Goal: Book appointment/travel/reservation

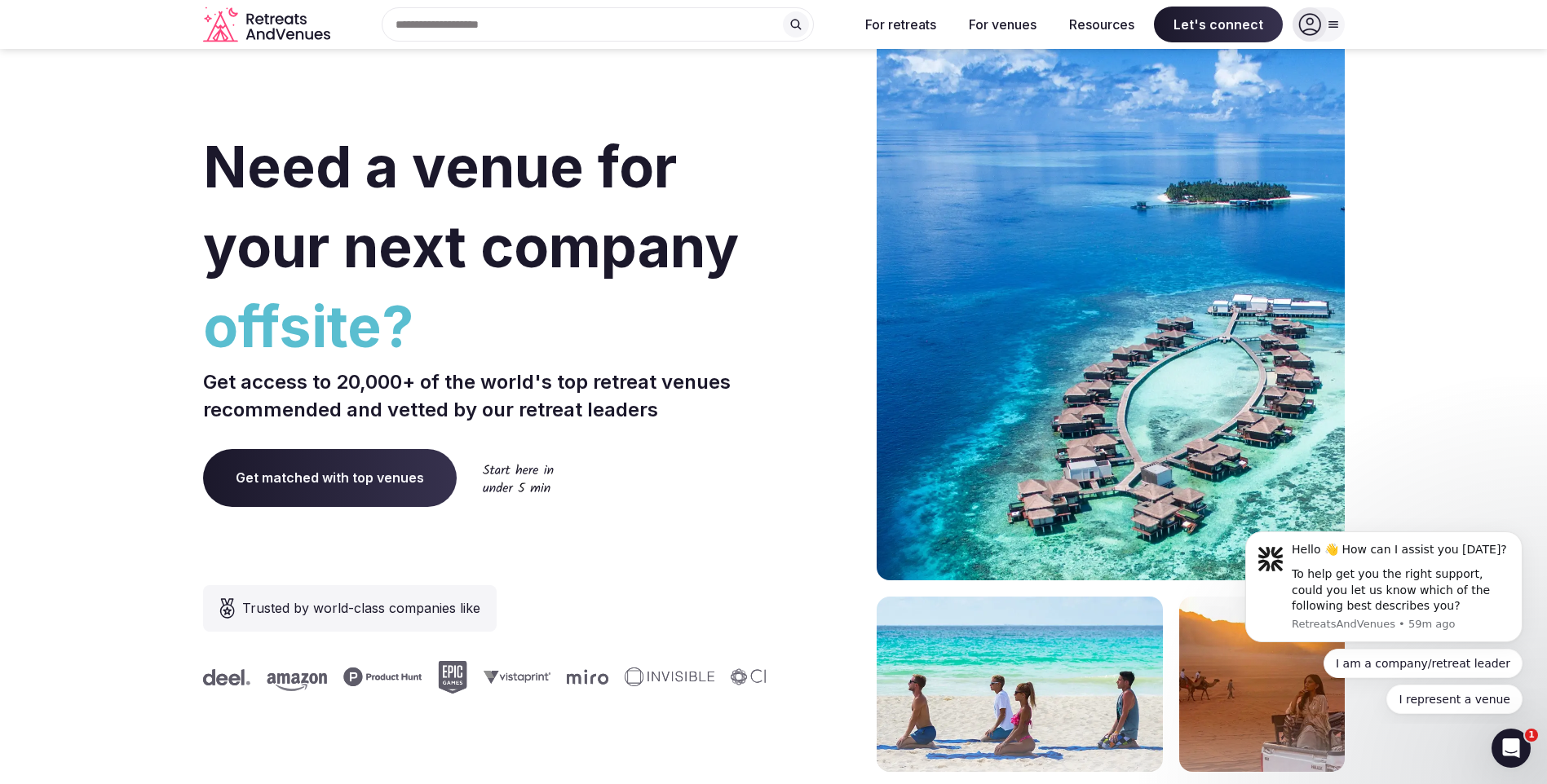
click at [327, 482] on span "Get matched with top venues" at bounding box center [330, 478] width 254 height 57
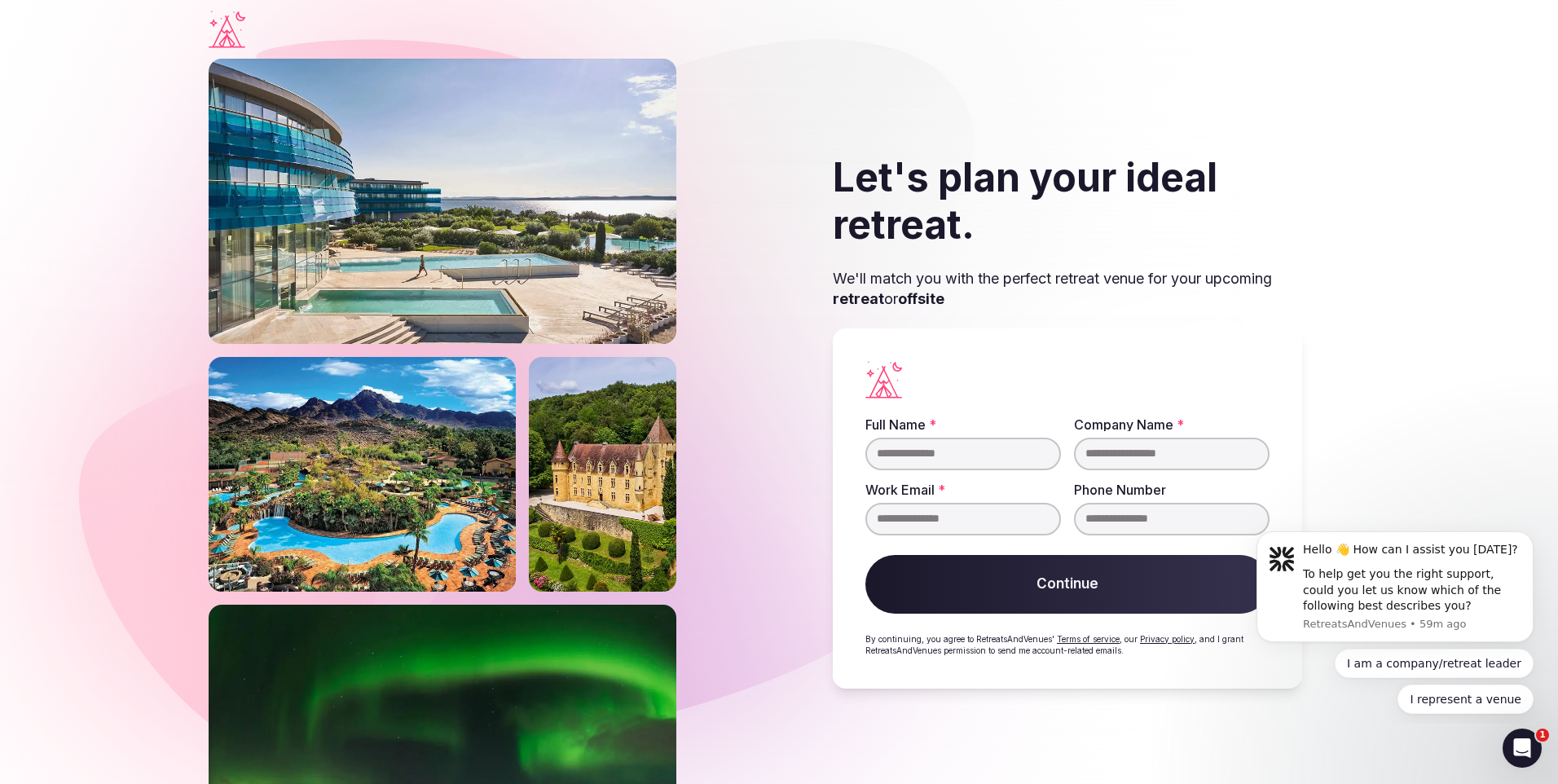
click at [908, 453] on input "Full Name *" at bounding box center [963, 454] width 196 height 33
type input "**********"
type input "********"
type input "**********"
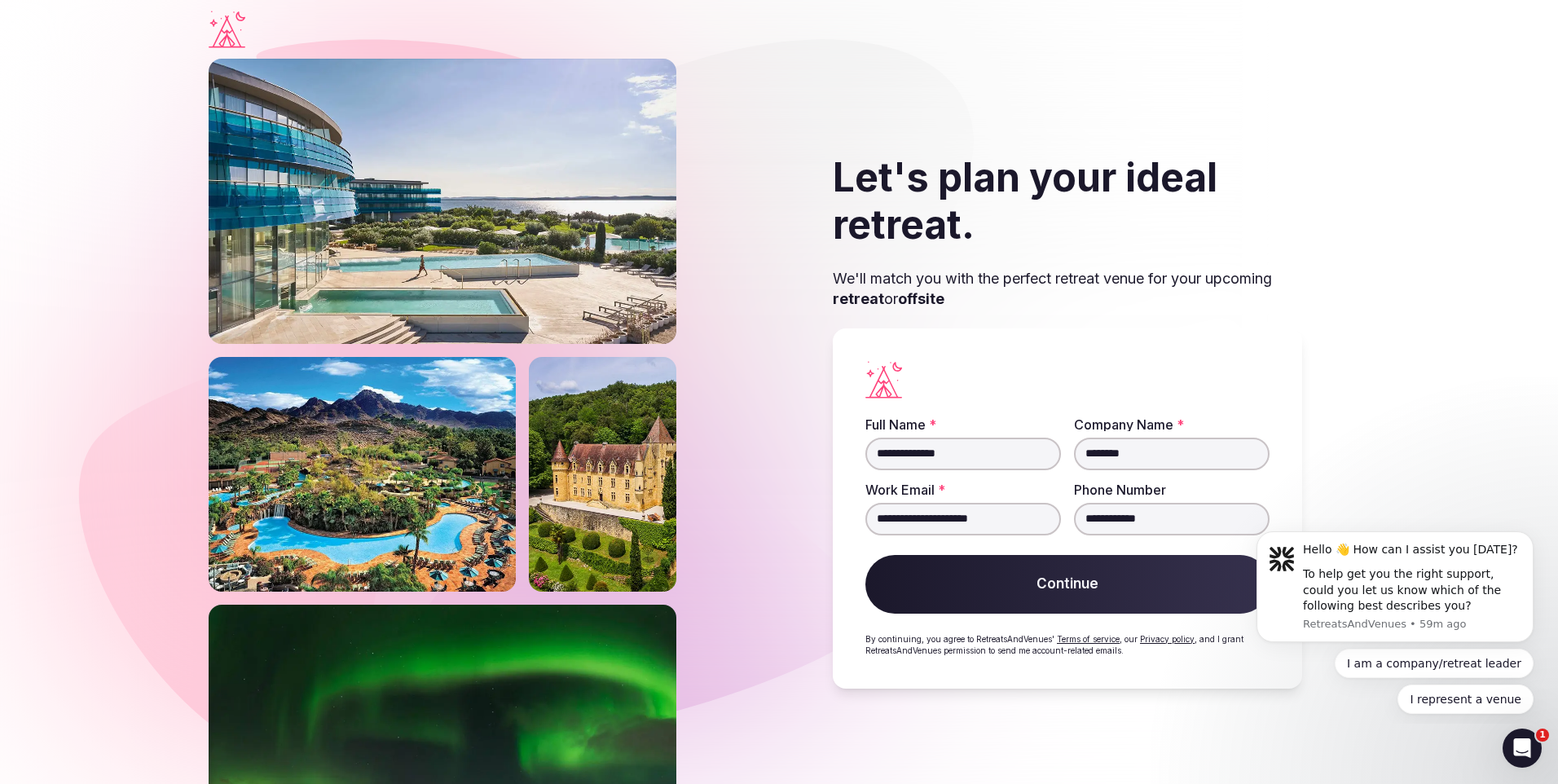
click at [1097, 594] on button "Continue" at bounding box center [1068, 585] width 404 height 59
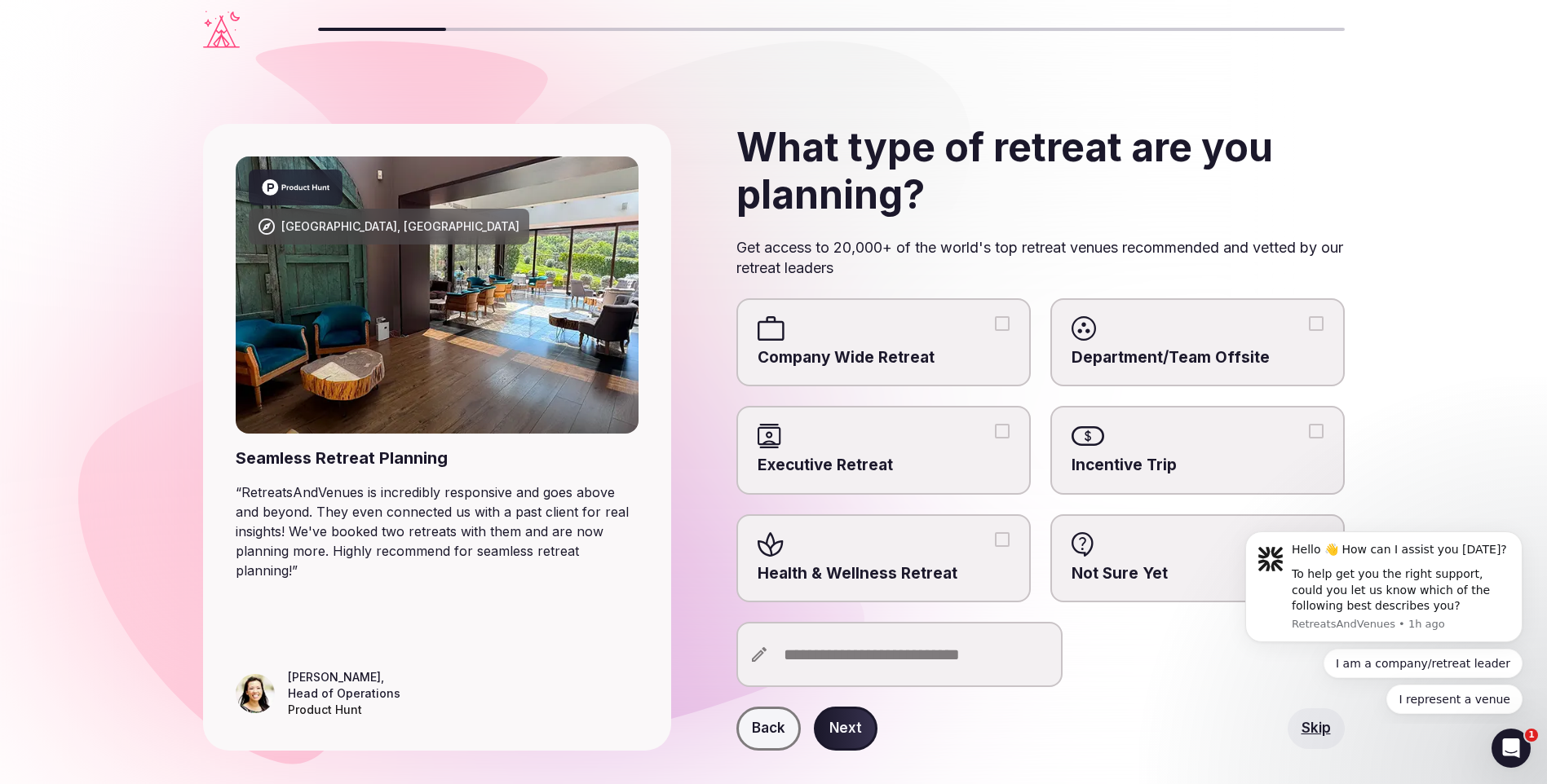
click at [981, 548] on div at bounding box center [883, 544] width 252 height 25
click at [995, 547] on button "Health & Wellness Retreat" at bounding box center [1002, 540] width 15 height 15
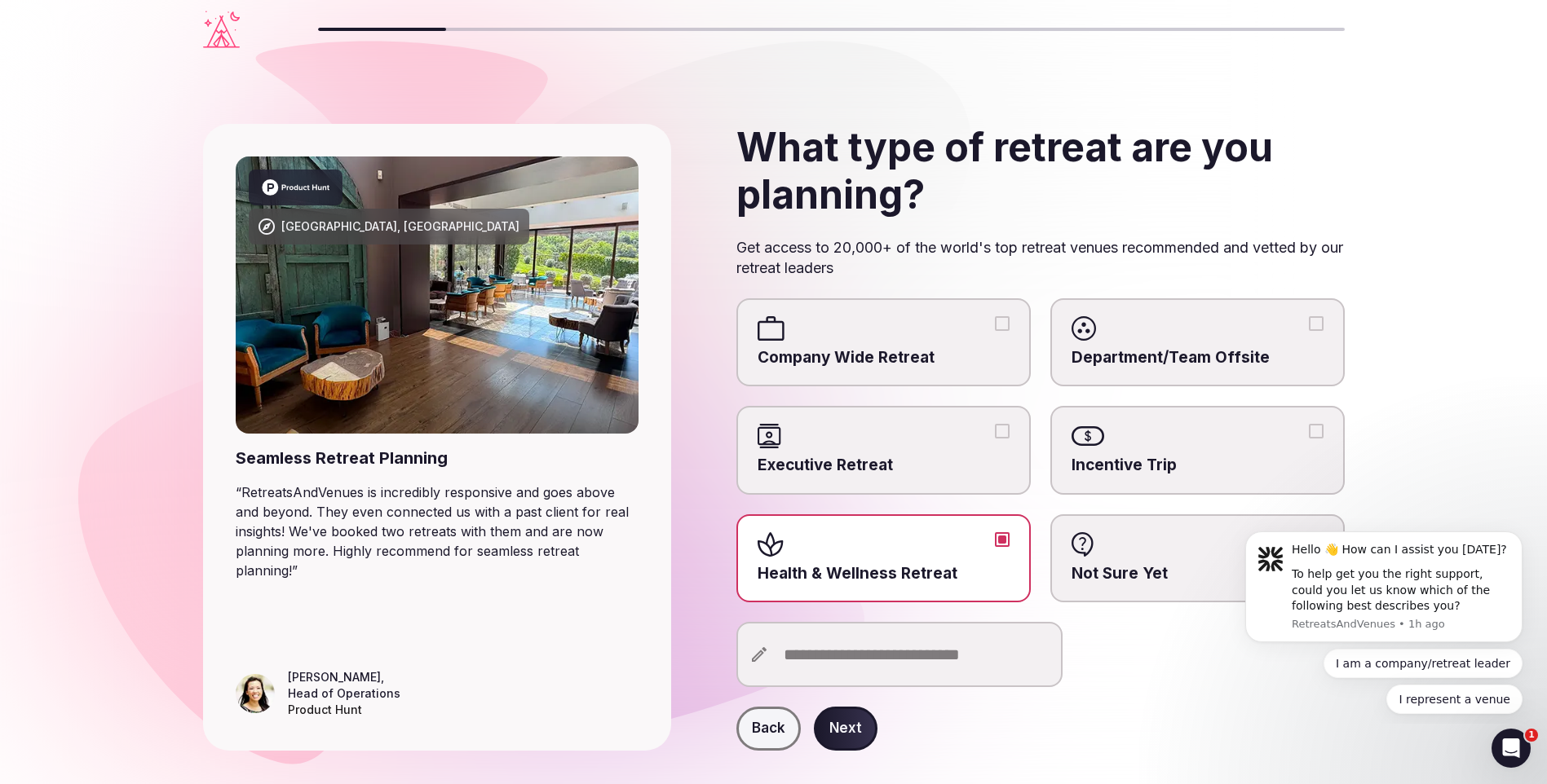
click at [861, 722] on button "Next" at bounding box center [845, 728] width 63 height 44
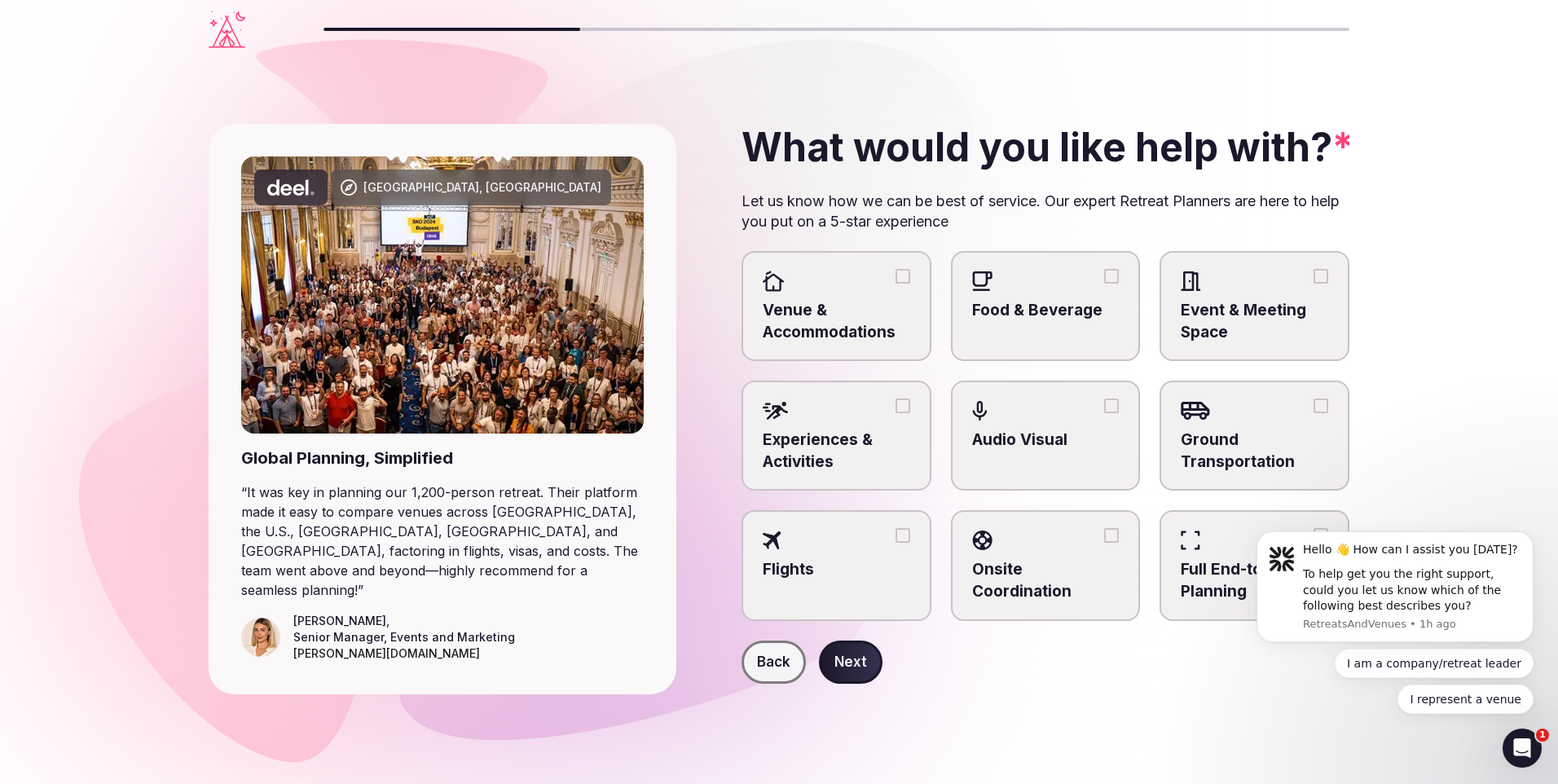
click at [908, 277] on button "Venue & Accommodations" at bounding box center [903, 276] width 15 height 15
click at [1236, 399] on div at bounding box center [1254, 411] width 147 height 25
click at [1314, 399] on button "Ground Transportation" at bounding box center [1321, 406] width 15 height 15
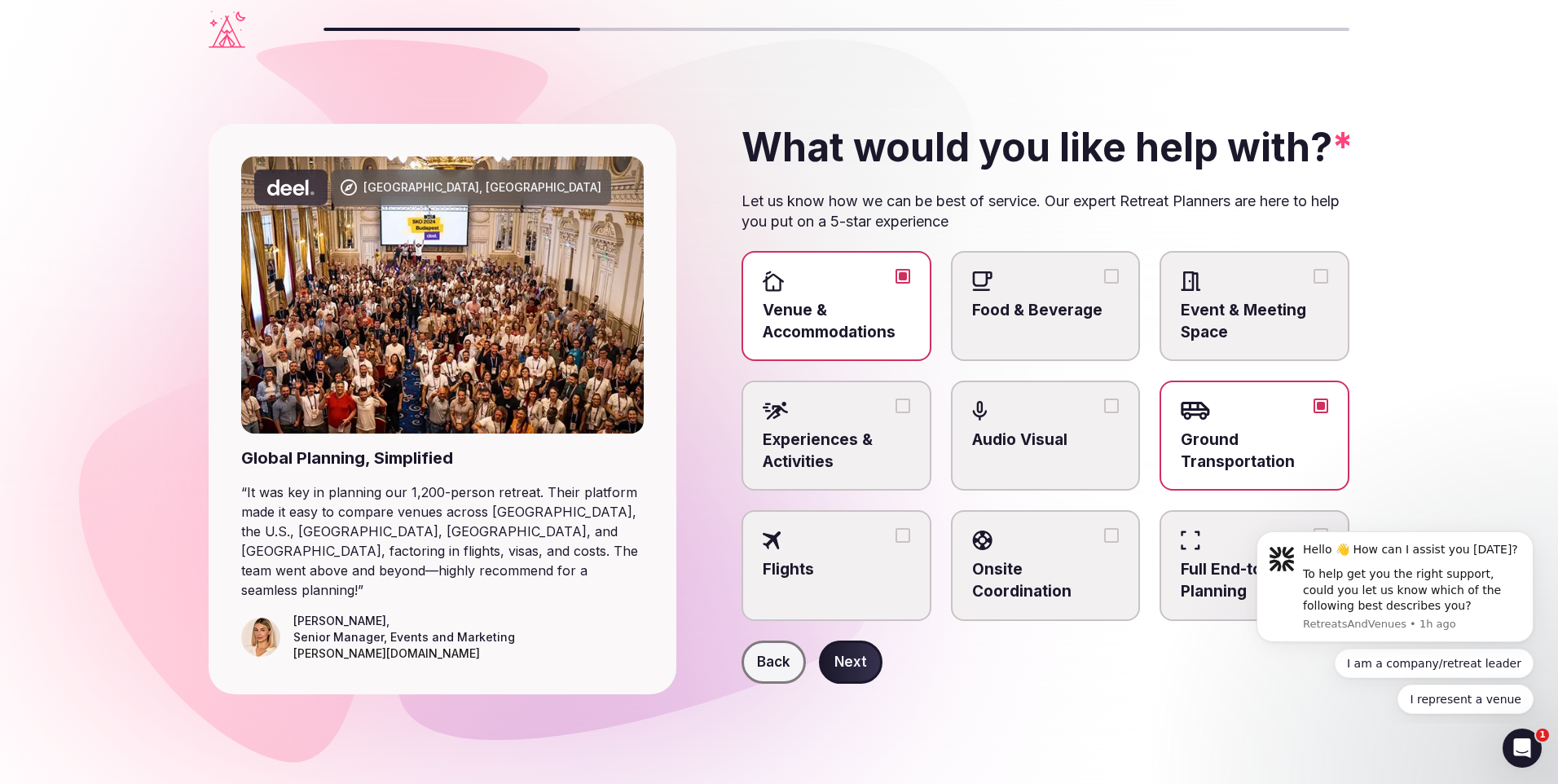
click at [843, 656] on button "Next" at bounding box center [850, 662] width 63 height 44
click at [843, 656] on div "Back" at bounding box center [1046, 662] width 608 height 44
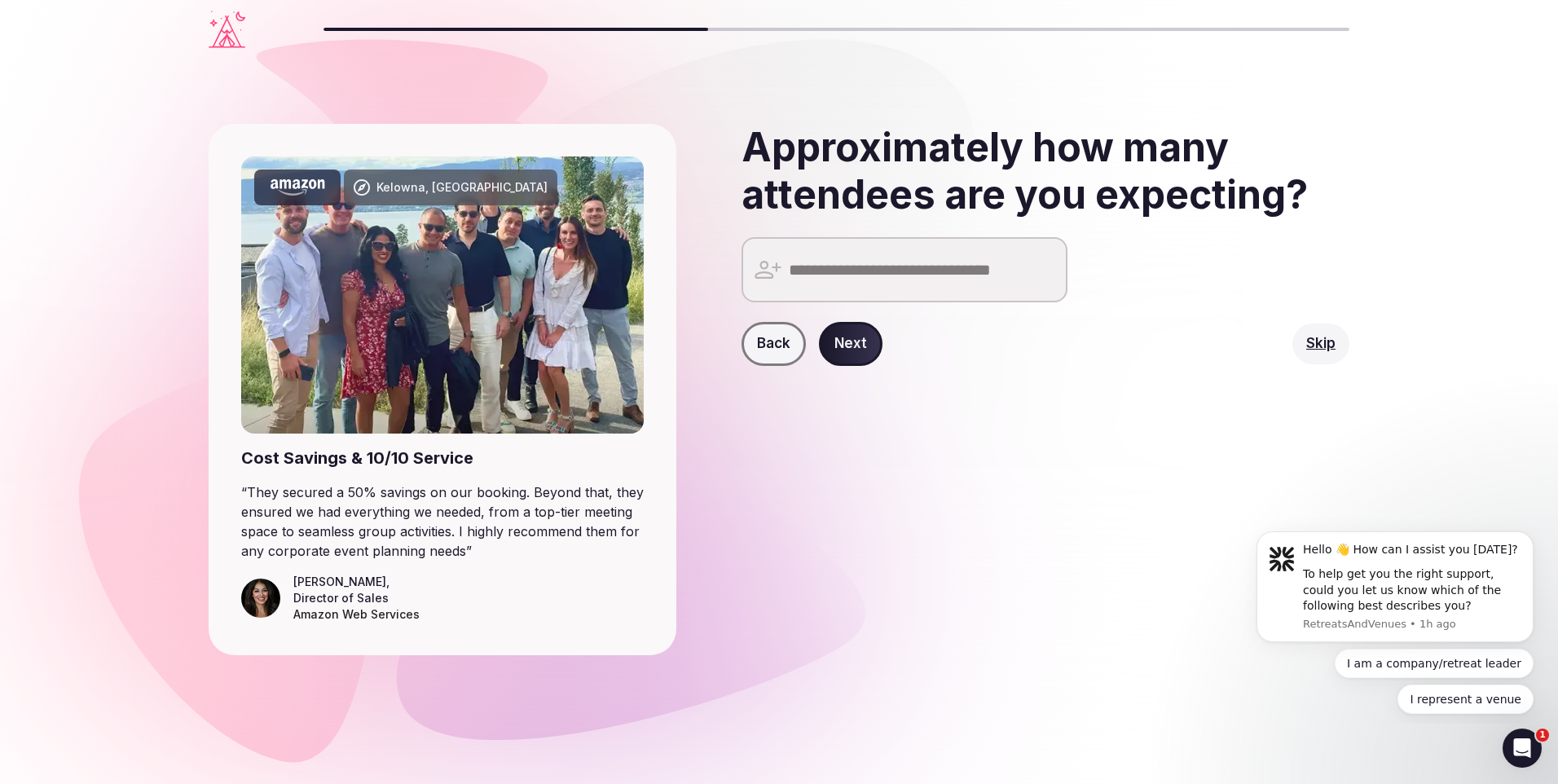
click at [937, 387] on div "Approximately how many attendees are you expecting? Back Next Skip" at bounding box center [1020, 389] width 661 height 532
click at [1134, 270] on div at bounding box center [1046, 269] width 608 height 65
type input "*"
click at [1052, 263] on input "*" at bounding box center [905, 269] width 326 height 65
type input "**"
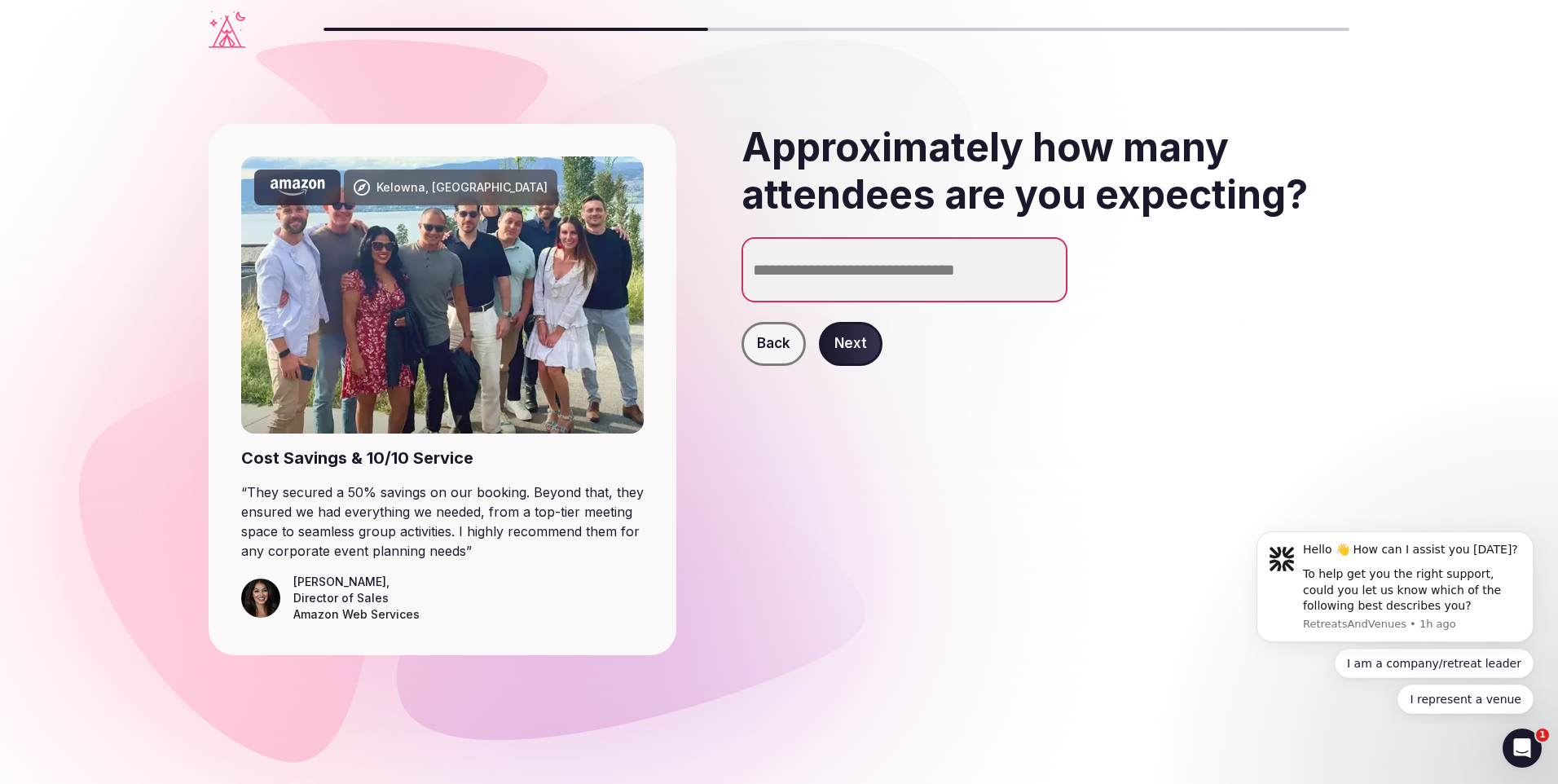
click at [853, 346] on button "Next" at bounding box center [850, 344] width 63 height 44
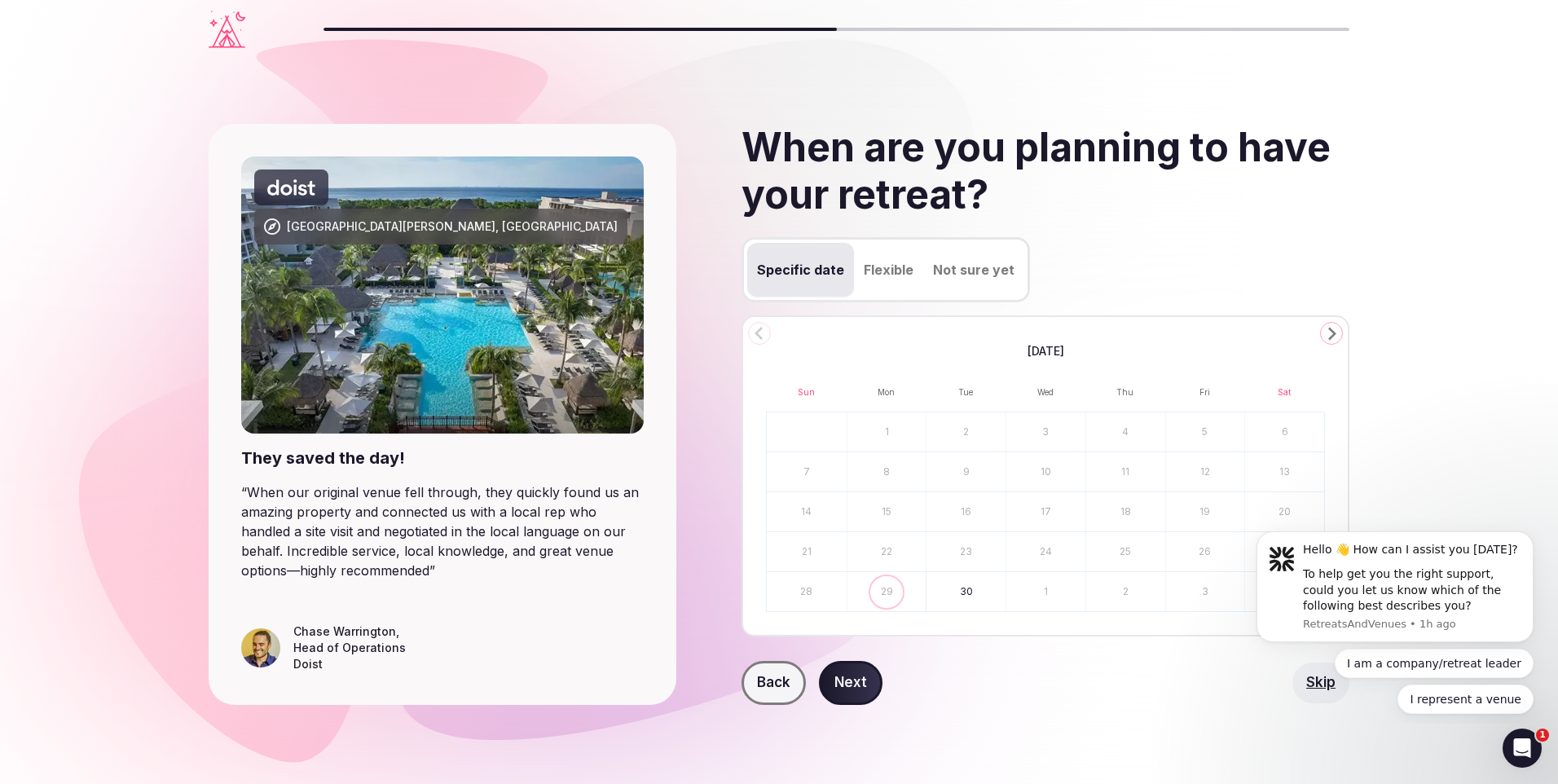
click at [1333, 334] on polygon "Go to the Next Month" at bounding box center [1332, 334] width 8 height 13
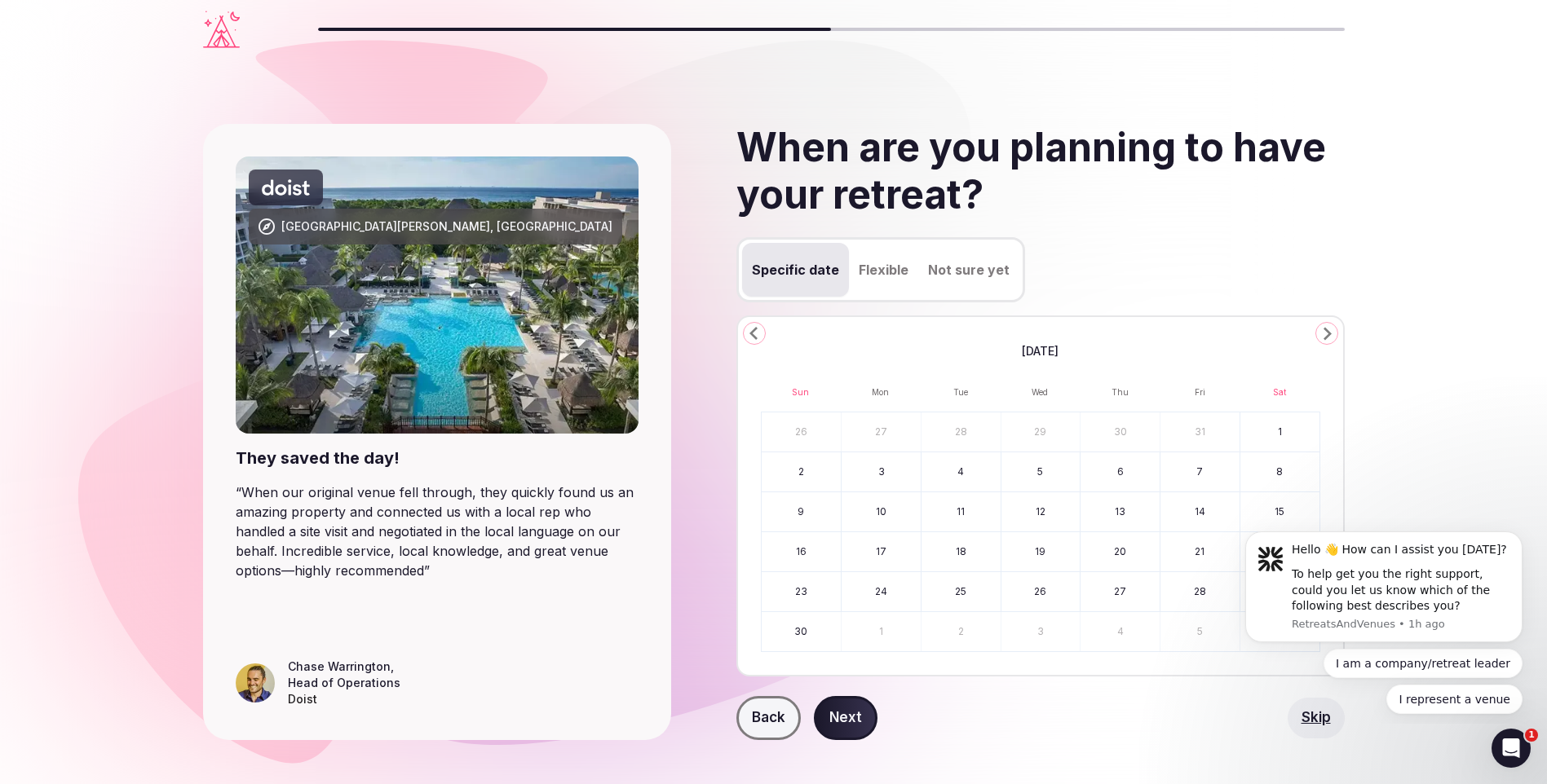
click at [1334, 334] on icon "Go to the Next Month" at bounding box center [1326, 333] width 19 height 19
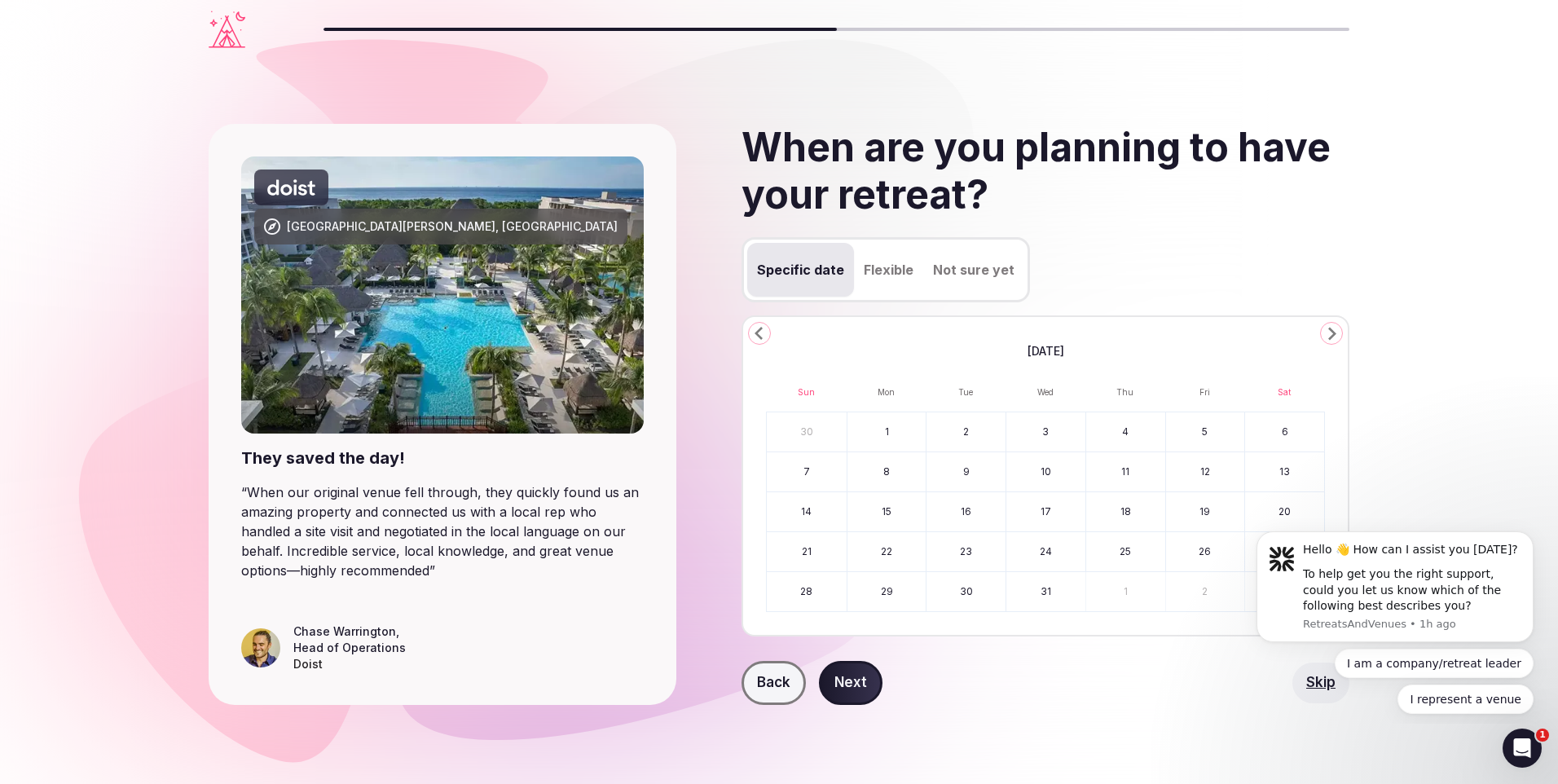
click at [881, 271] on button "Flexible" at bounding box center [889, 269] width 70 height 54
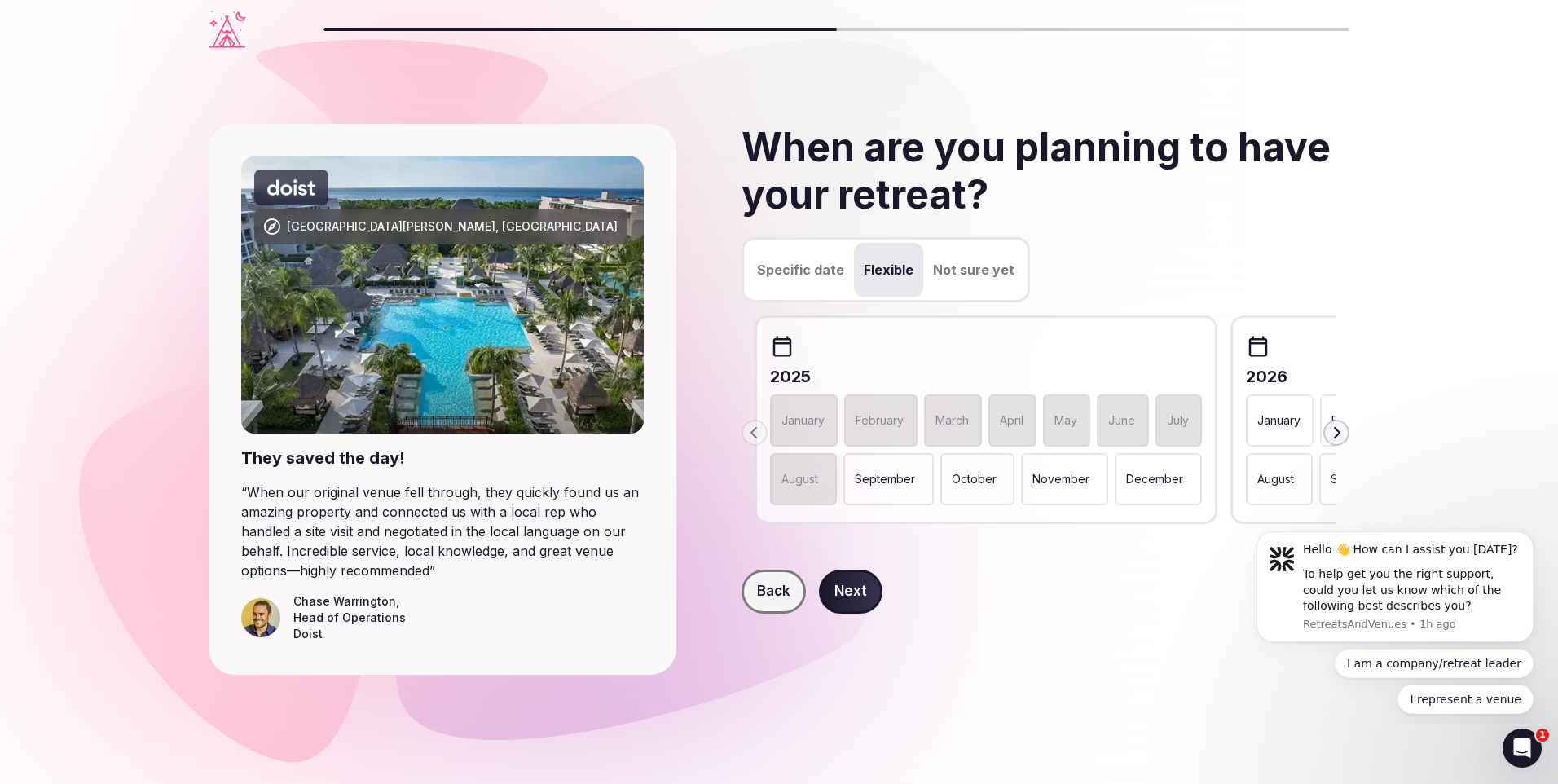
click at [1331, 436] on icon "button" at bounding box center [1337, 433] width 13 height 13
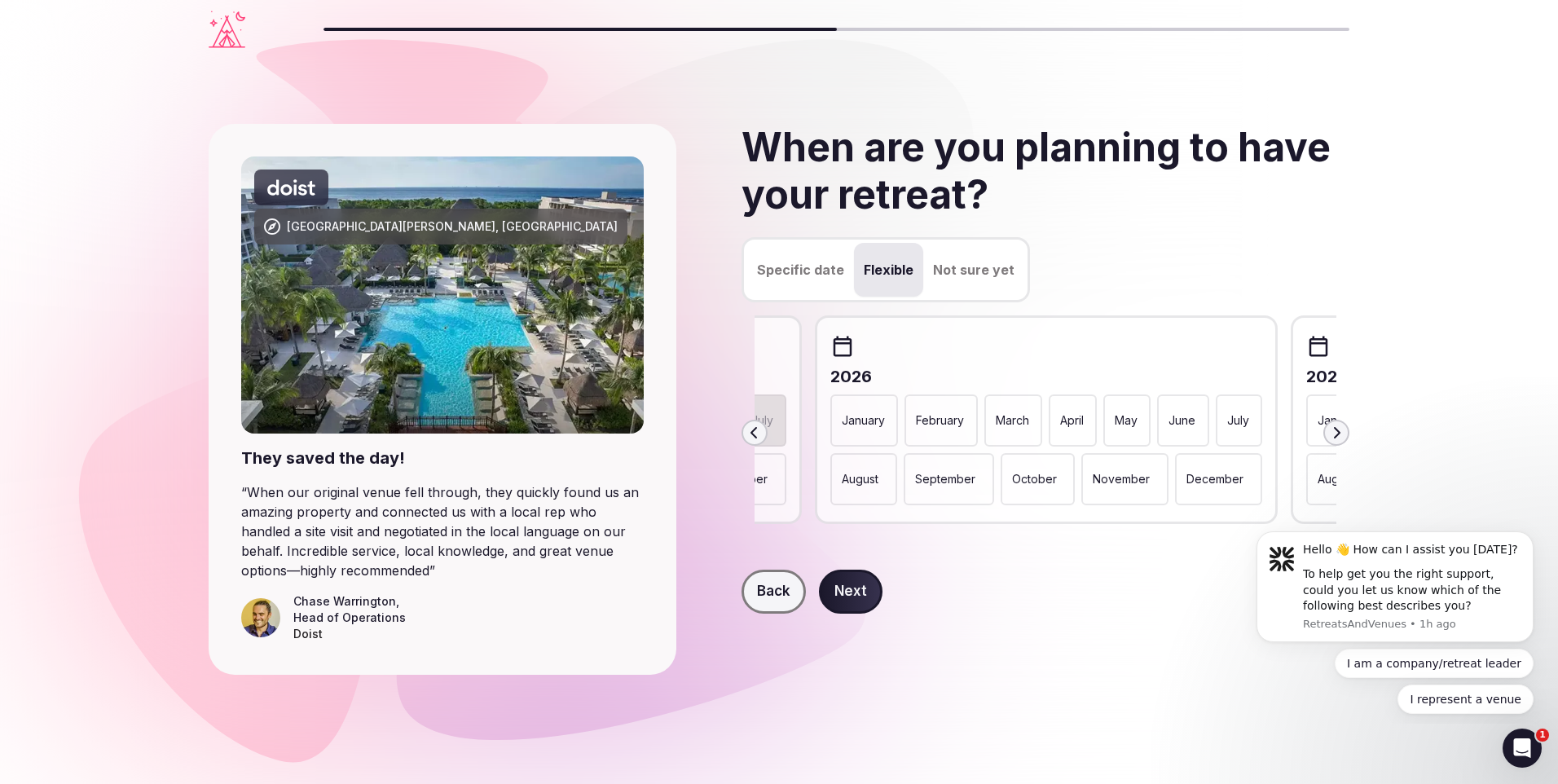
click at [855, 408] on div "January" at bounding box center [865, 420] width 68 height 52
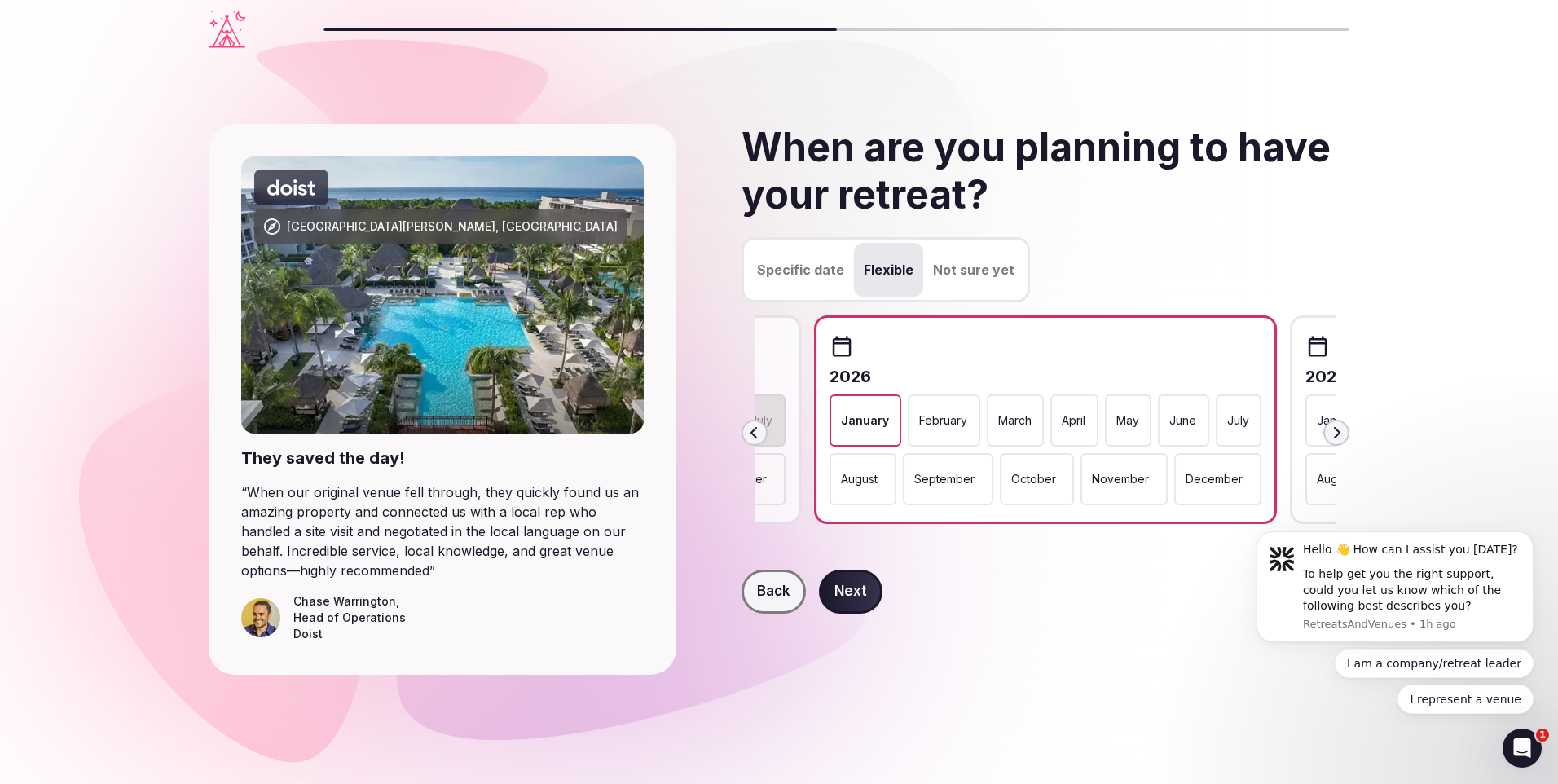
click at [951, 414] on p "February" at bounding box center [943, 421] width 48 height 16
click at [858, 575] on button "Next" at bounding box center [850, 592] width 63 height 44
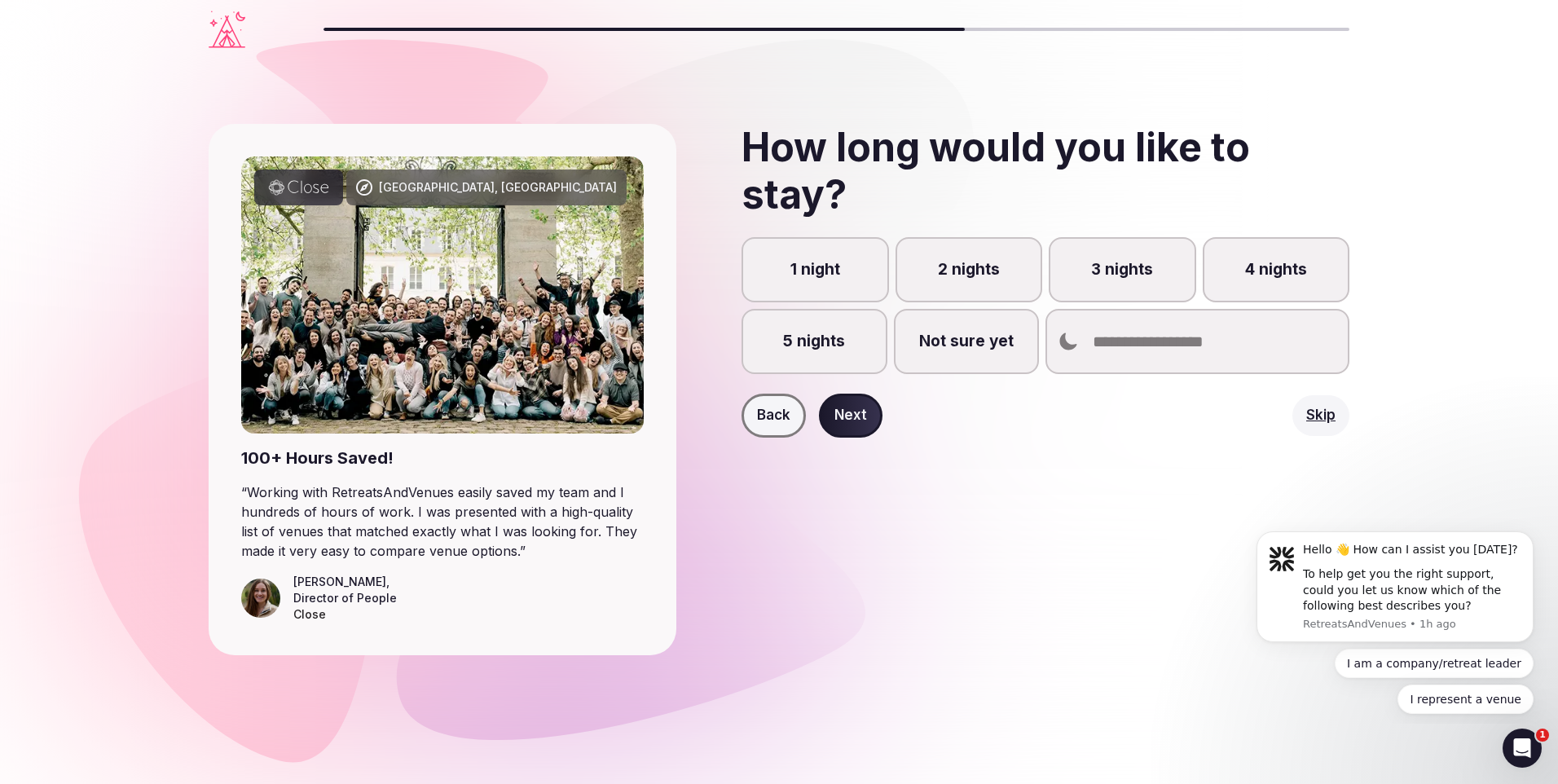
click at [793, 361] on label "5 nights" at bounding box center [814, 341] width 145 height 65
click at [814, 359] on button "5 nights" at bounding box center [822, 350] width 16 height 16
click at [1220, 260] on label "4 nights" at bounding box center [1276, 269] width 147 height 65
click at [1275, 271] on button "4 nights" at bounding box center [1284, 279] width 16 height 16
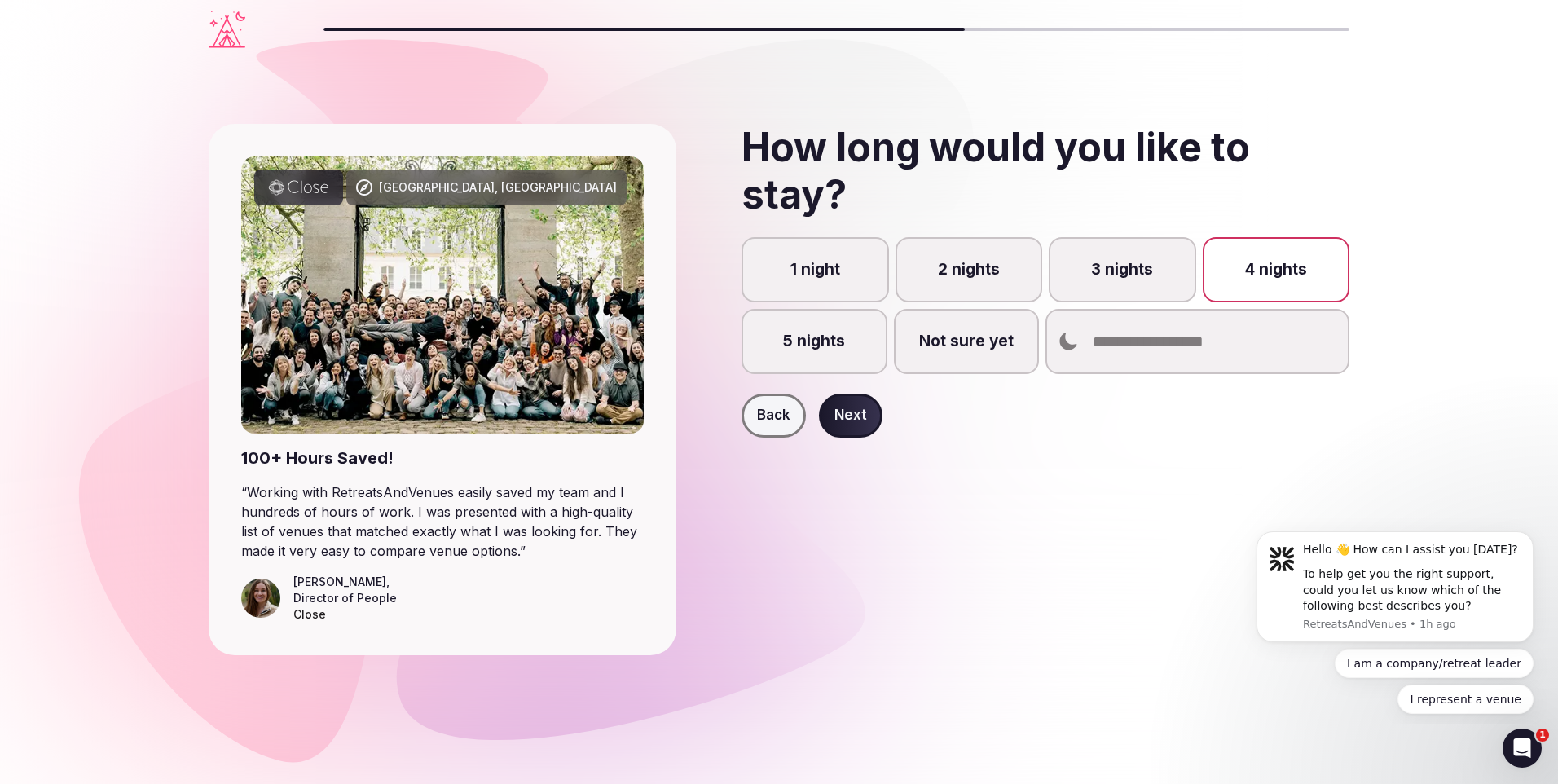
scroll to position [9, 0]
click at [838, 332] on label "5 nights" at bounding box center [814, 341] width 145 height 65
click at [831, 333] on button "5 nights" at bounding box center [822, 341] width 16 height 16
click at [854, 413] on button "Next" at bounding box center [850, 415] width 63 height 44
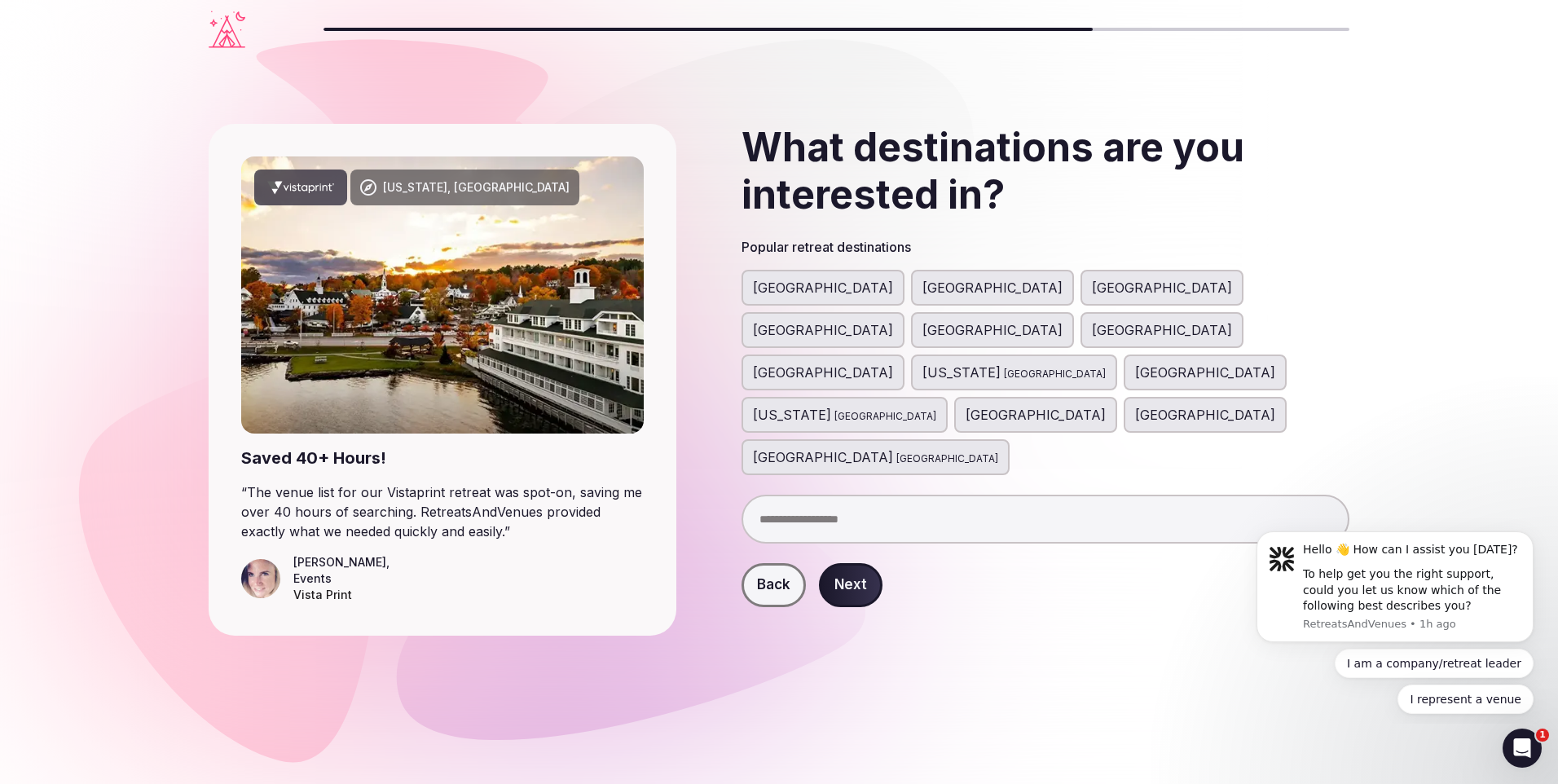
click at [915, 495] on input "text" at bounding box center [1046, 519] width 608 height 48
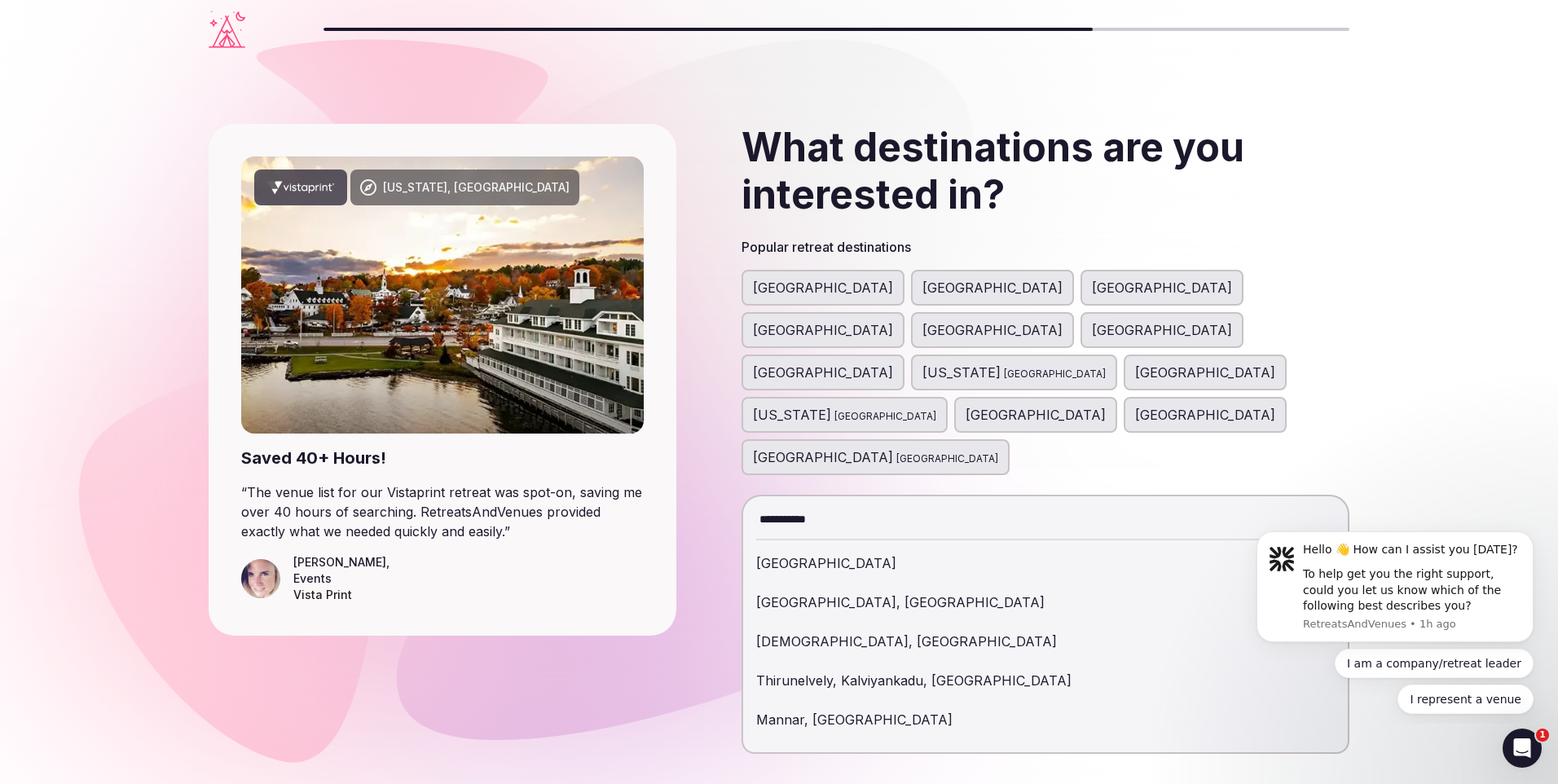
type input "**********"
click at [826, 543] on div "Sri Lanka" at bounding box center [1046, 563] width 578 height 39
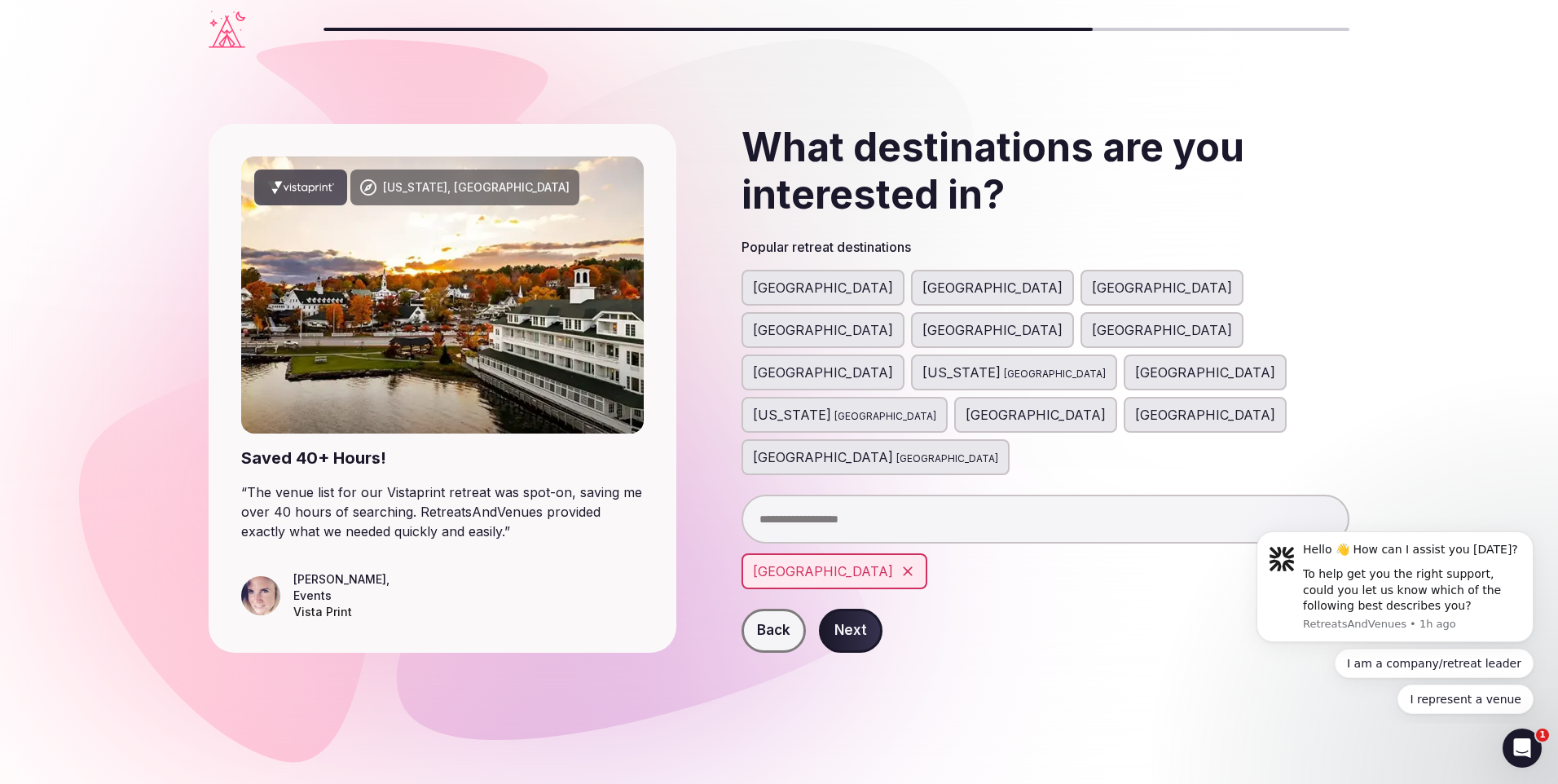
drag, startPoint x: 826, startPoint y: 475, endPoint x: 966, endPoint y: 529, distance: 150.1
click at [966, 608] on div "Back Next" at bounding box center [1046, 630] width 608 height 44
click at [876, 495] on input "text" at bounding box center [1046, 519] width 608 height 48
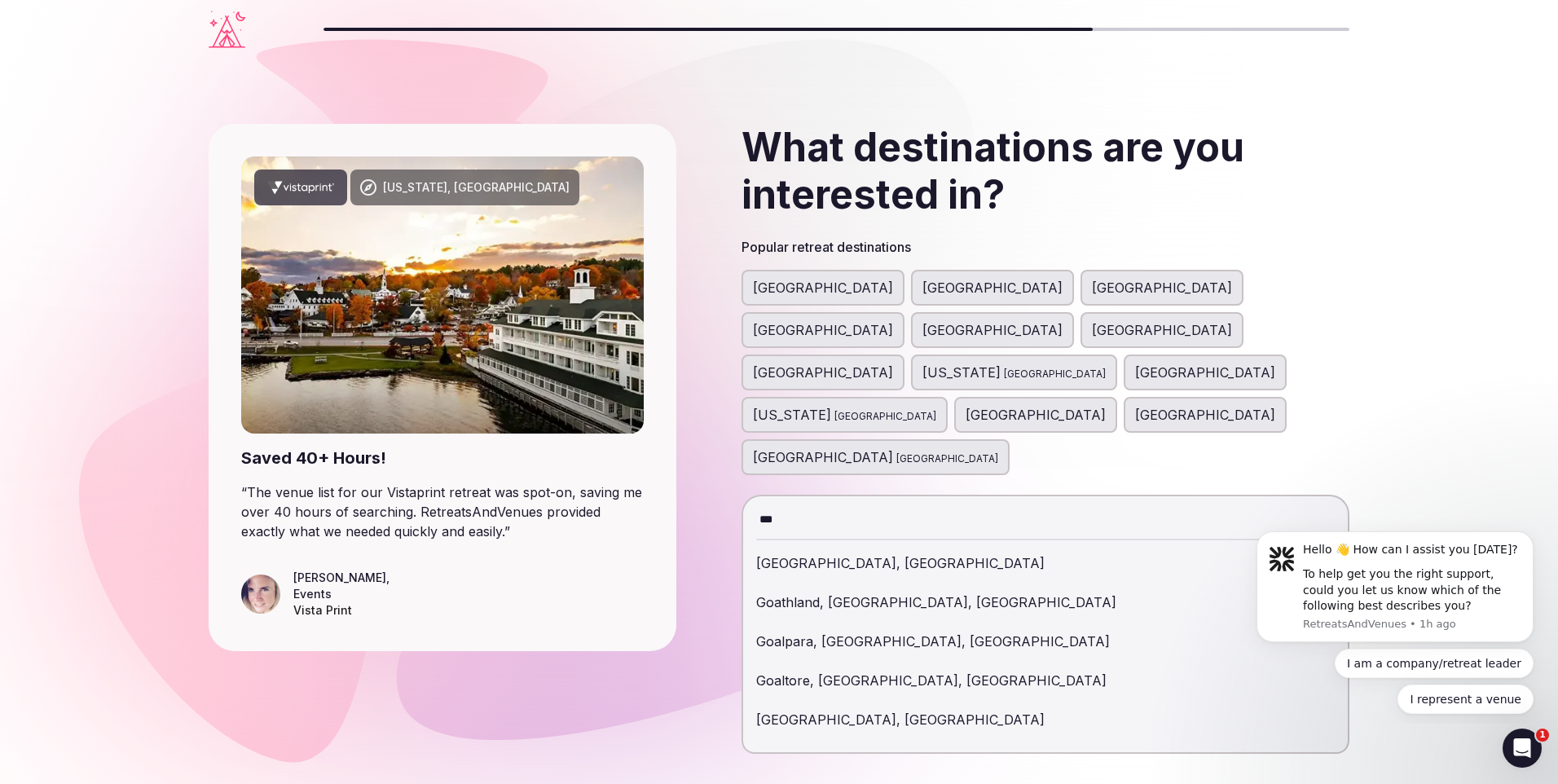
type input "***"
click at [823, 543] on div "Goa, India" at bounding box center [1046, 563] width 578 height 39
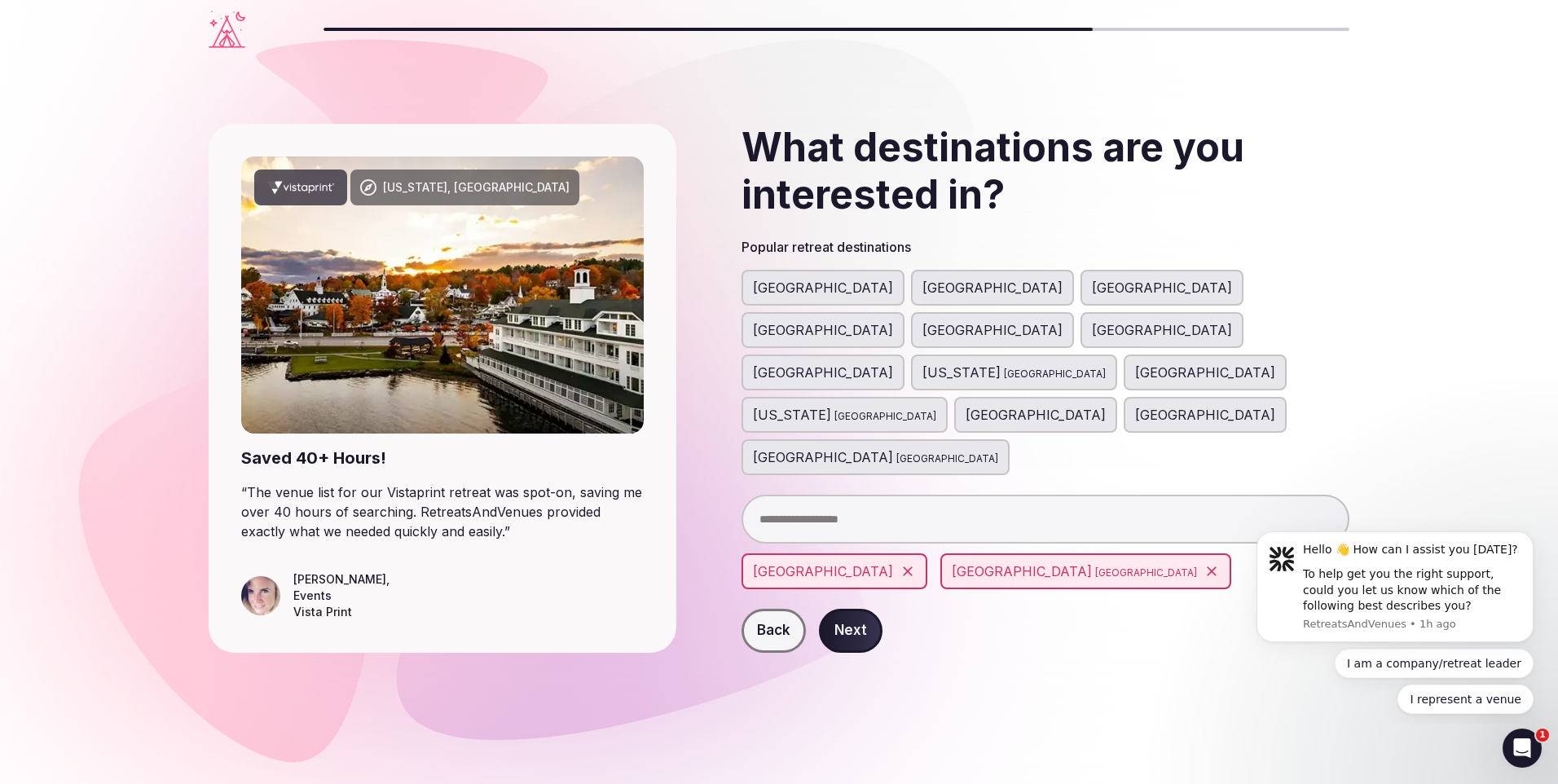
click at [847, 495] on input "text" at bounding box center [1046, 519] width 608 height 48
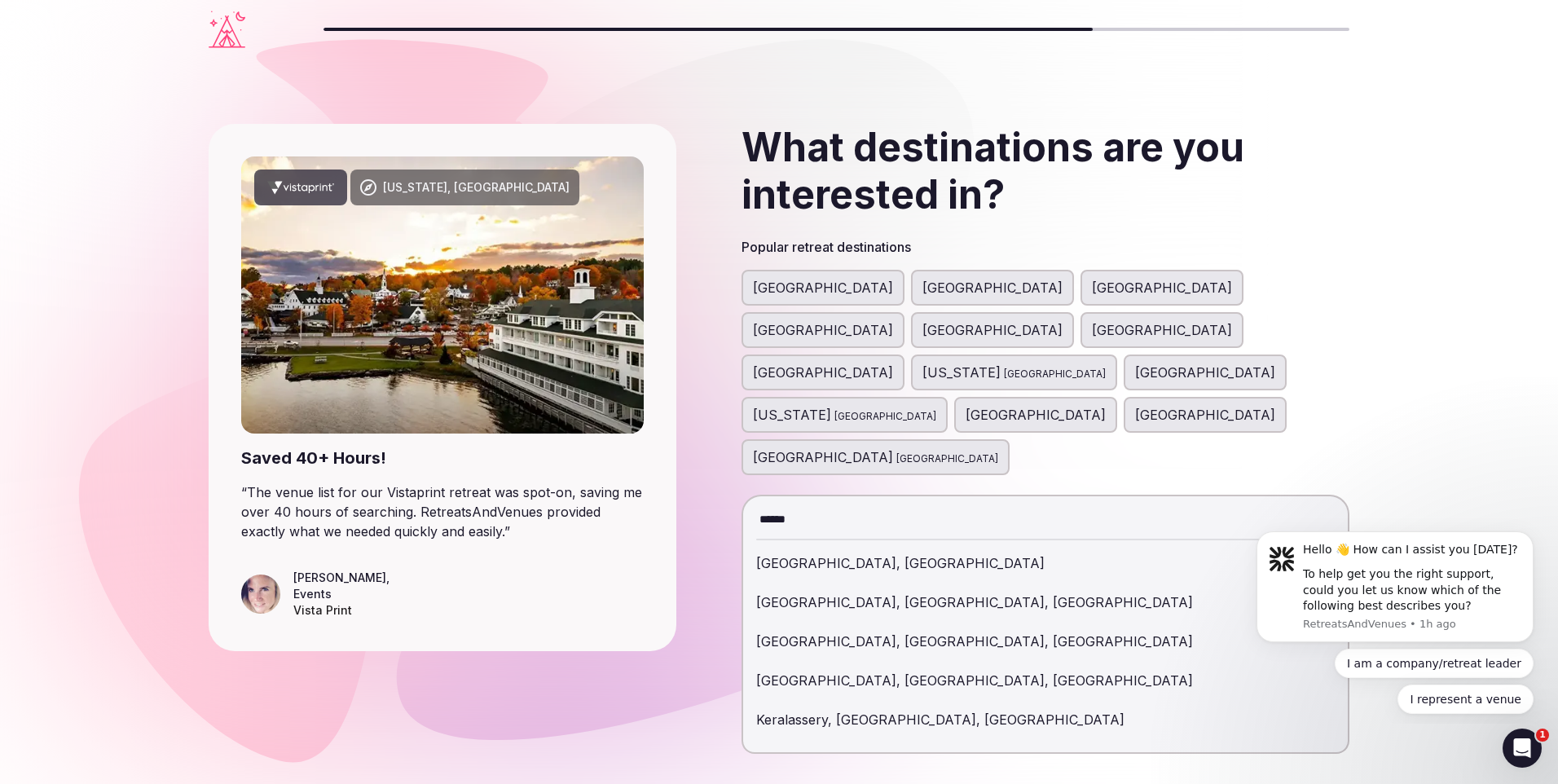
type input "******"
click at [833, 543] on div "Kerala, India" at bounding box center [1046, 563] width 578 height 39
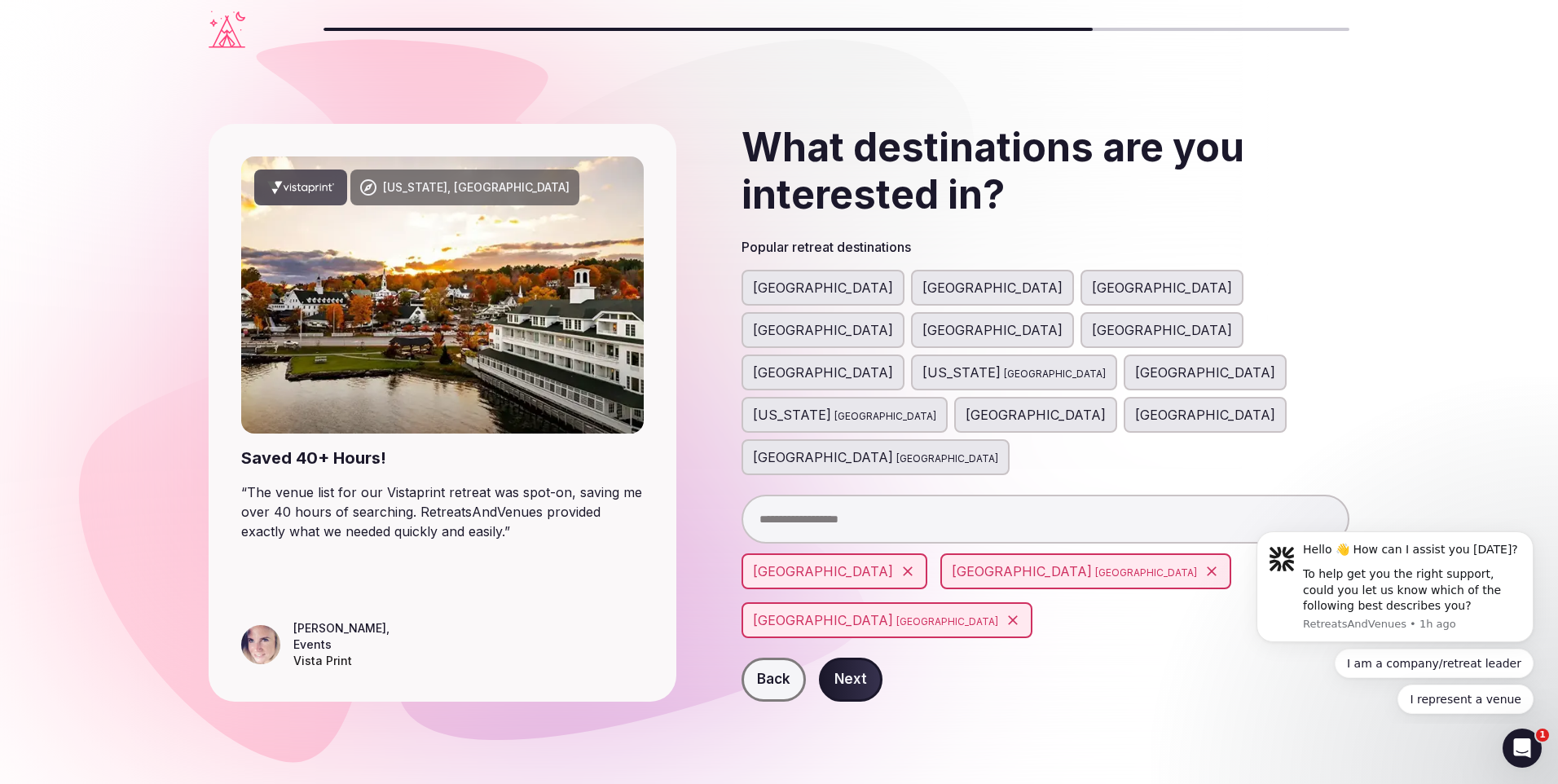
click at [851, 495] on input "text" at bounding box center [1046, 519] width 608 height 48
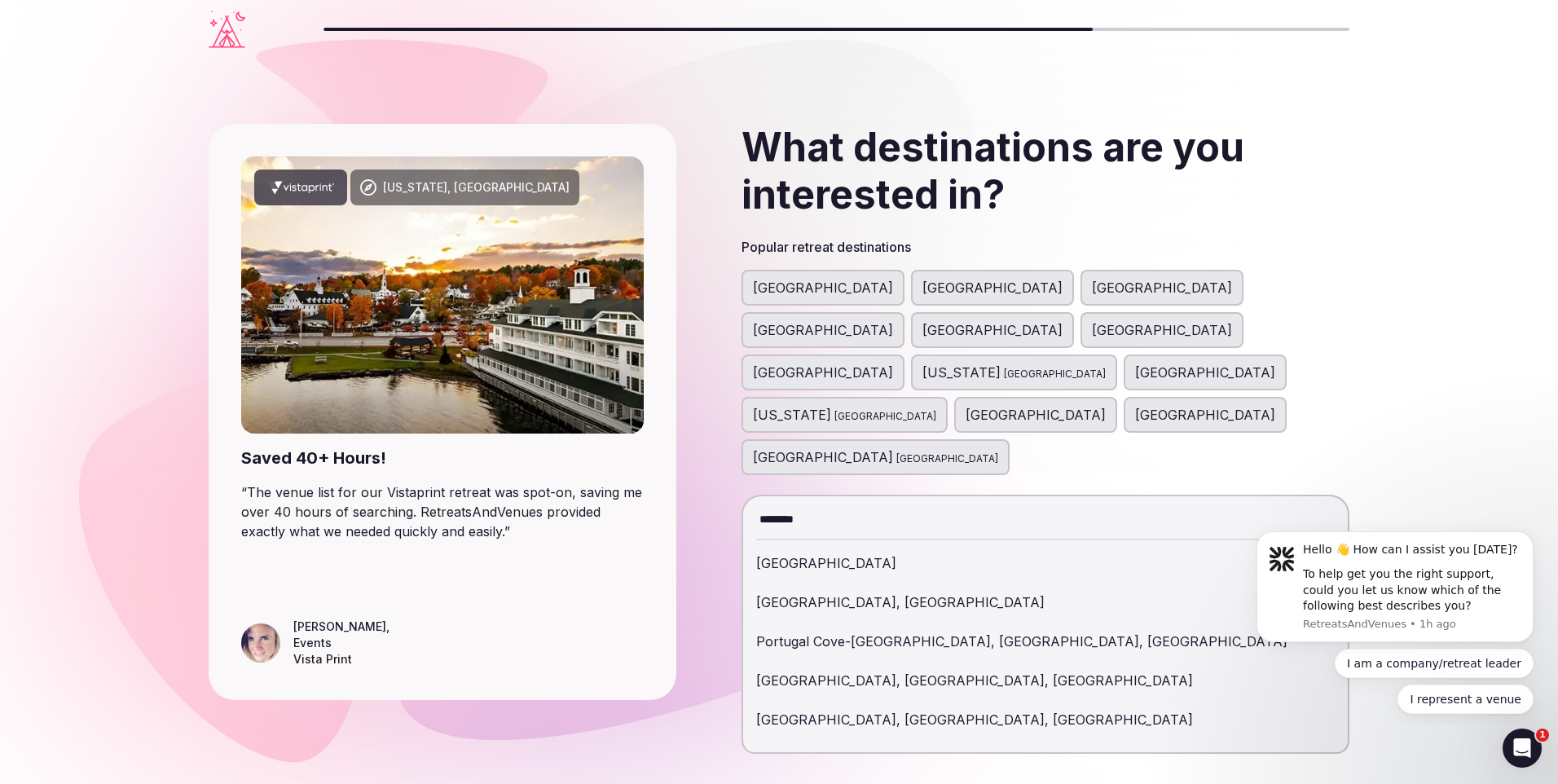
type input "********"
click at [755, 542] on div "Portugal Portugalete, Spain Portugal Cove-St. Philip's, NL, Canada Portugal Cov…" at bounding box center [1046, 648] width 608 height 212
click at [780, 543] on div "[GEOGRAPHIC_DATA]" at bounding box center [1046, 563] width 578 height 39
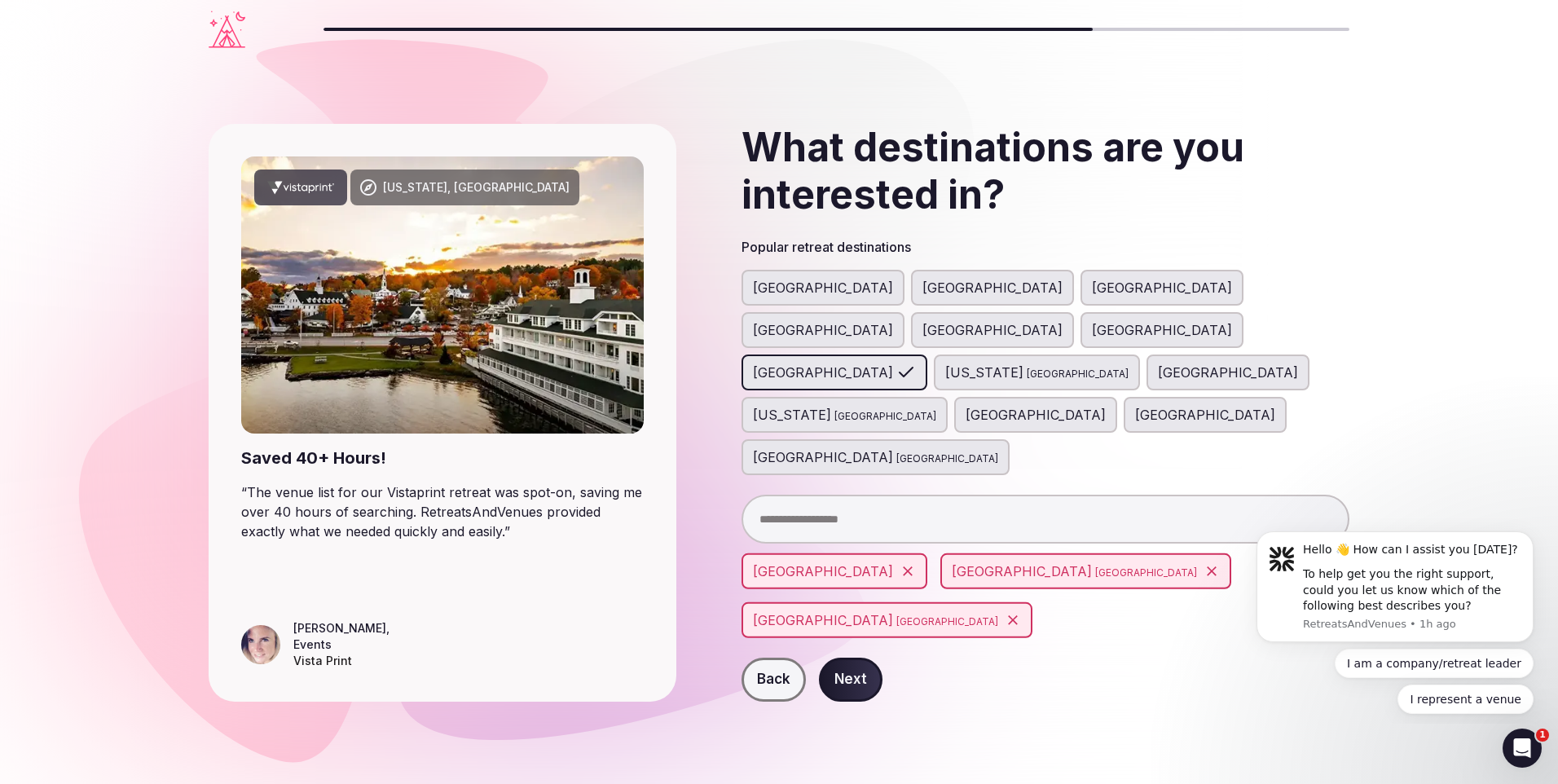
click at [783, 495] on input "text" at bounding box center [1046, 519] width 608 height 48
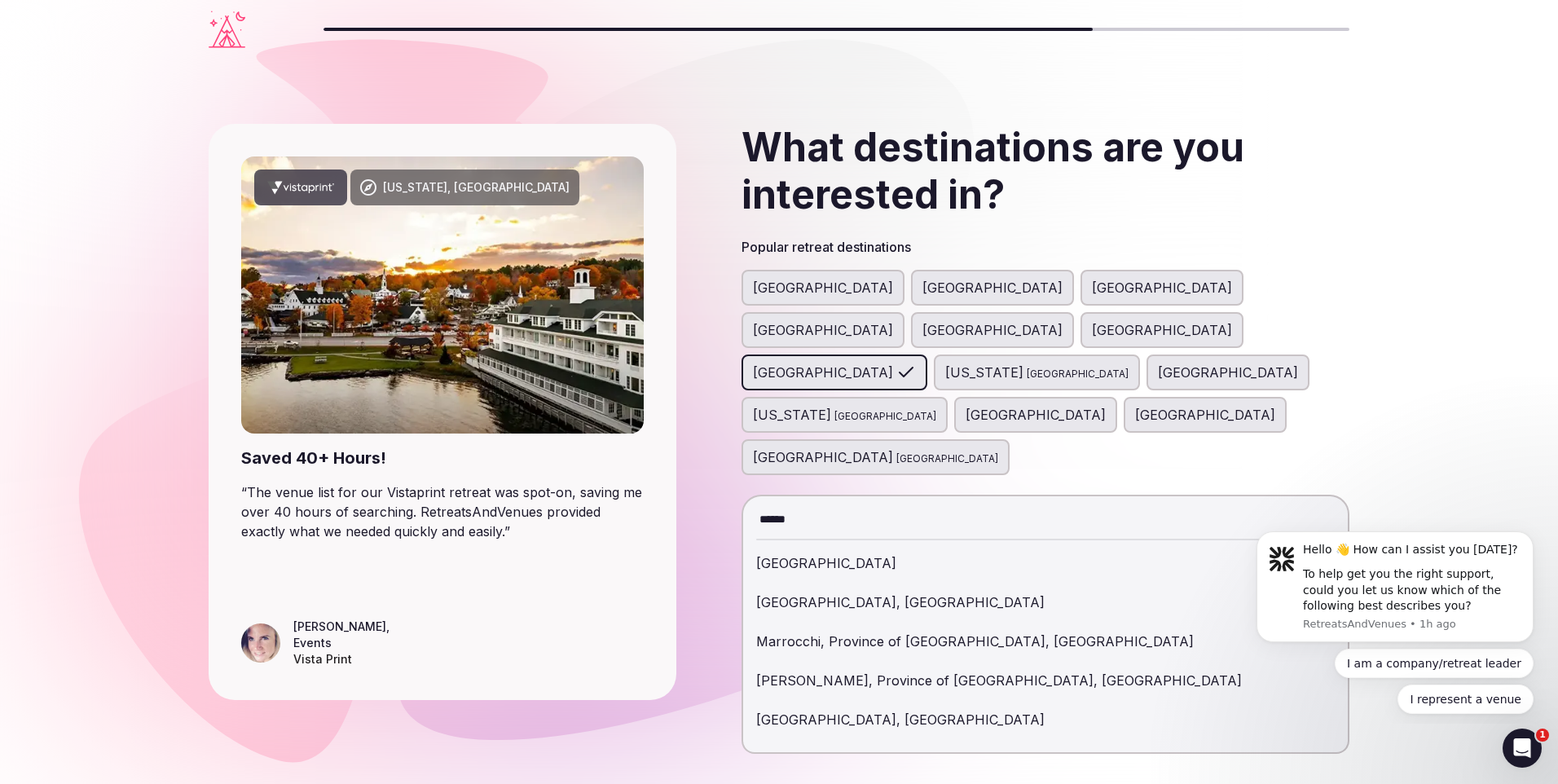
type input "******"
click at [819, 543] on div "Morocco" at bounding box center [1046, 563] width 578 height 39
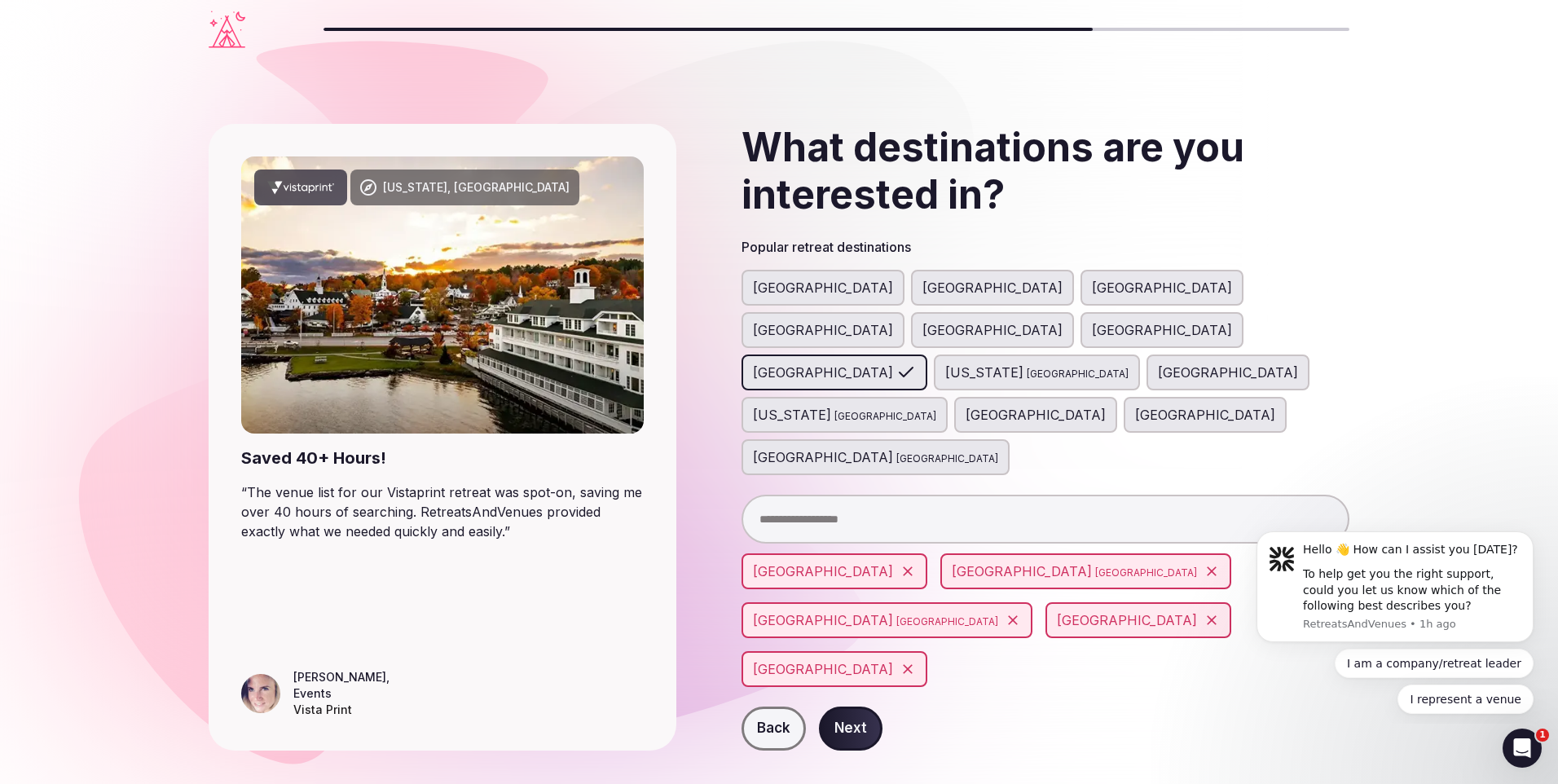
click at [840, 495] on input "text" at bounding box center [1046, 519] width 608 height 48
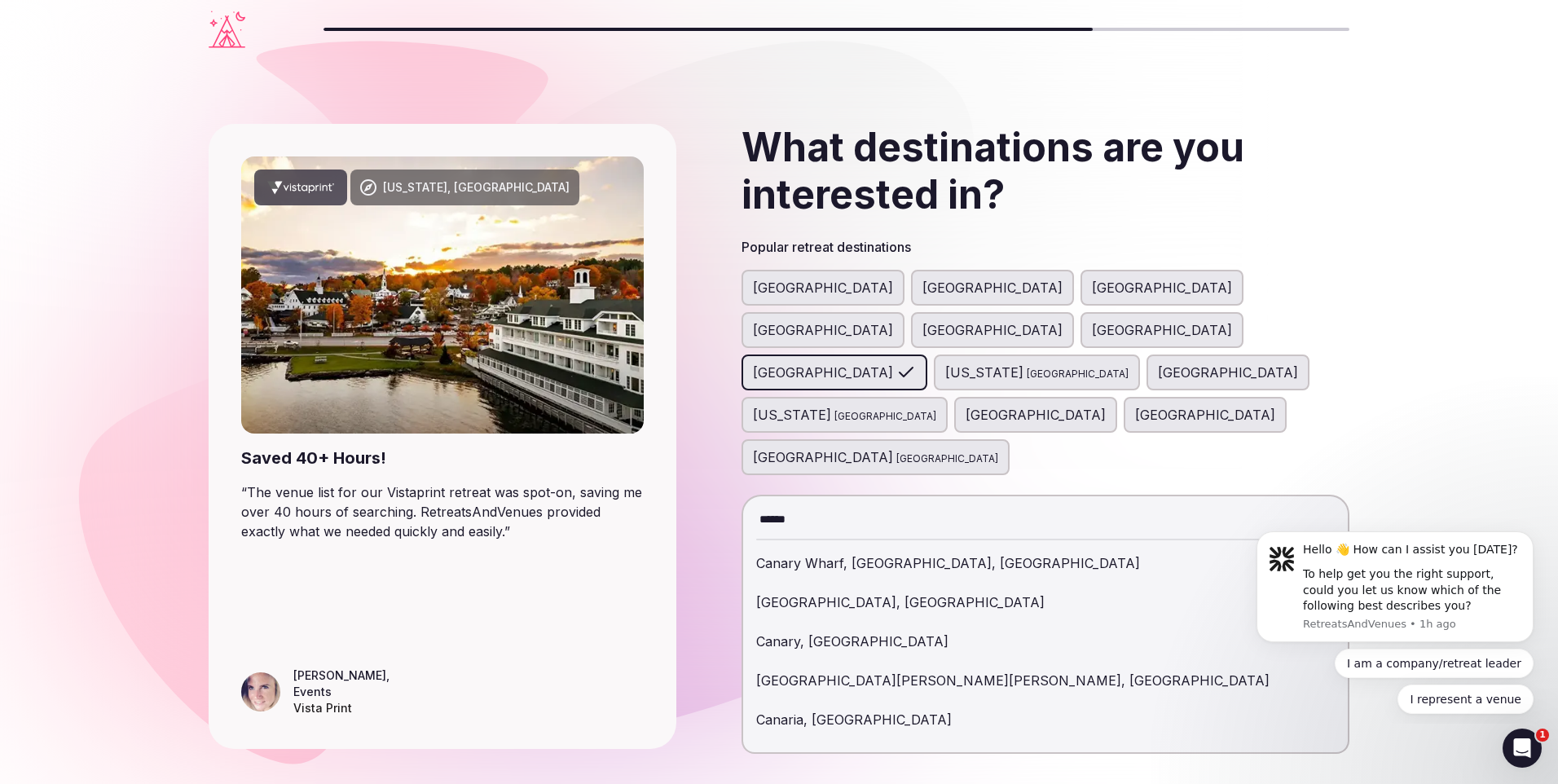
type input "******"
click at [780, 583] on div "Canary Islands, Spain" at bounding box center [1046, 602] width 578 height 39
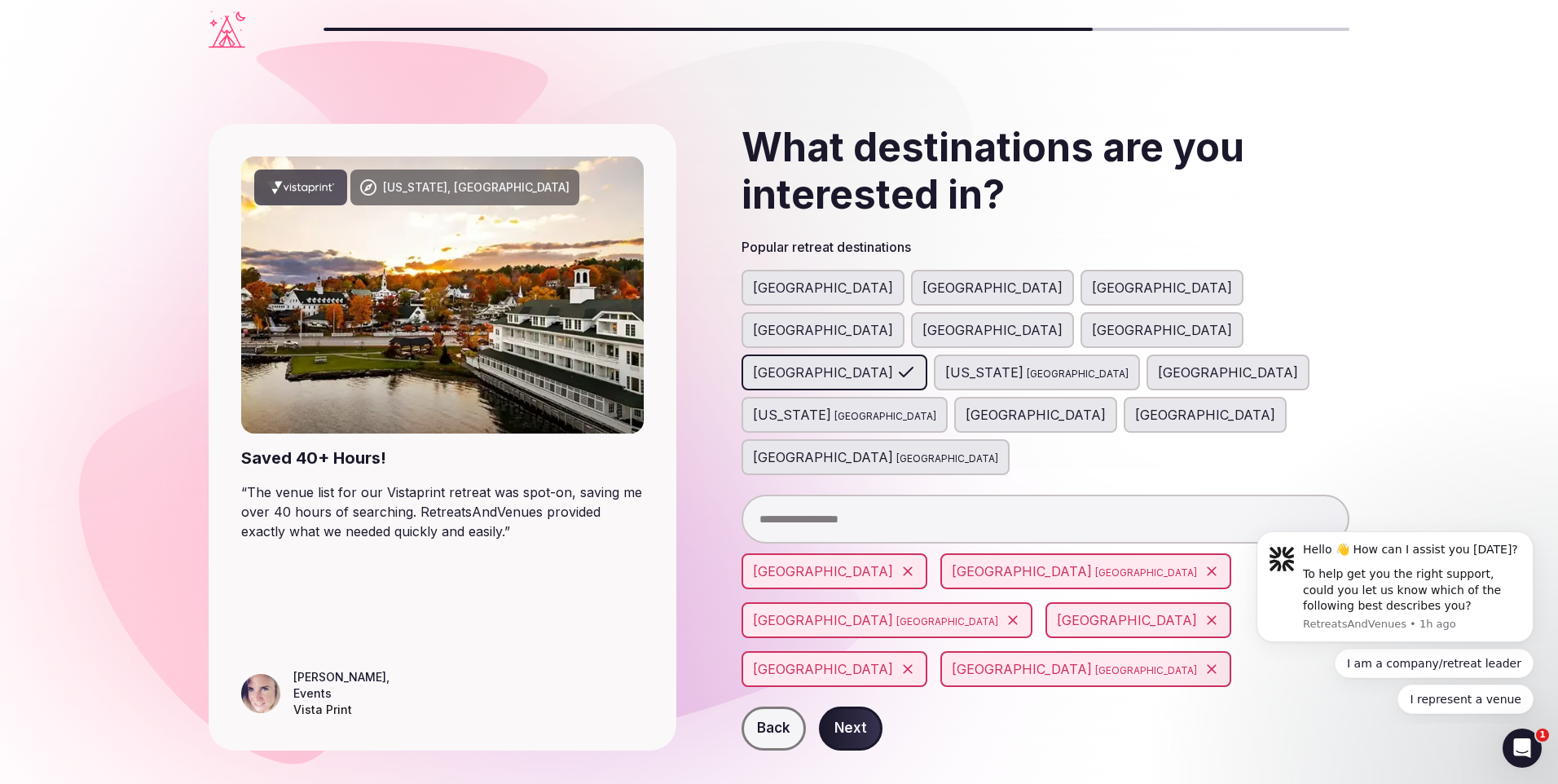
click at [1204, 660] on icon at bounding box center [1212, 669] width 16 height 16
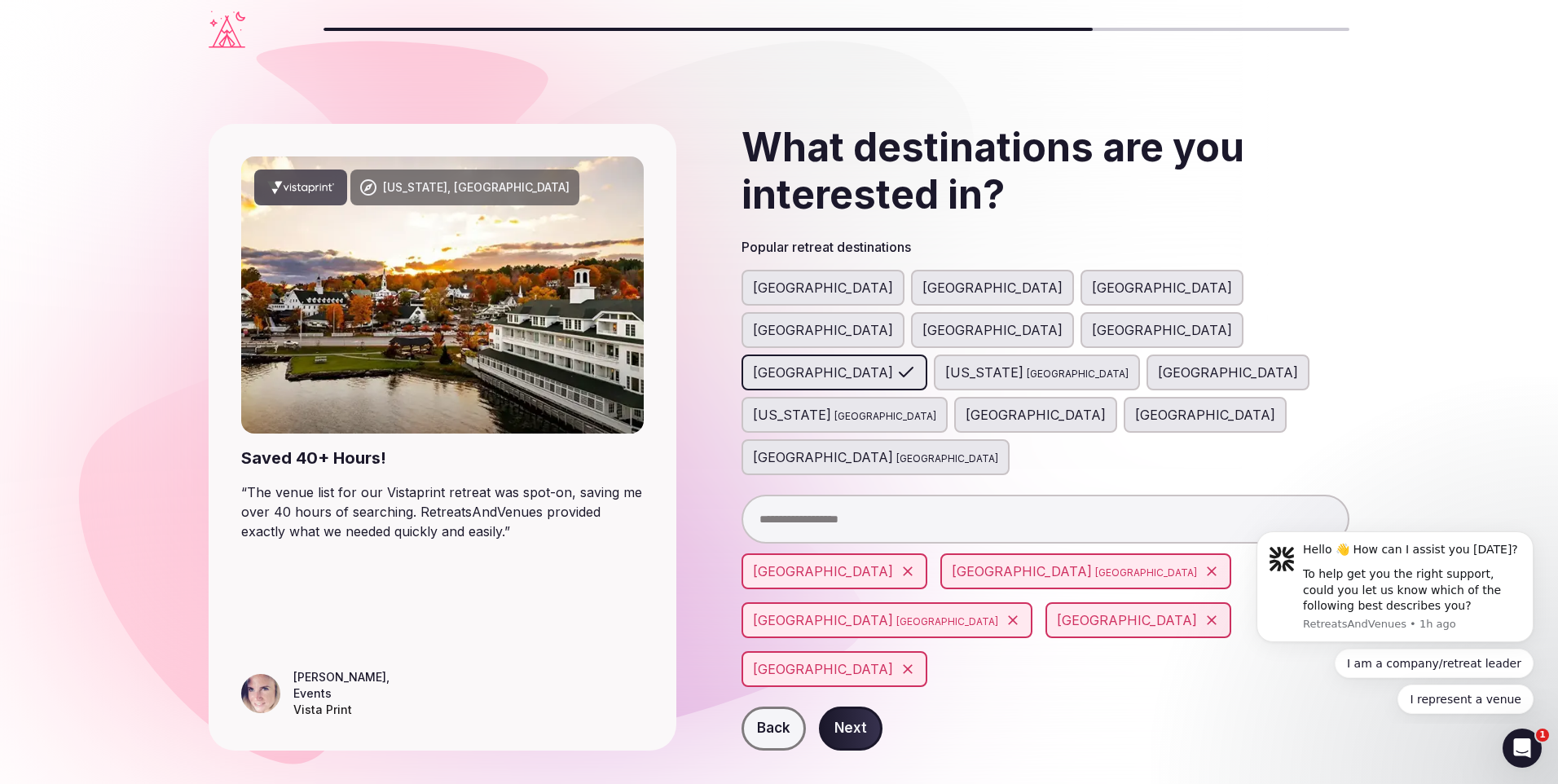
click at [855, 495] on input "text" at bounding box center [1046, 519] width 608 height 48
click at [858, 706] on button "Next" at bounding box center [850, 728] width 63 height 44
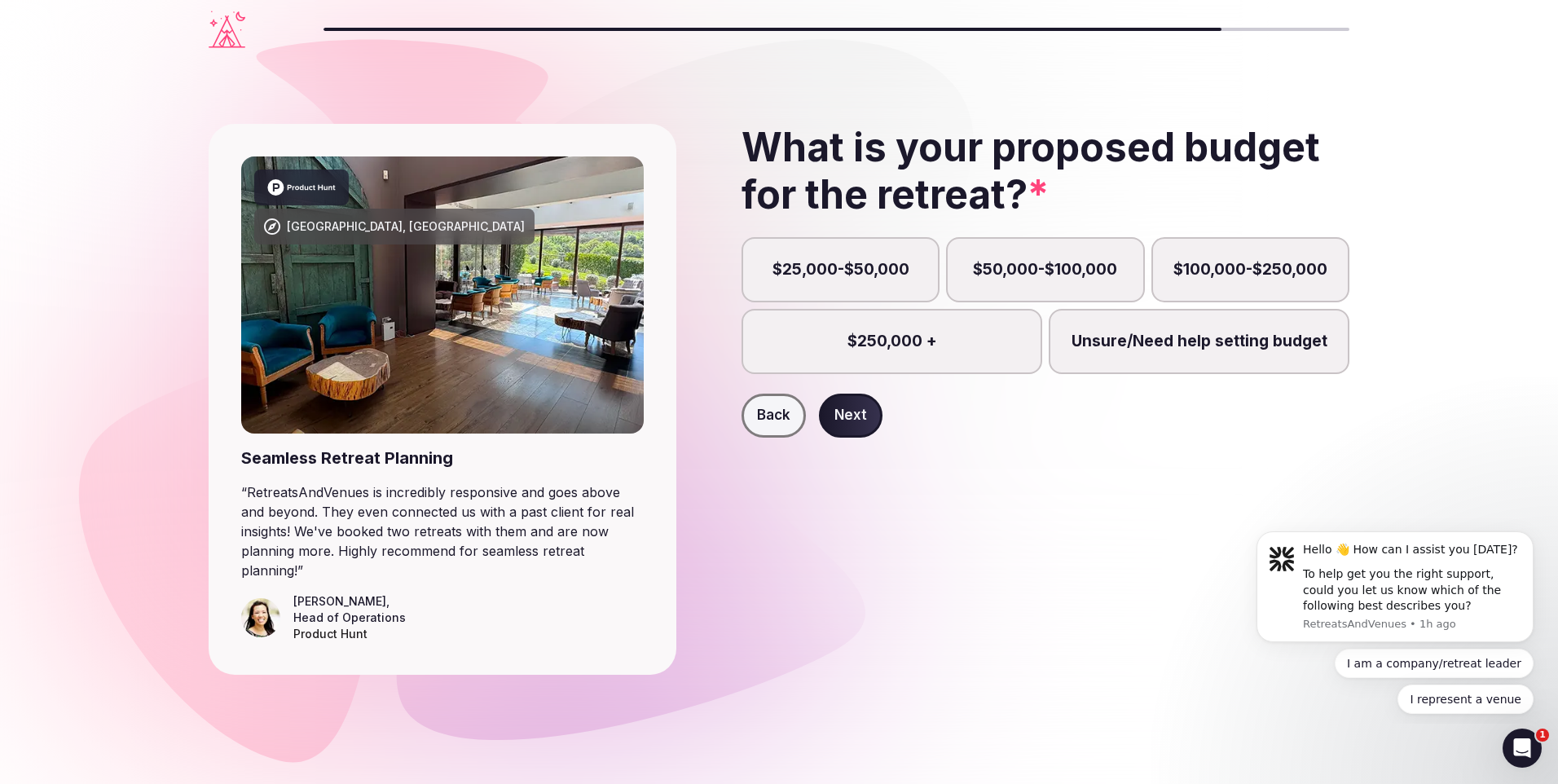
click at [854, 412] on button "Next" at bounding box center [850, 415] width 63 height 44
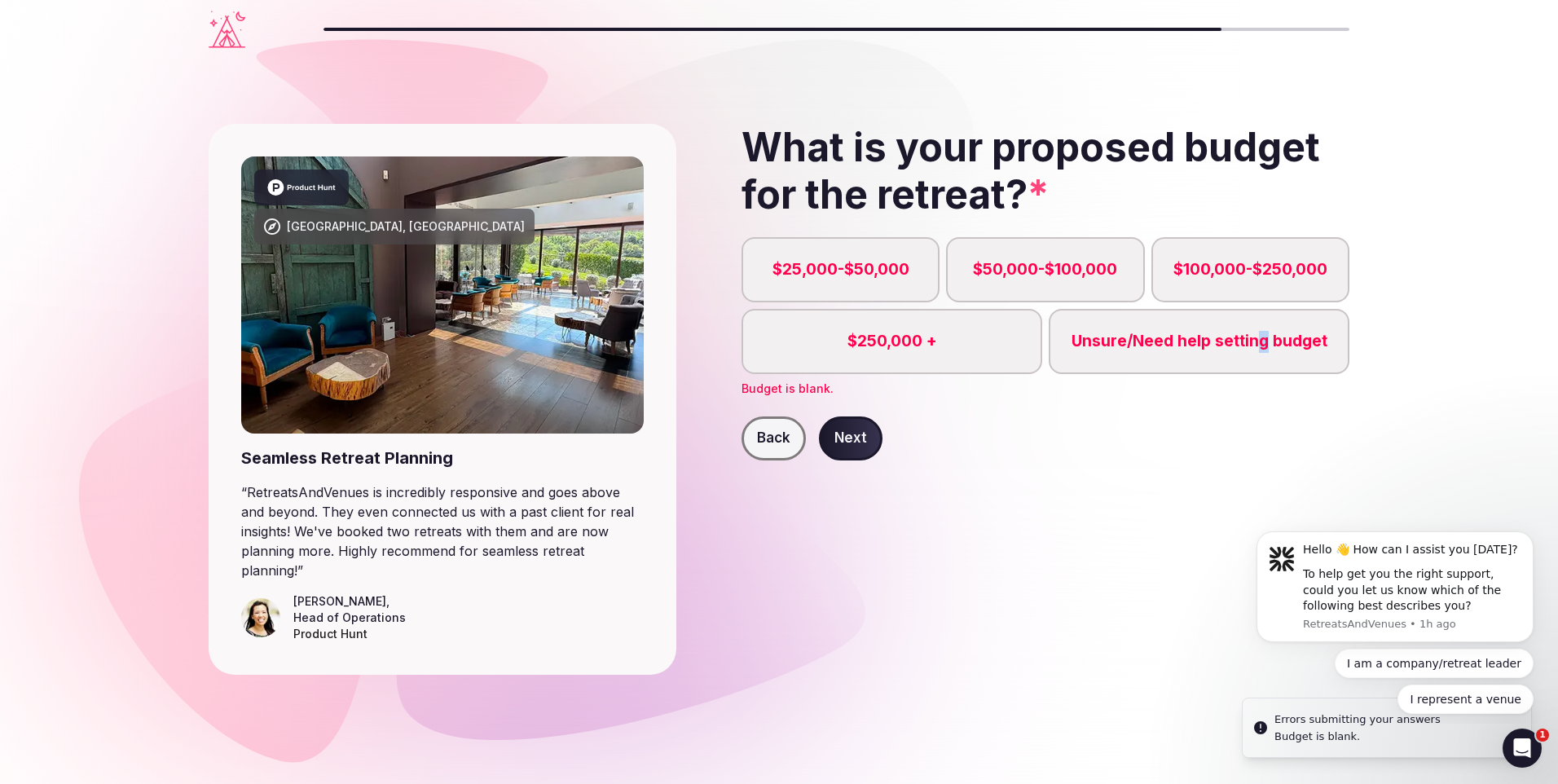
click at [1261, 347] on label "Unsure/Need help setting budget" at bounding box center [1198, 341] width 301 height 65
drag, startPoint x: 1261, startPoint y: 347, endPoint x: 1239, endPoint y: 440, distance: 95.6
click at [1239, 440] on div "Back Next" at bounding box center [1046, 438] width 608 height 44
click at [1220, 338] on label "Unsure/Need help setting budget" at bounding box center [1198, 341] width 301 height 65
click at [1215, 342] on button "Unsure/Need help setting budget" at bounding box center [1207, 350] width 16 height 16
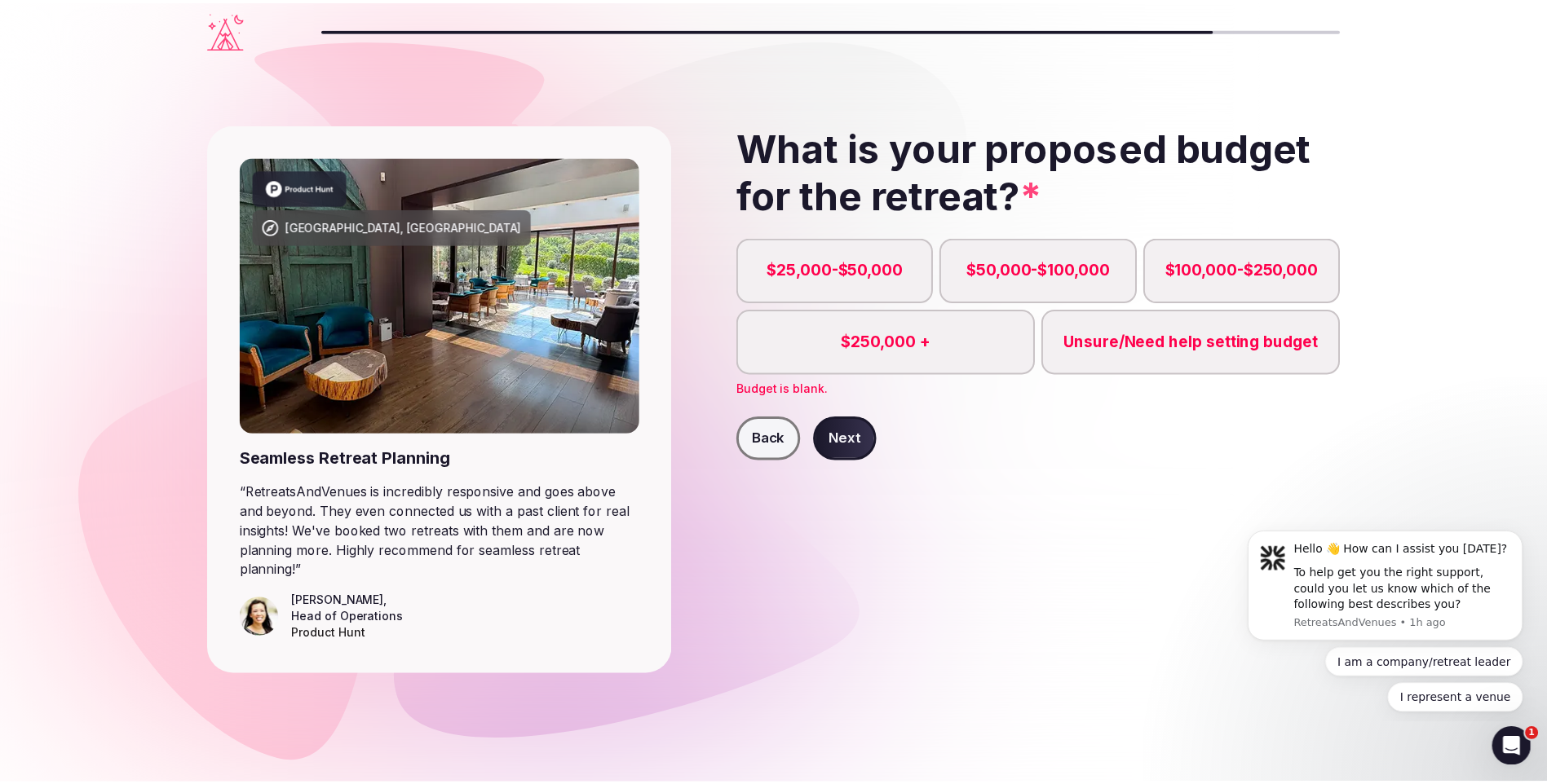
scroll to position [8, 0]
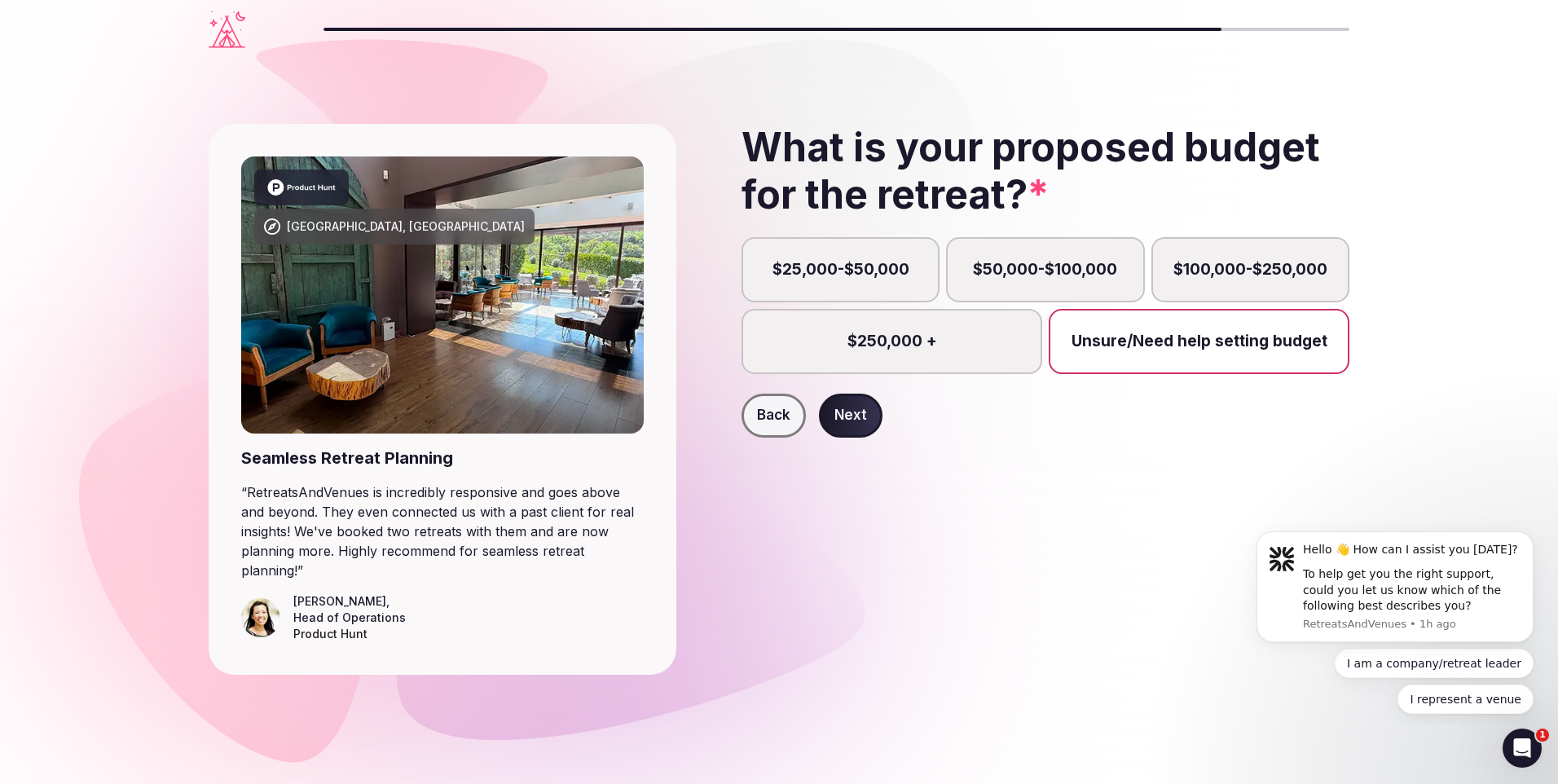
click at [1212, 433] on div "Back Next" at bounding box center [1046, 415] width 608 height 44
click at [832, 412] on button "Next" at bounding box center [850, 415] width 63 height 44
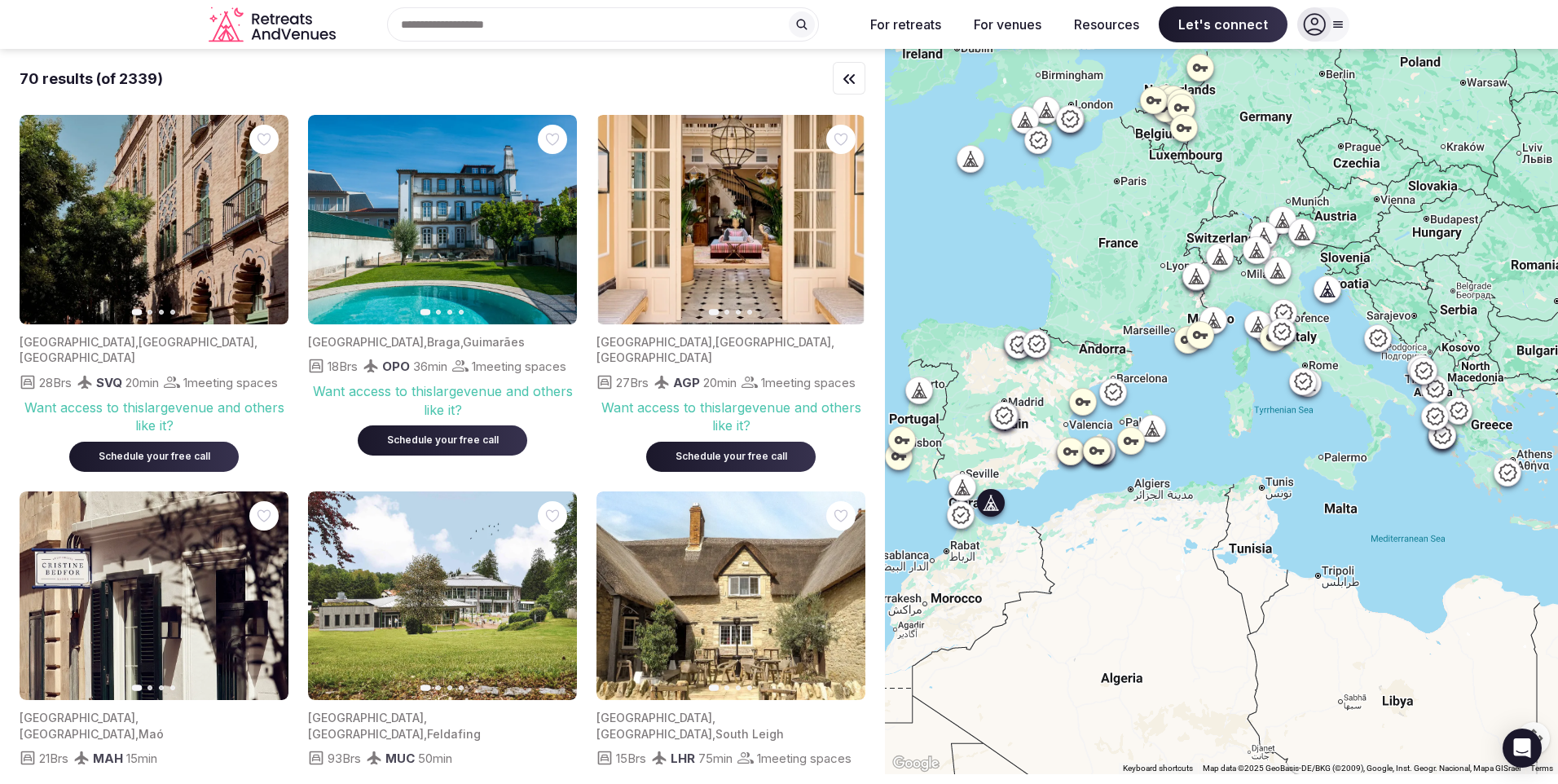
click at [838, 216] on icon "button" at bounding box center [843, 220] width 13 height 13
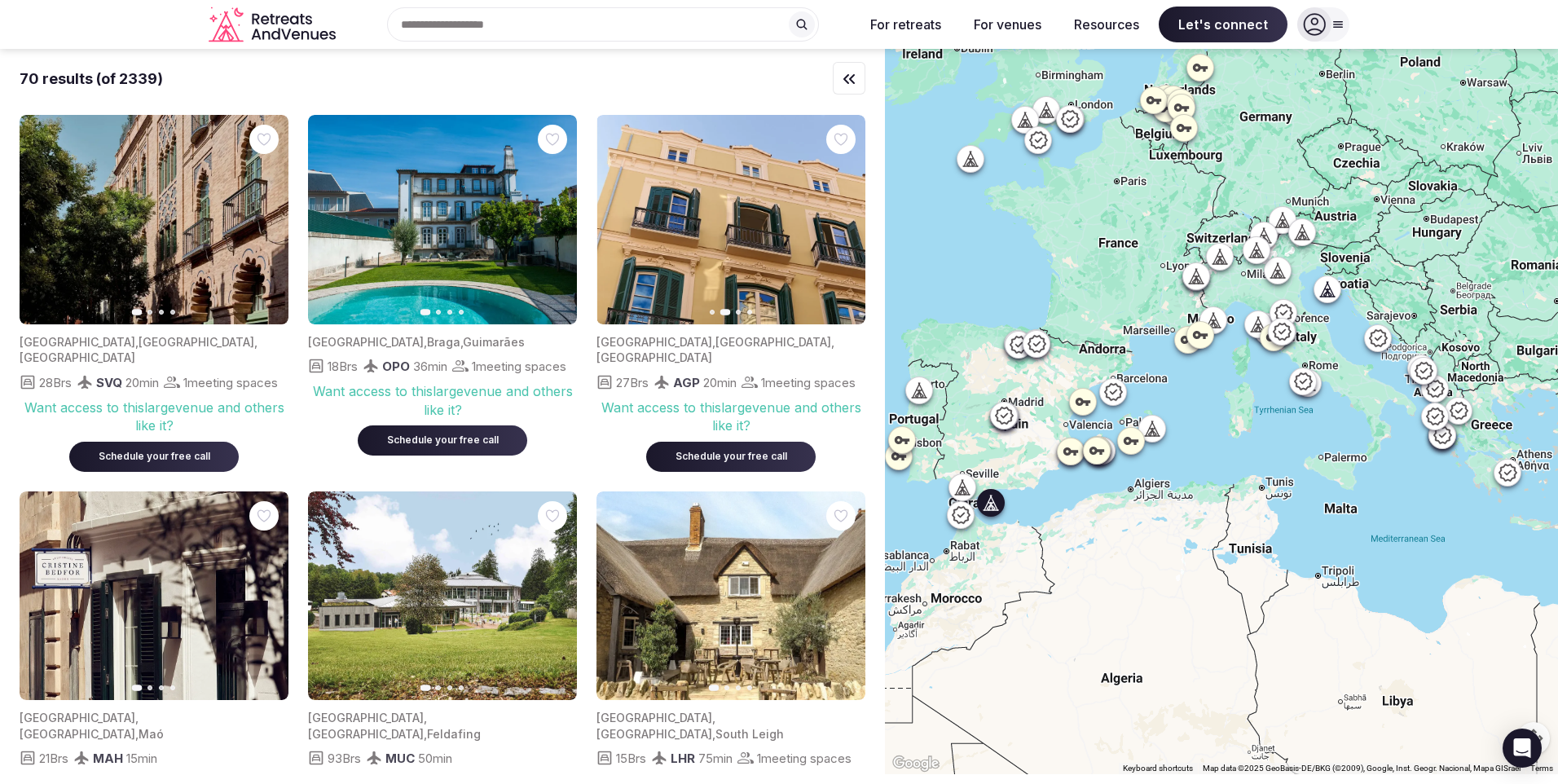
click at [838, 216] on icon "button" at bounding box center [843, 220] width 13 height 13
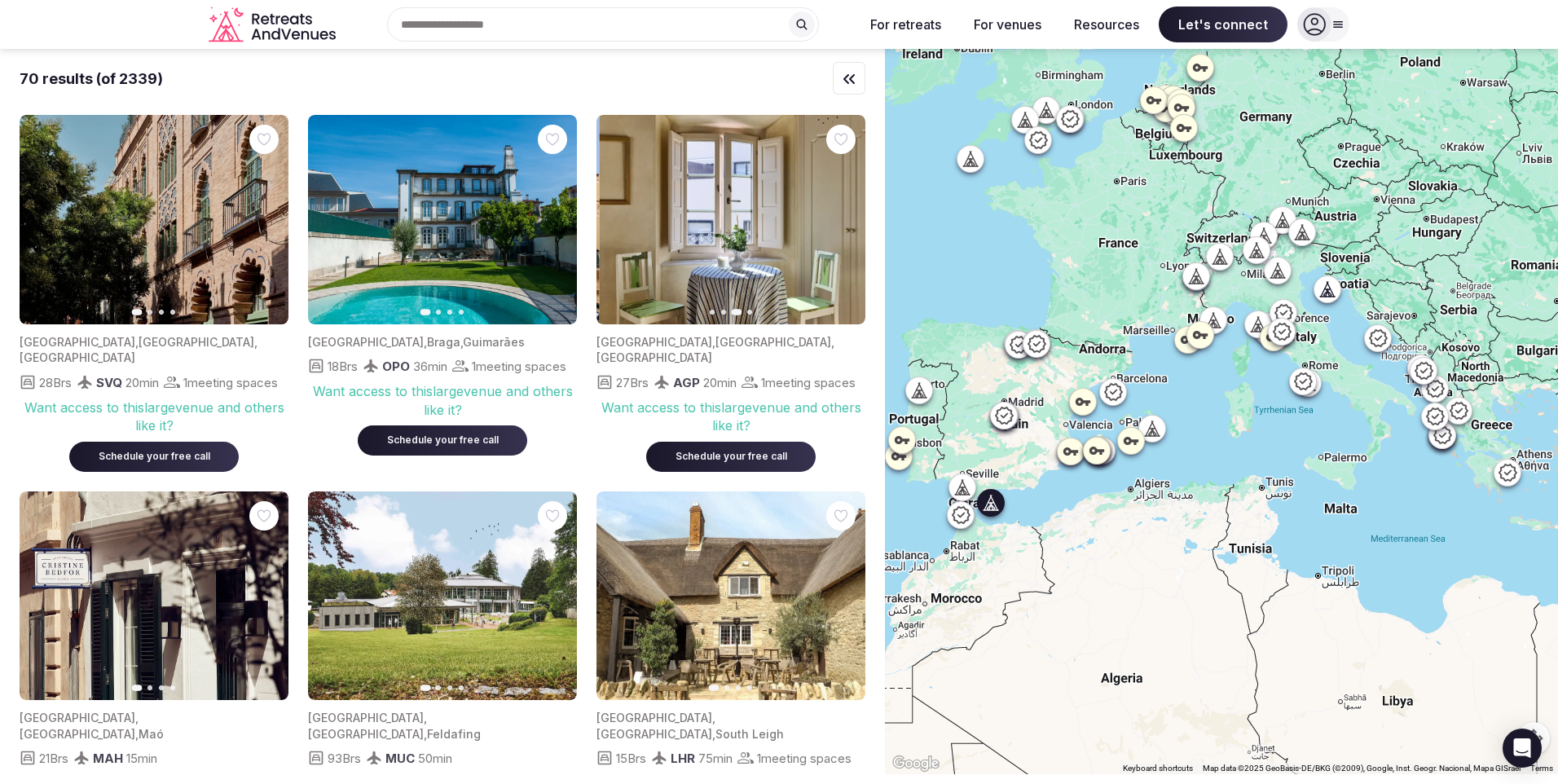
click at [838, 216] on icon "button" at bounding box center [843, 220] width 13 height 13
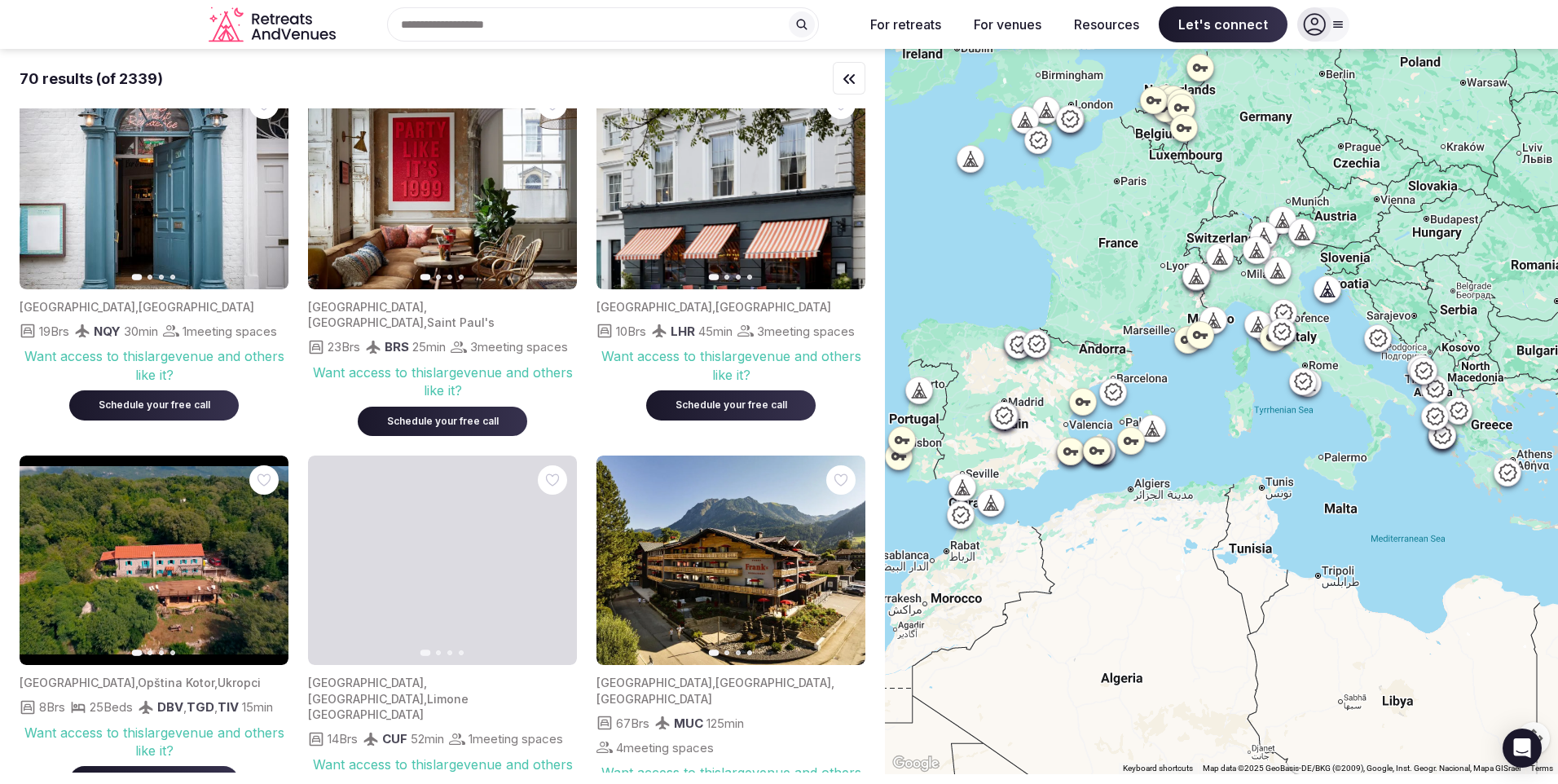
scroll to position [815, 0]
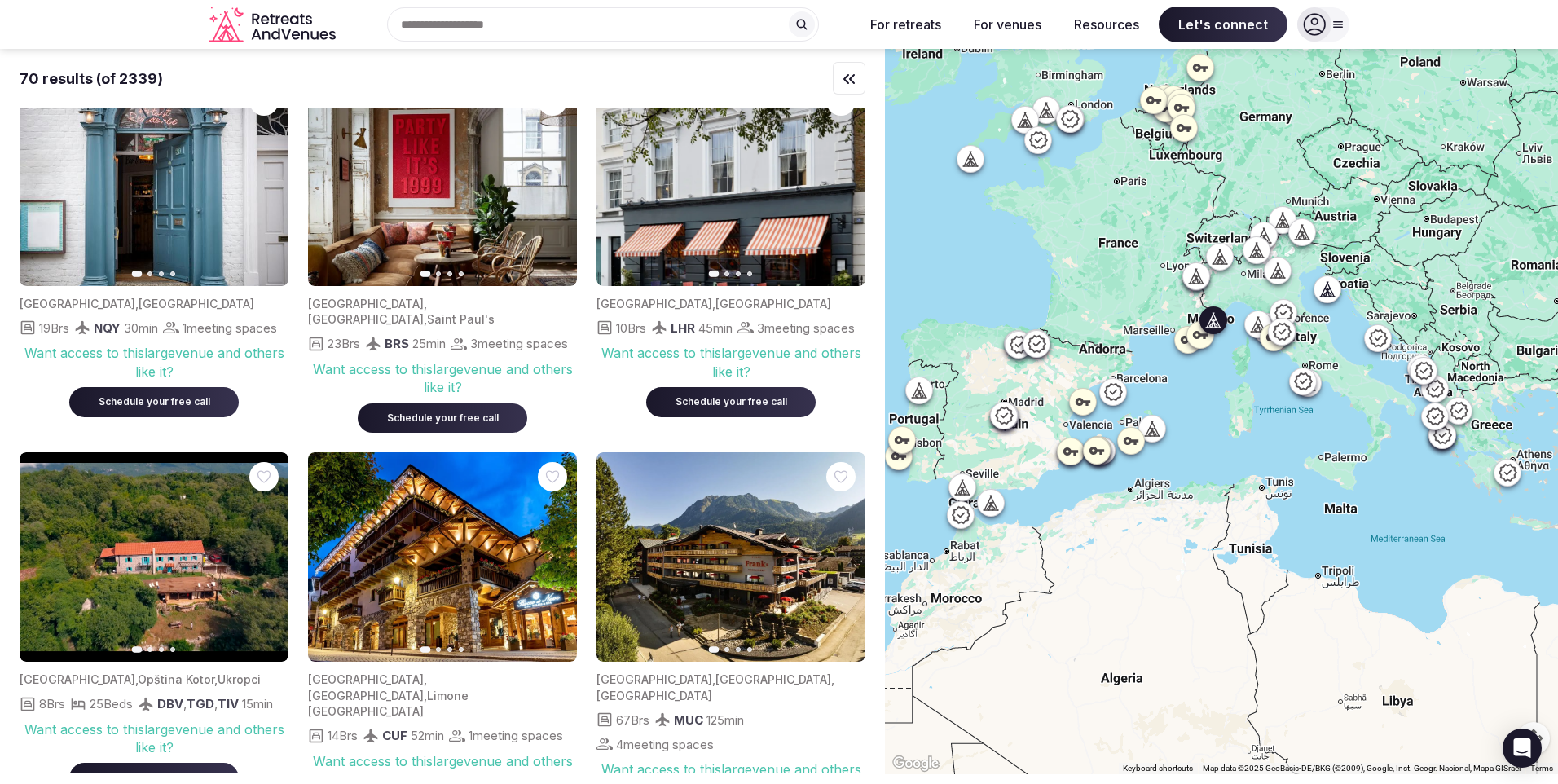
click at [557, 561] on icon "button" at bounding box center [554, 557] width 13 height 13
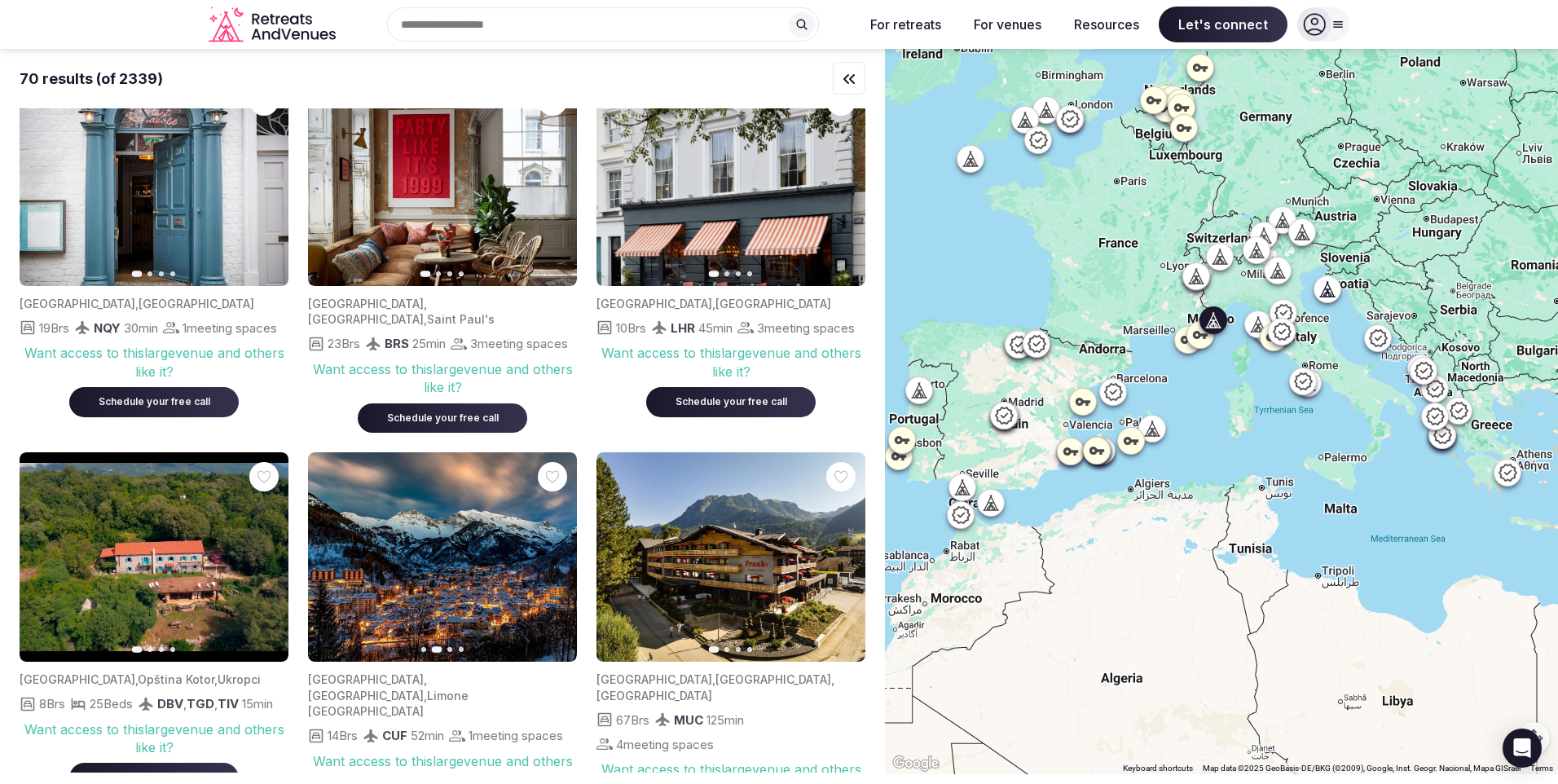
click at [557, 561] on icon "button" at bounding box center [554, 557] width 13 height 13
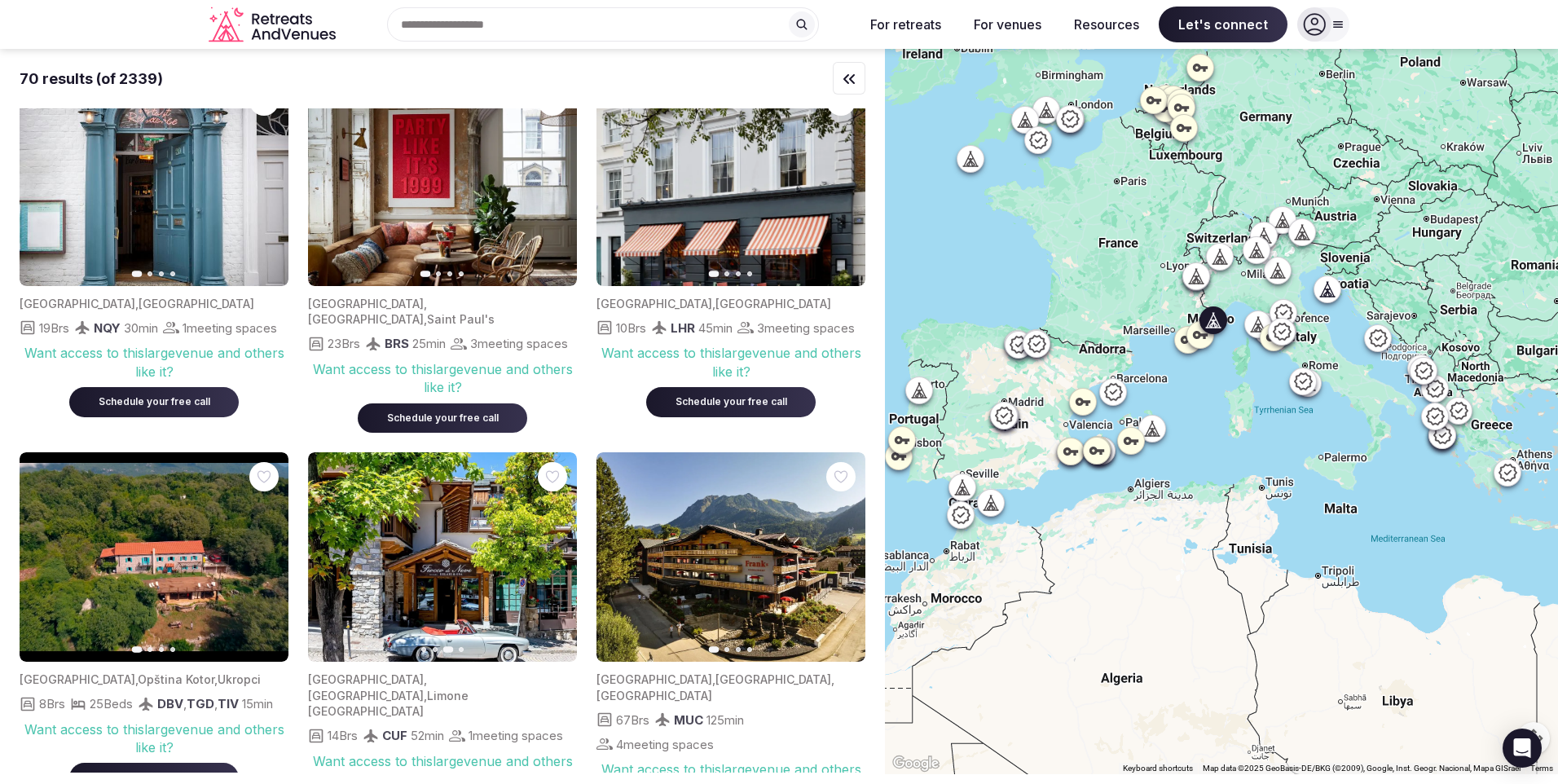
click at [557, 561] on icon "button" at bounding box center [554, 557] width 13 height 13
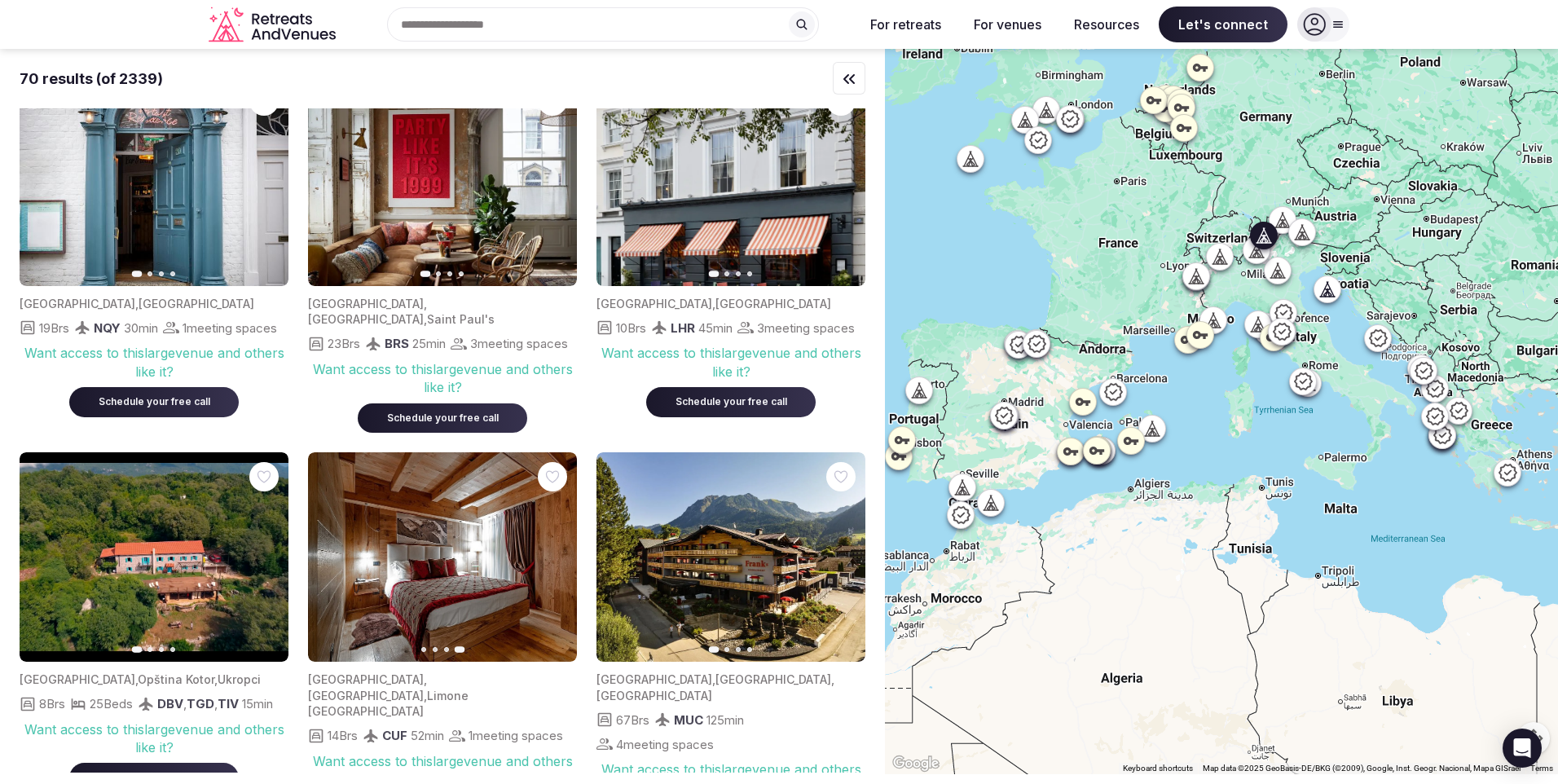
click at [837, 563] on icon "button" at bounding box center [843, 557] width 13 height 13
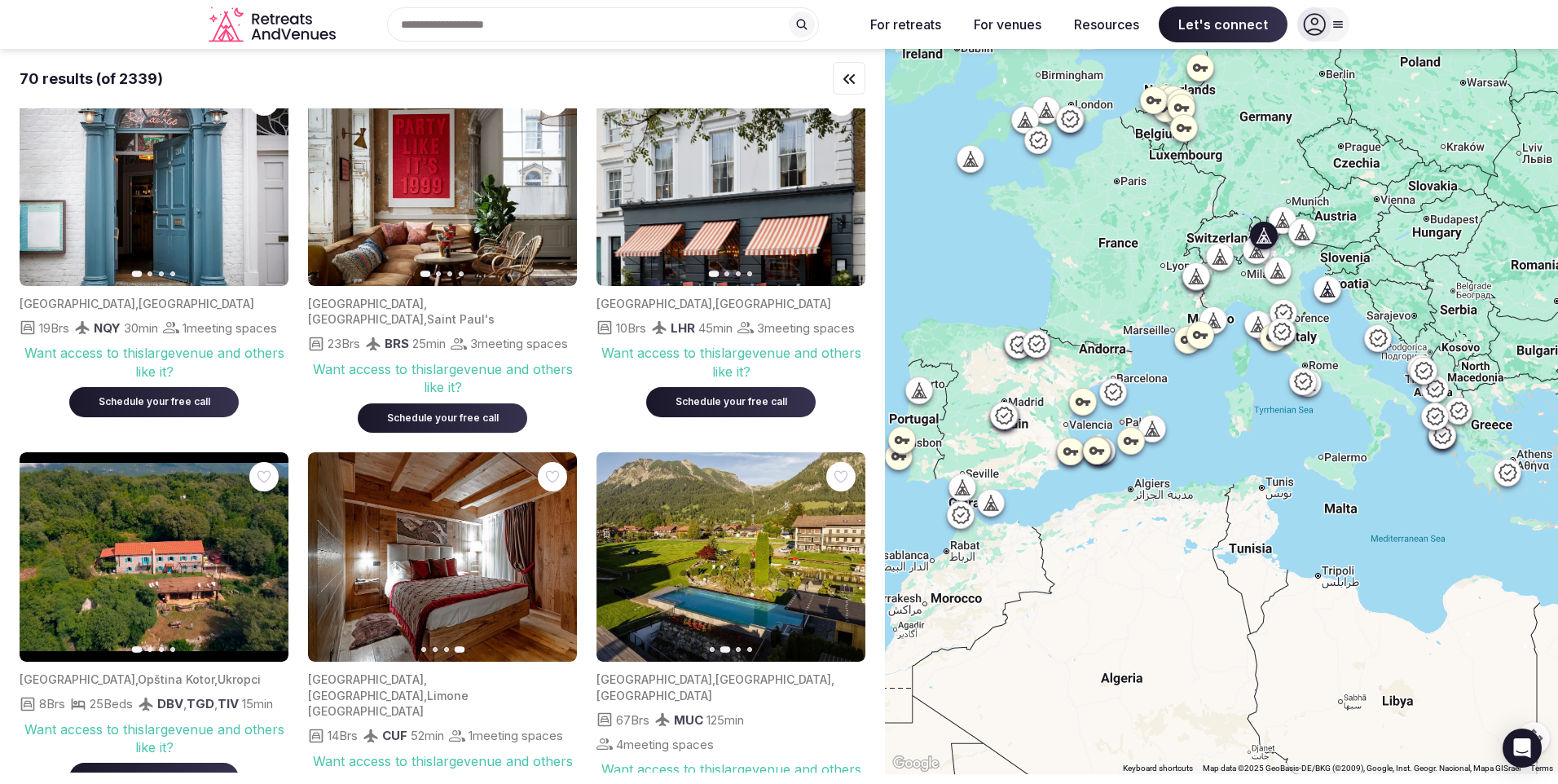
click at [837, 563] on icon "button" at bounding box center [843, 557] width 13 height 13
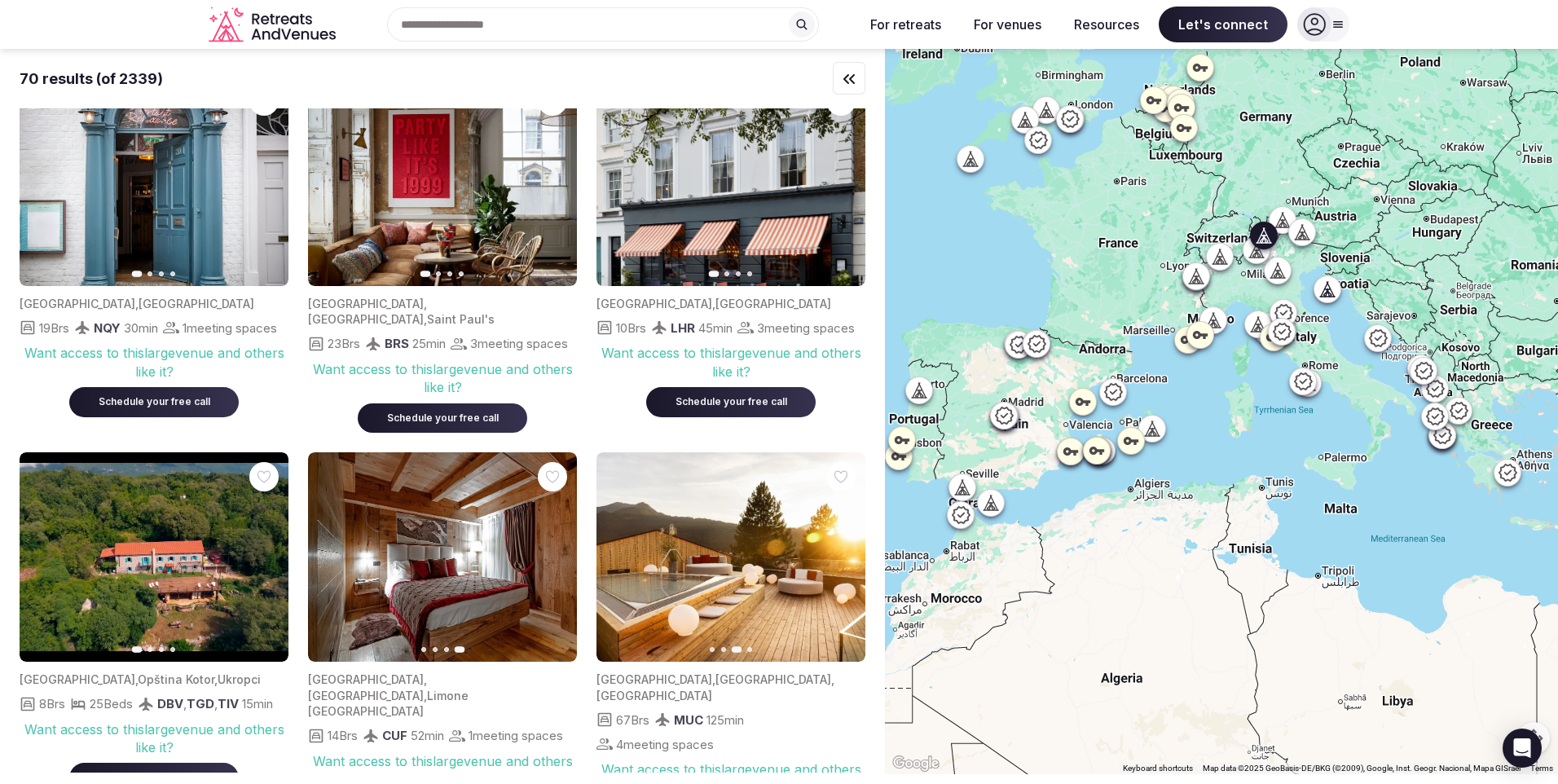
click at [837, 563] on icon "button" at bounding box center [843, 557] width 13 height 13
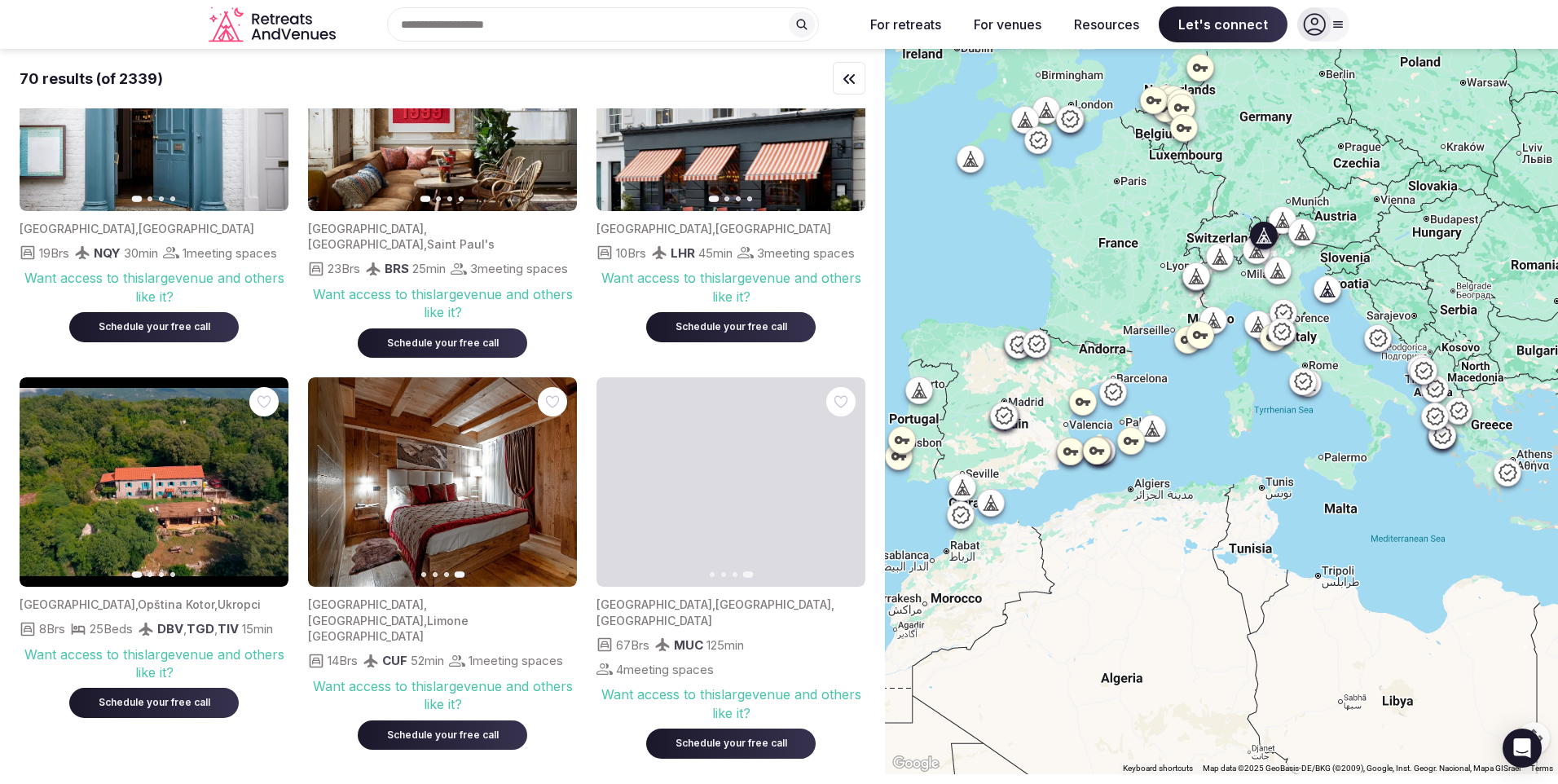
scroll to position [978, 0]
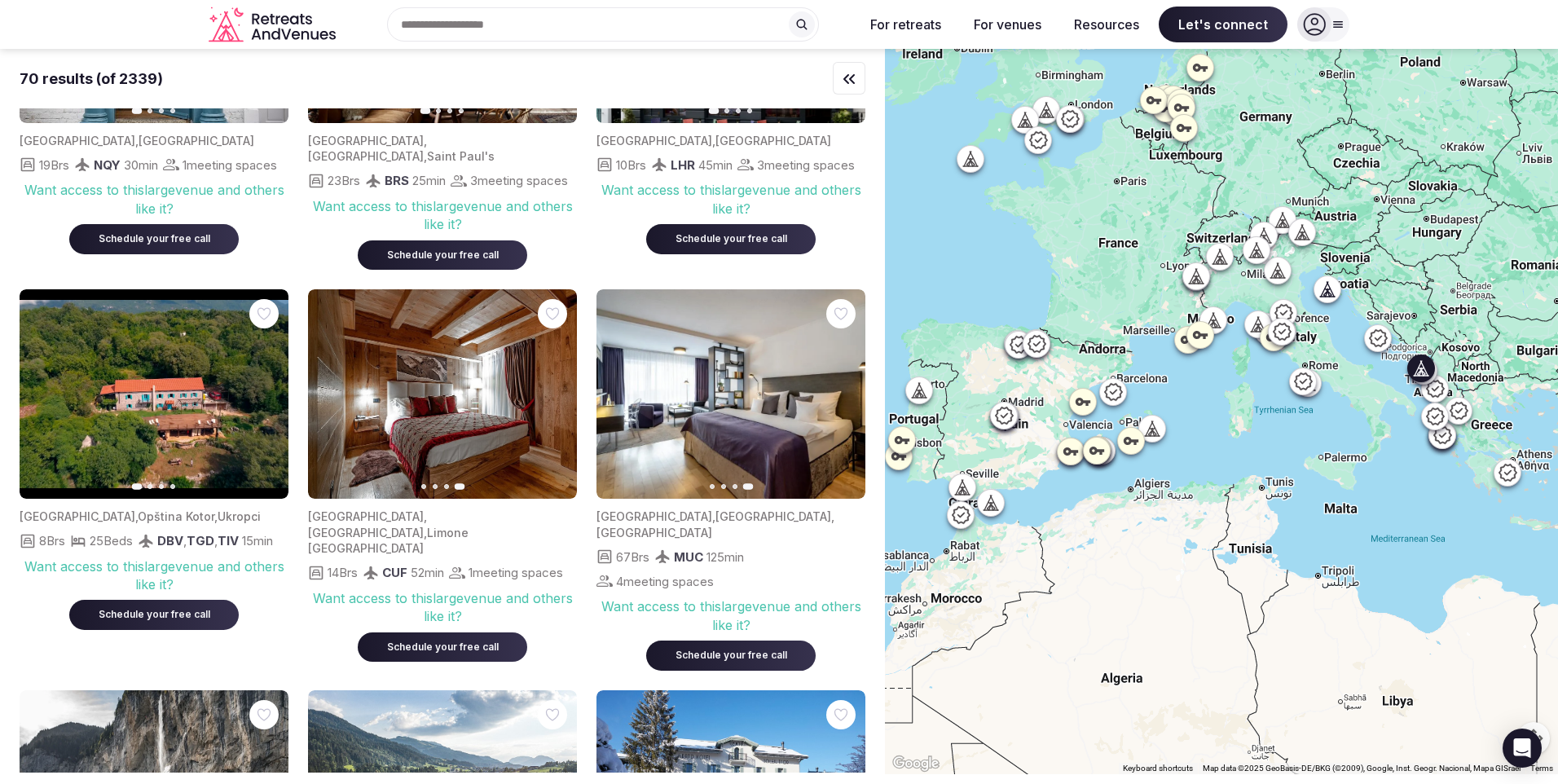
click at [264, 392] on icon "button" at bounding box center [266, 394] width 6 height 11
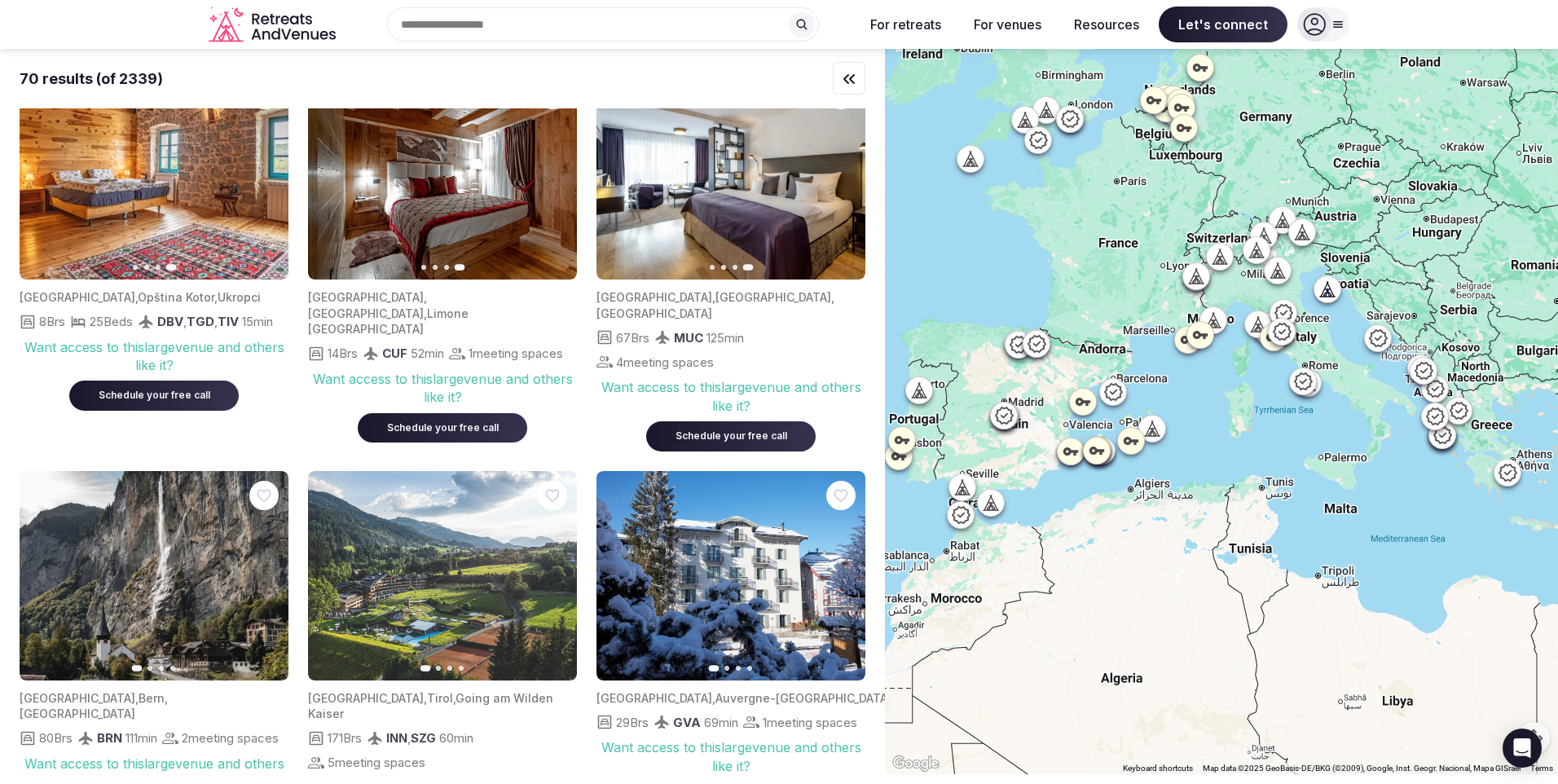
scroll to position [1304, 0]
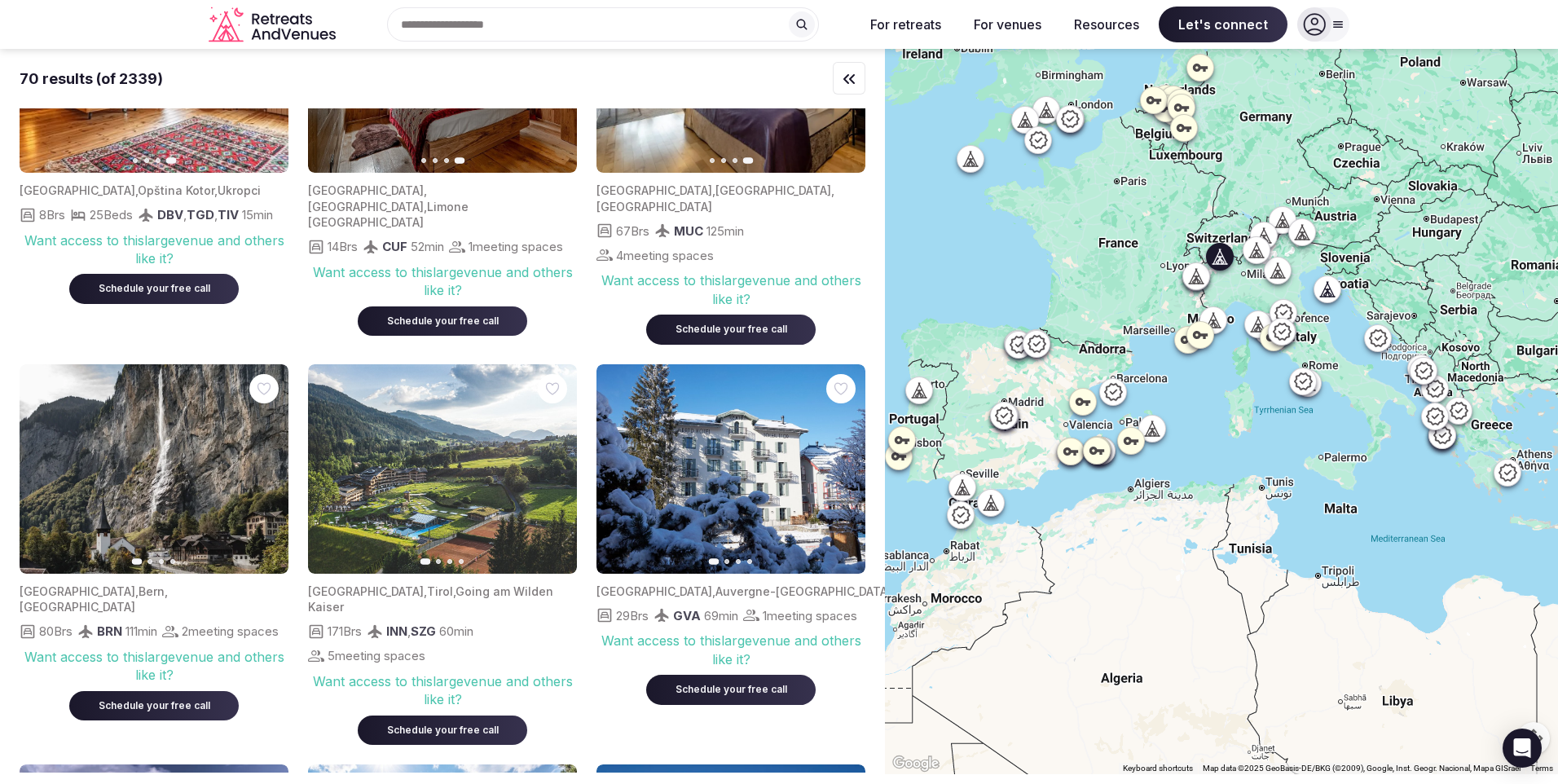
click at [261, 462] on icon "button" at bounding box center [265, 468] width 13 height 13
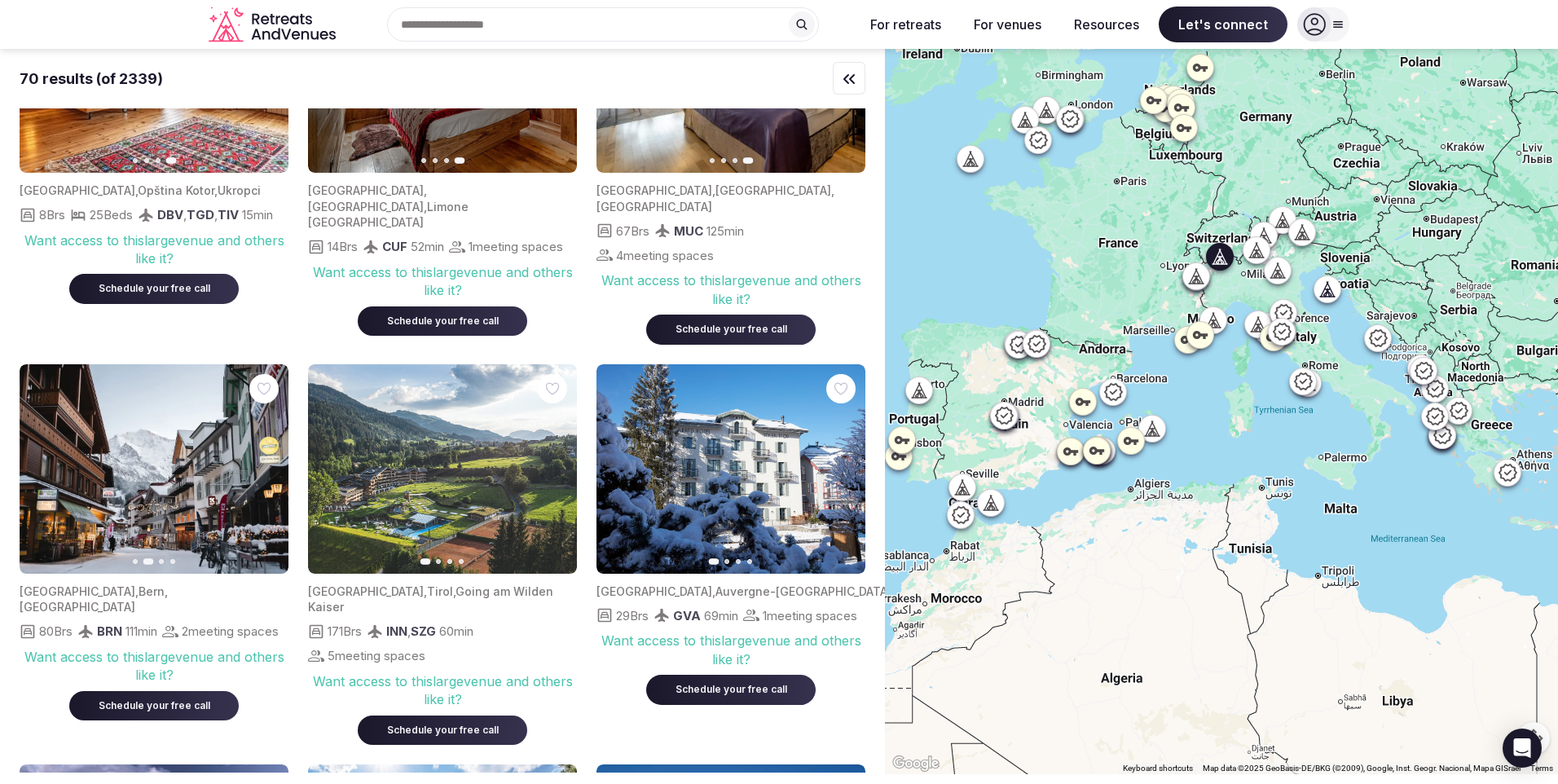
click at [261, 462] on icon "button" at bounding box center [265, 468] width 13 height 13
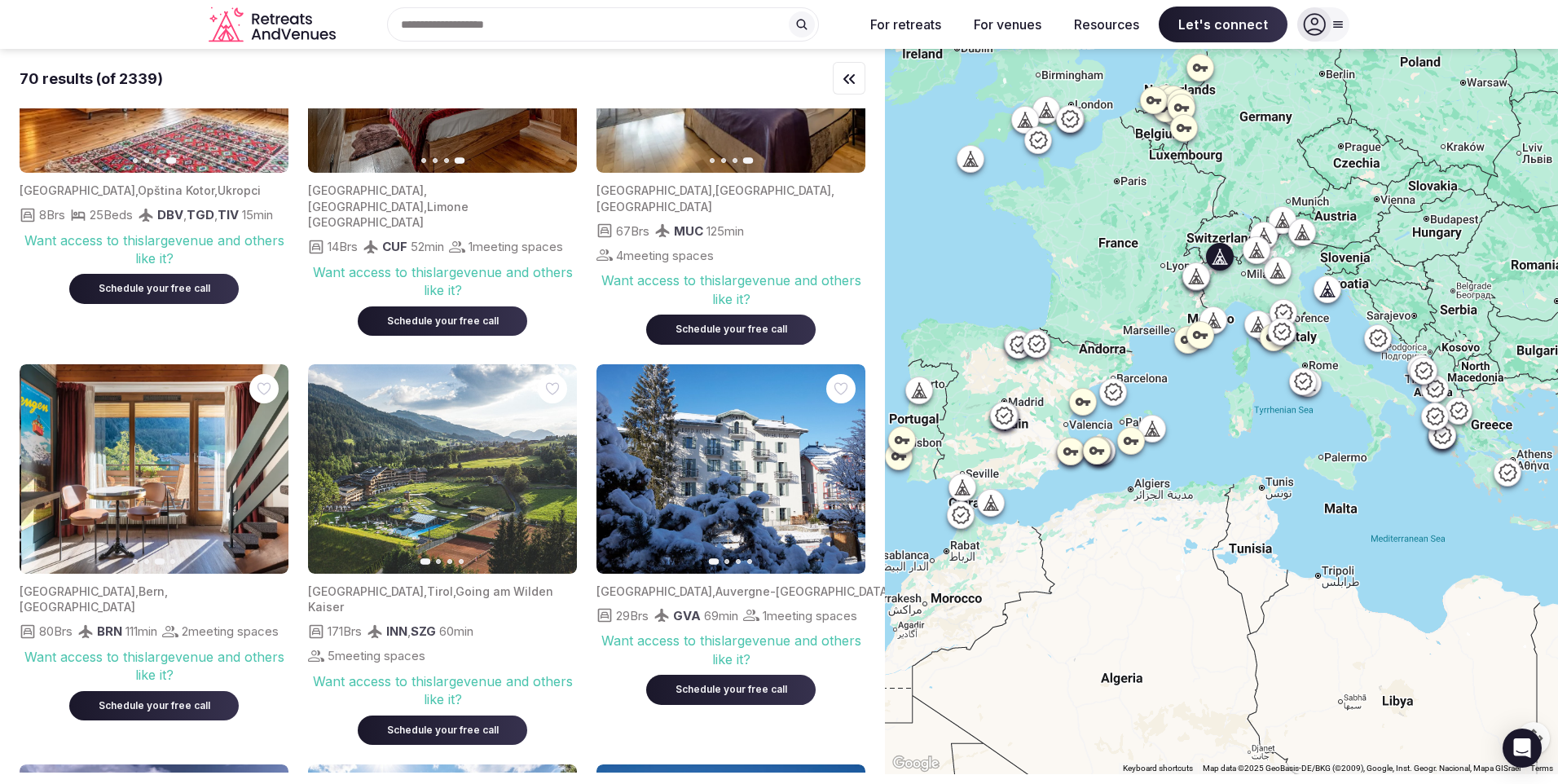
click at [261, 462] on icon "button" at bounding box center [265, 468] width 13 height 13
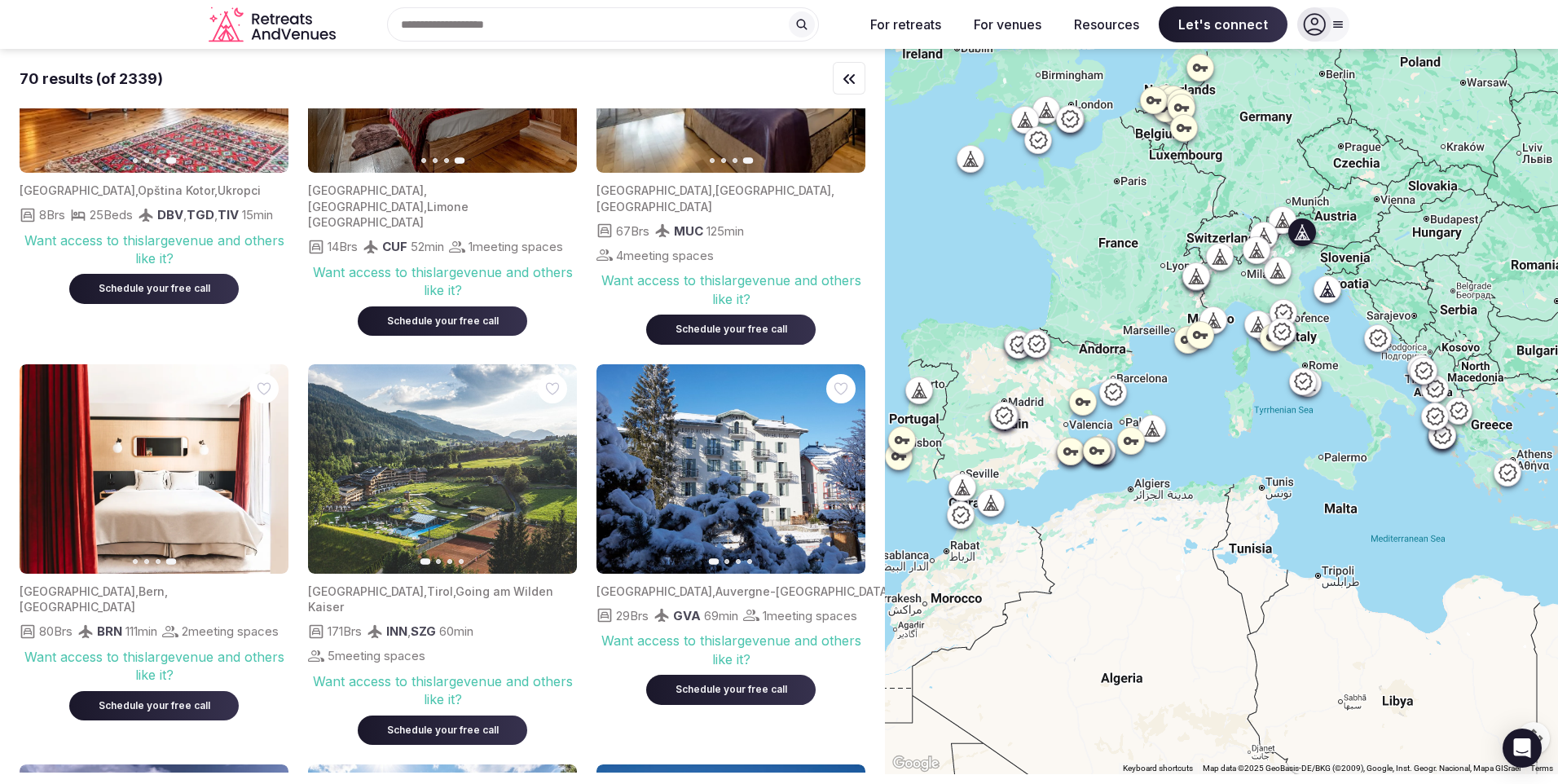
click at [561, 456] on button "Next slide" at bounding box center [553, 468] width 27 height 27
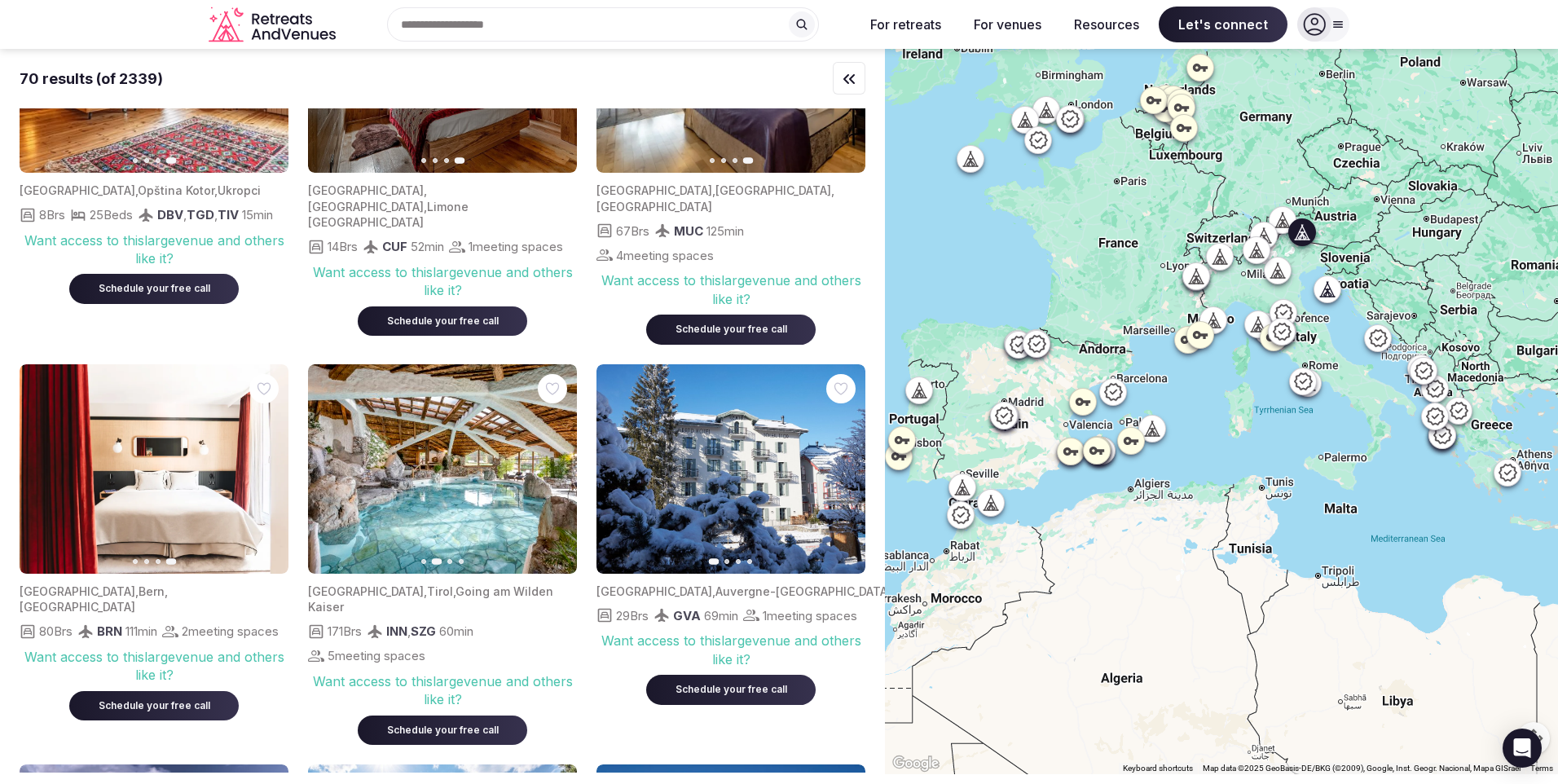
click at [561, 456] on button "Next slide" at bounding box center [553, 468] width 27 height 27
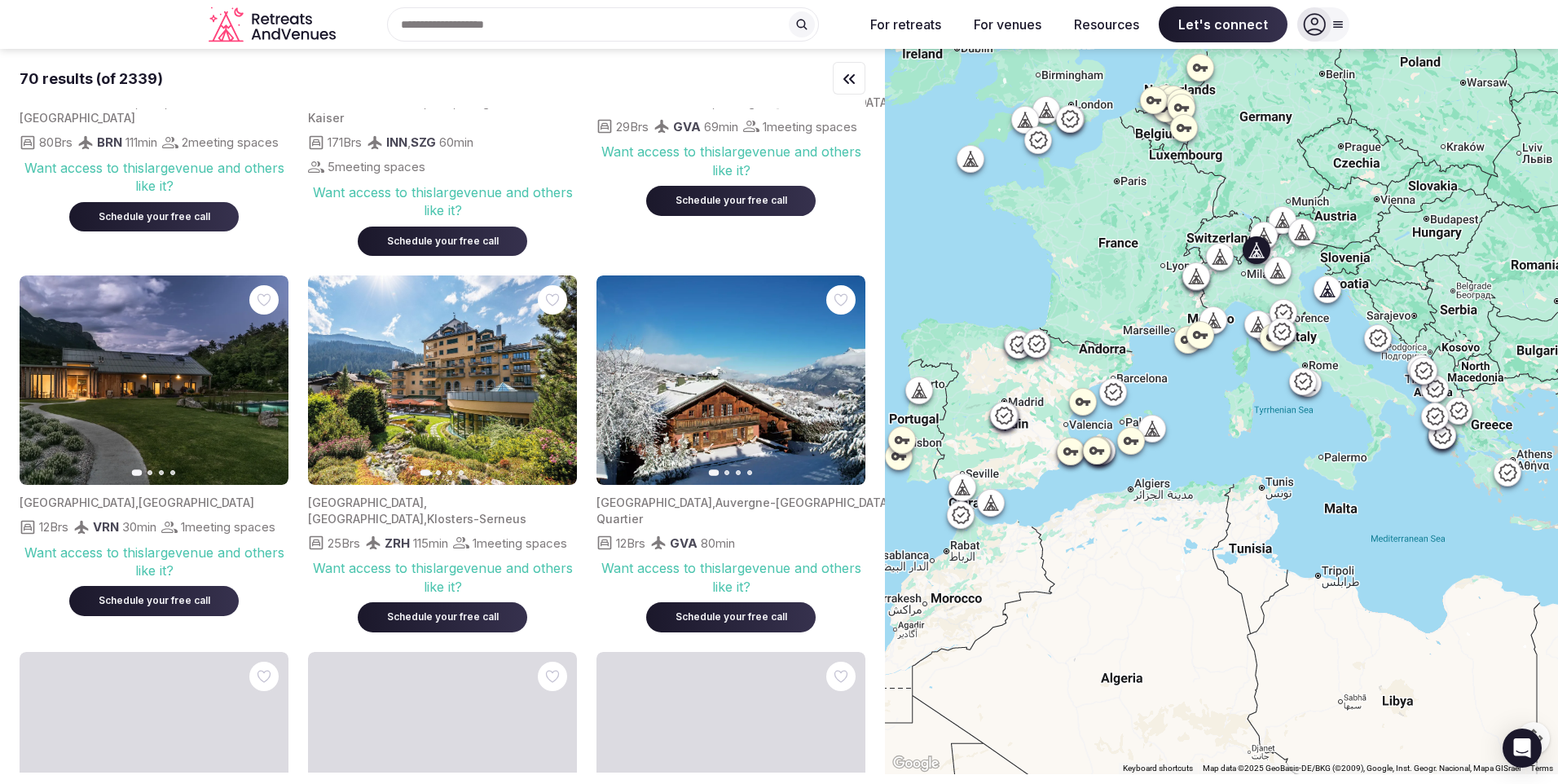
scroll to position [2119, 0]
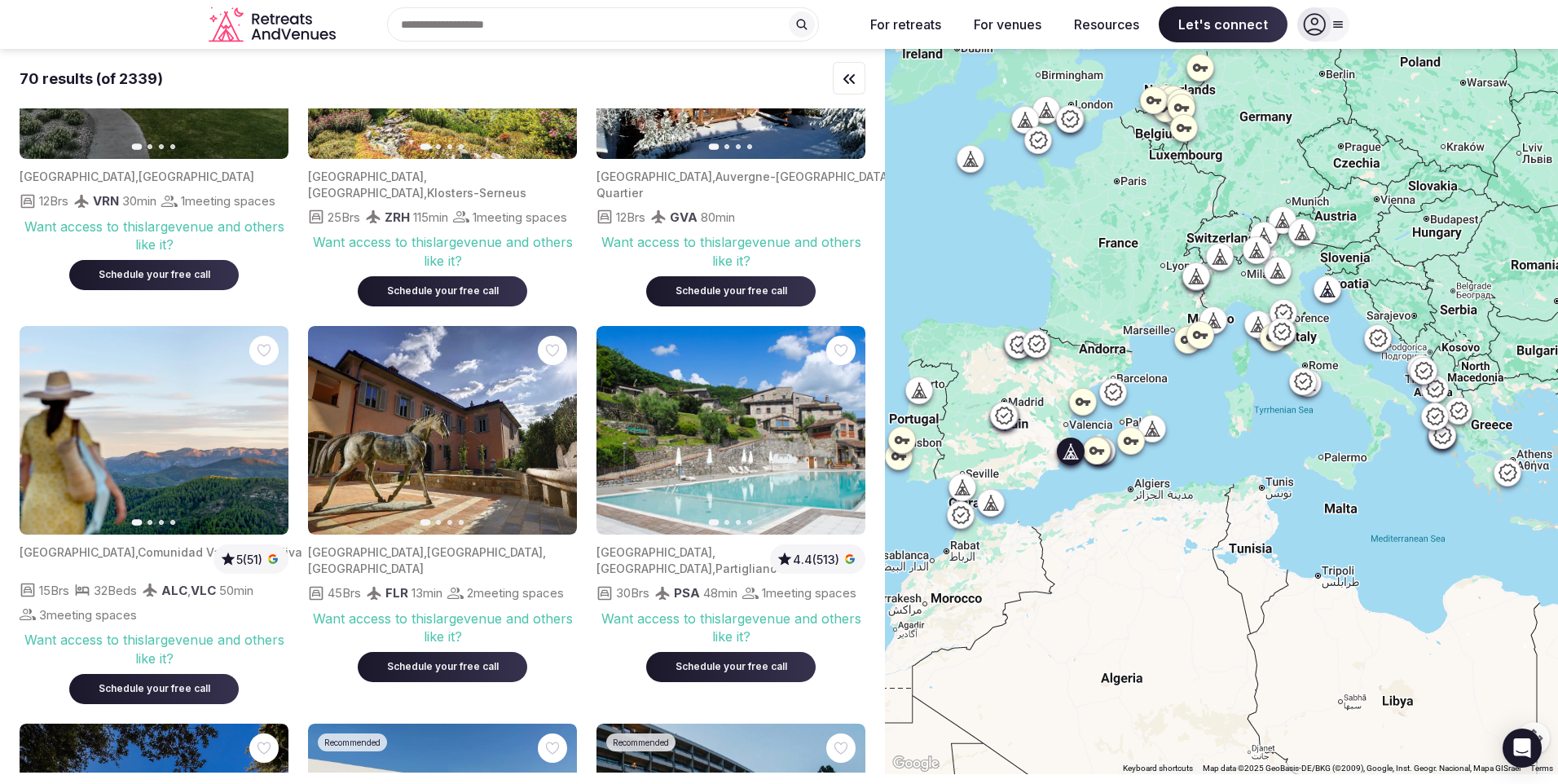
click at [257, 417] on button "Next slide" at bounding box center [265, 430] width 27 height 27
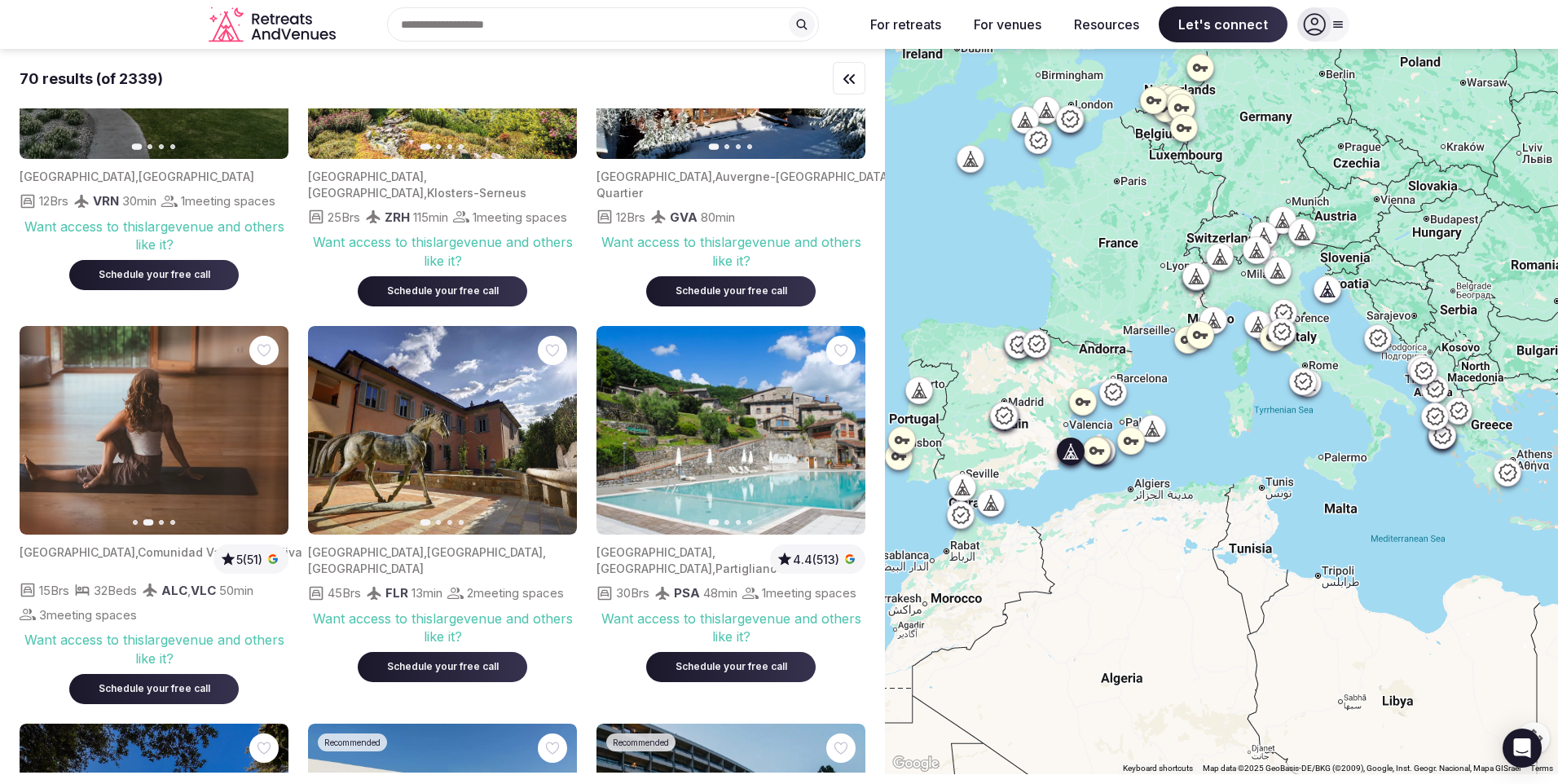
click at [268, 424] on icon "button" at bounding box center [265, 430] width 13 height 13
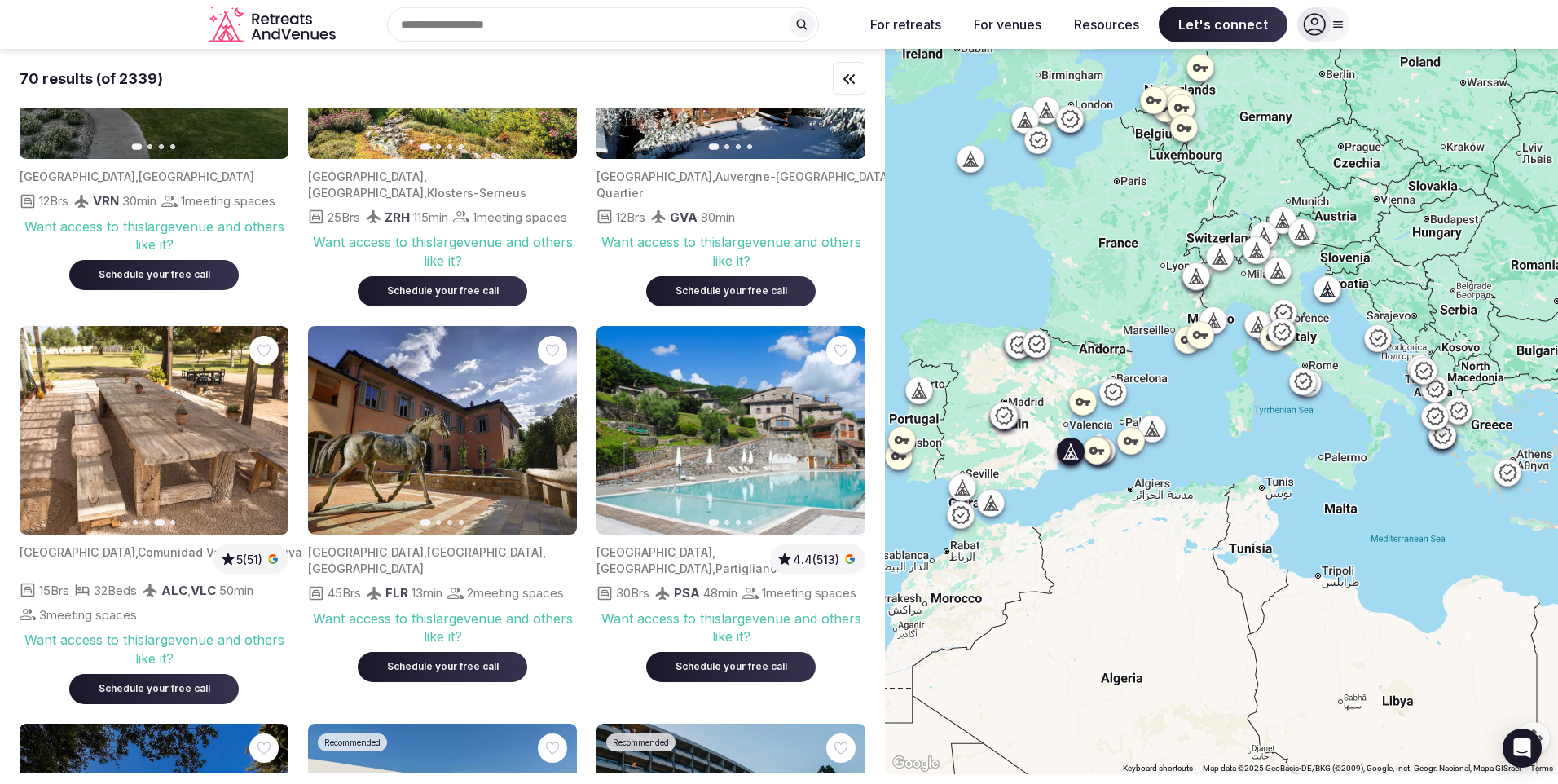
click at [268, 424] on icon "button" at bounding box center [265, 430] width 13 height 13
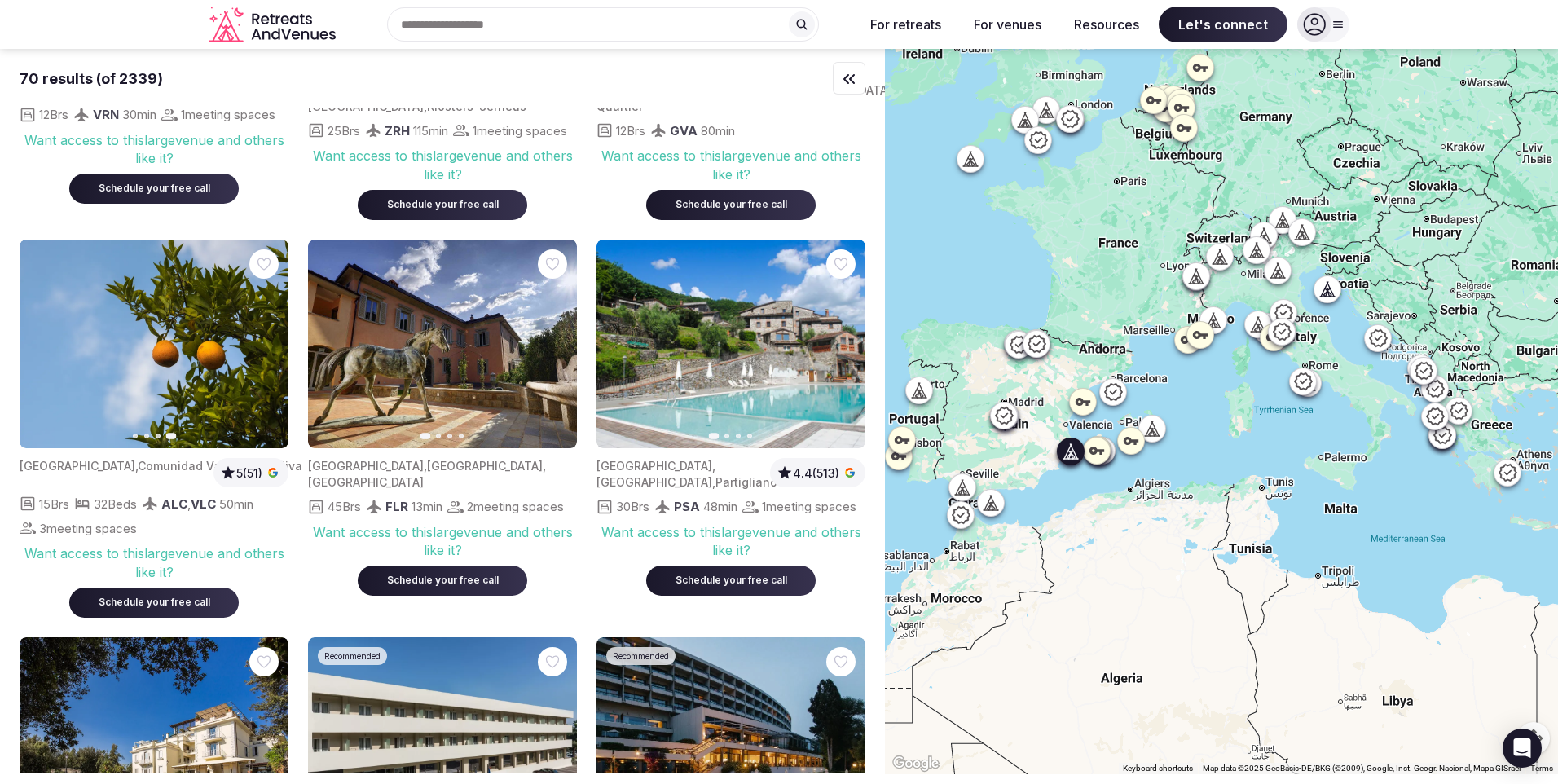
scroll to position [2363, 0]
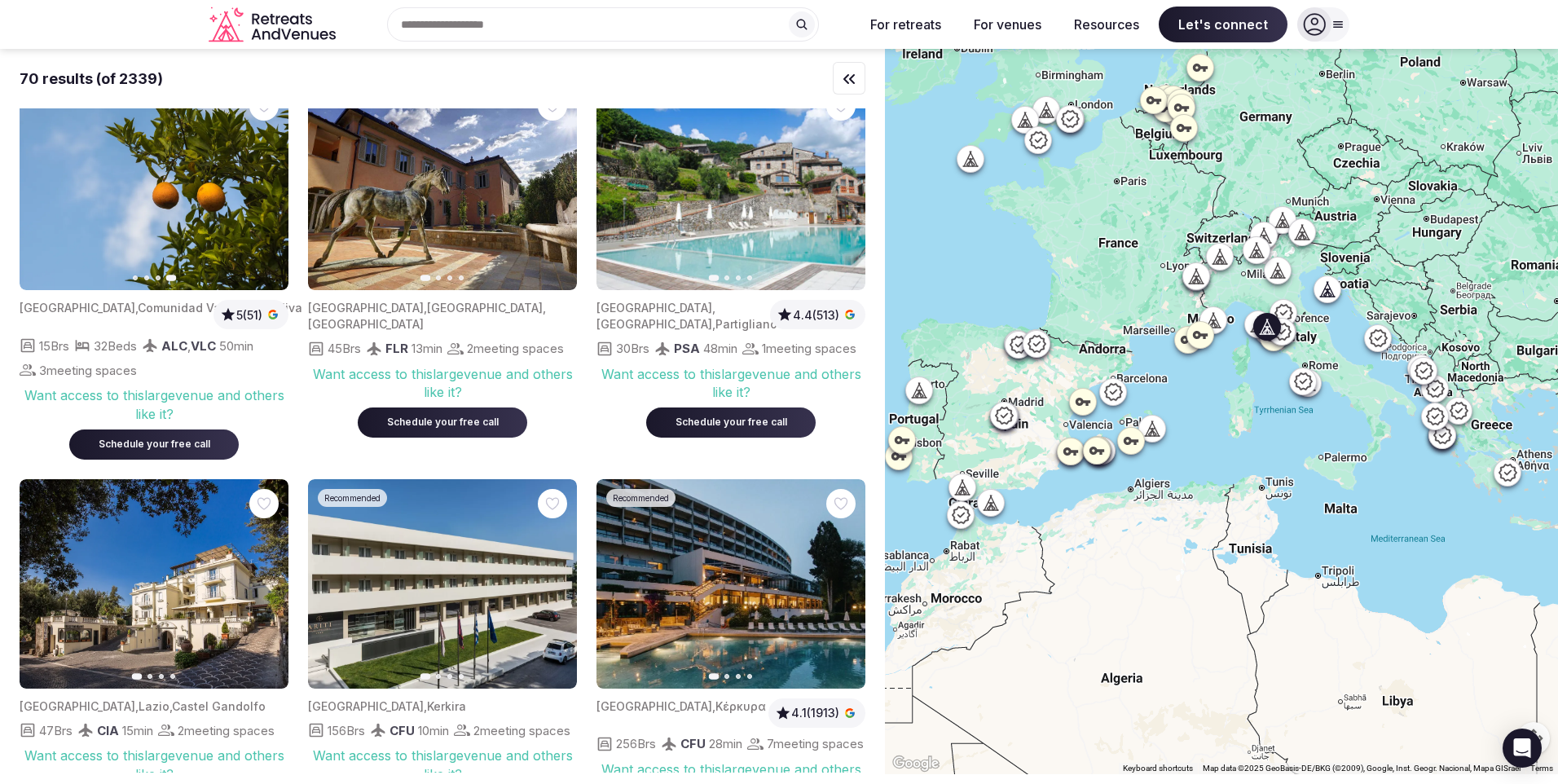
click at [847, 179] on icon "button" at bounding box center [843, 186] width 13 height 13
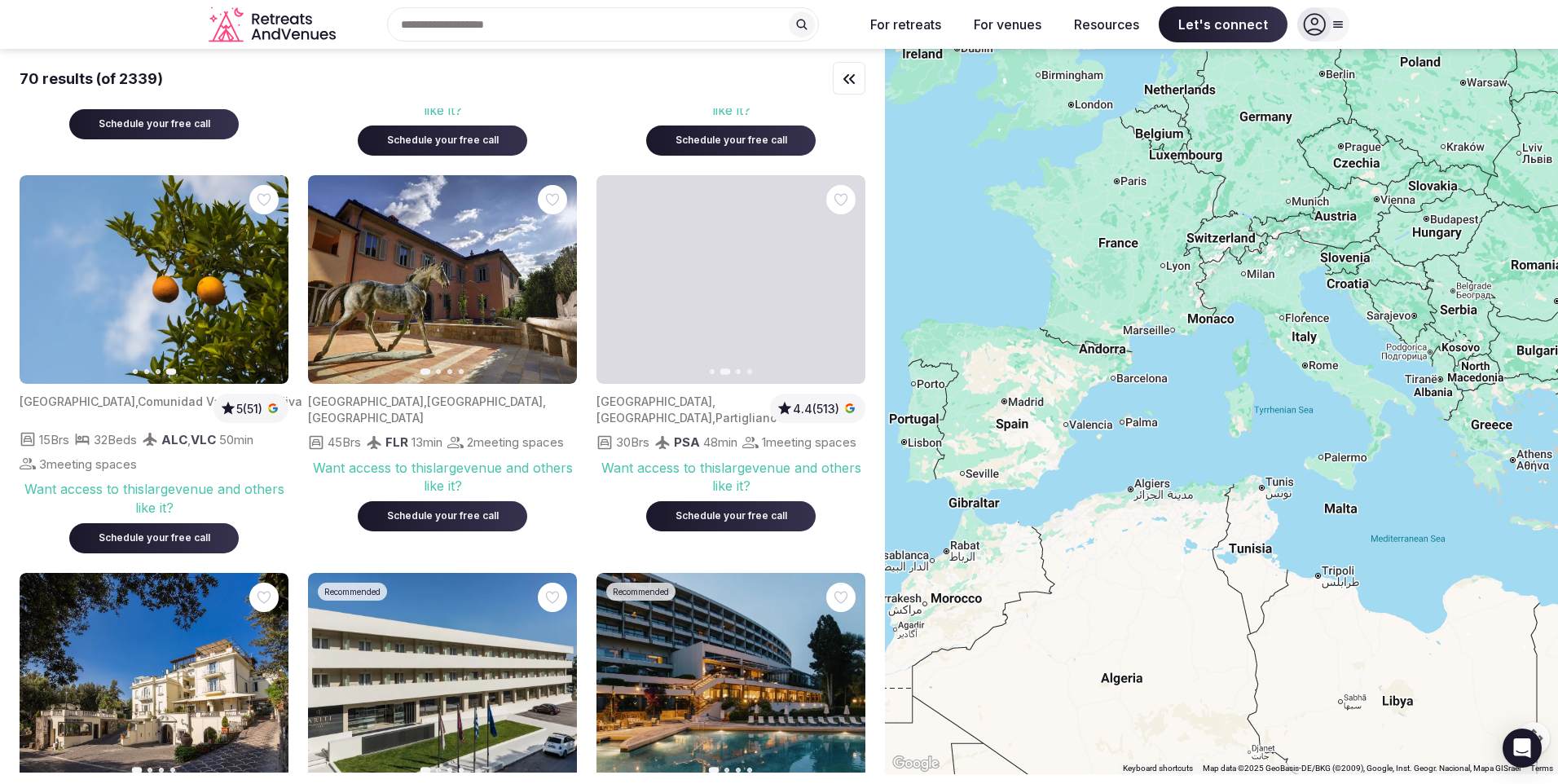
scroll to position [2200, 0]
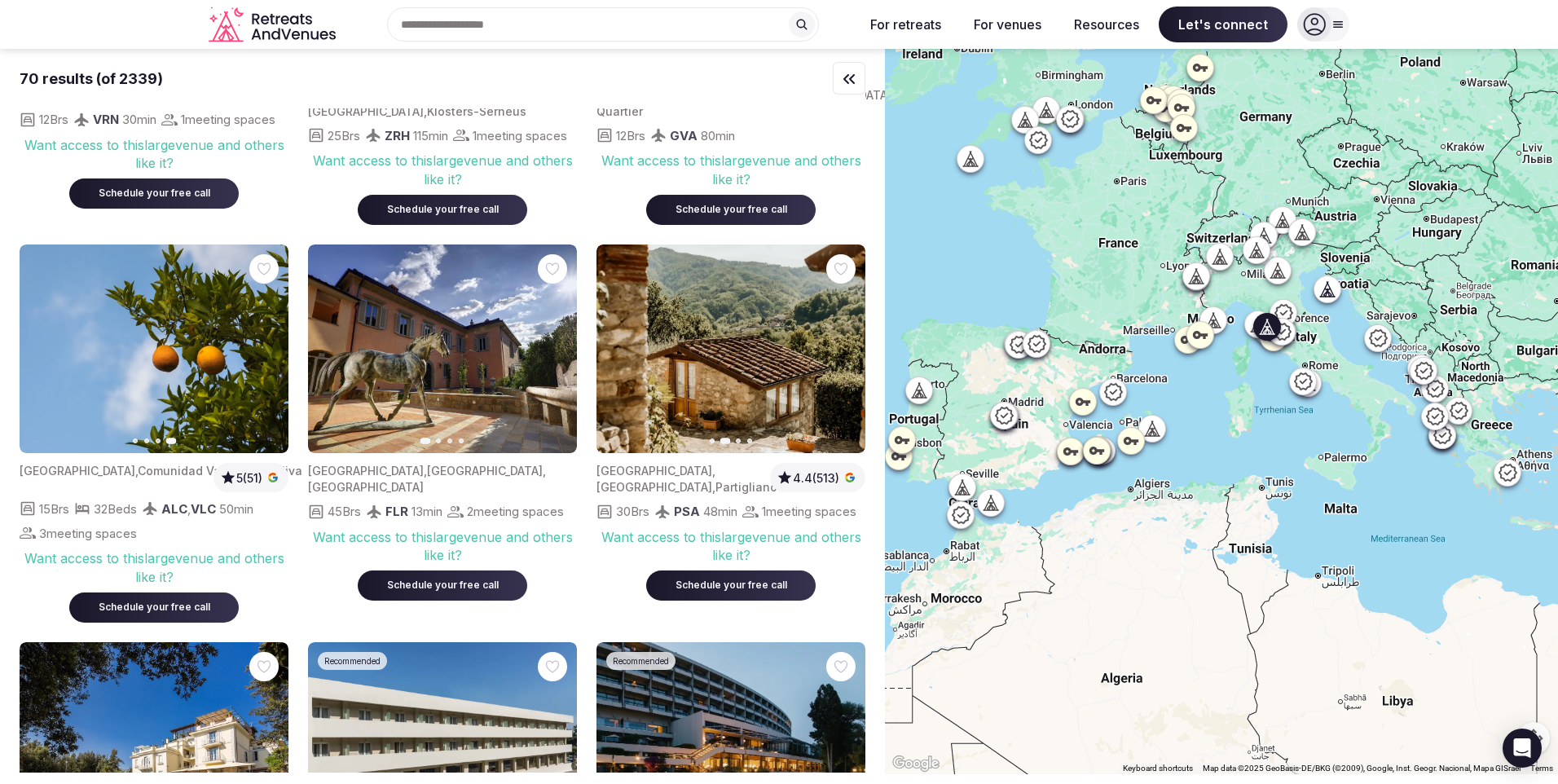
click at [843, 336] on button "Next slide" at bounding box center [843, 349] width 27 height 27
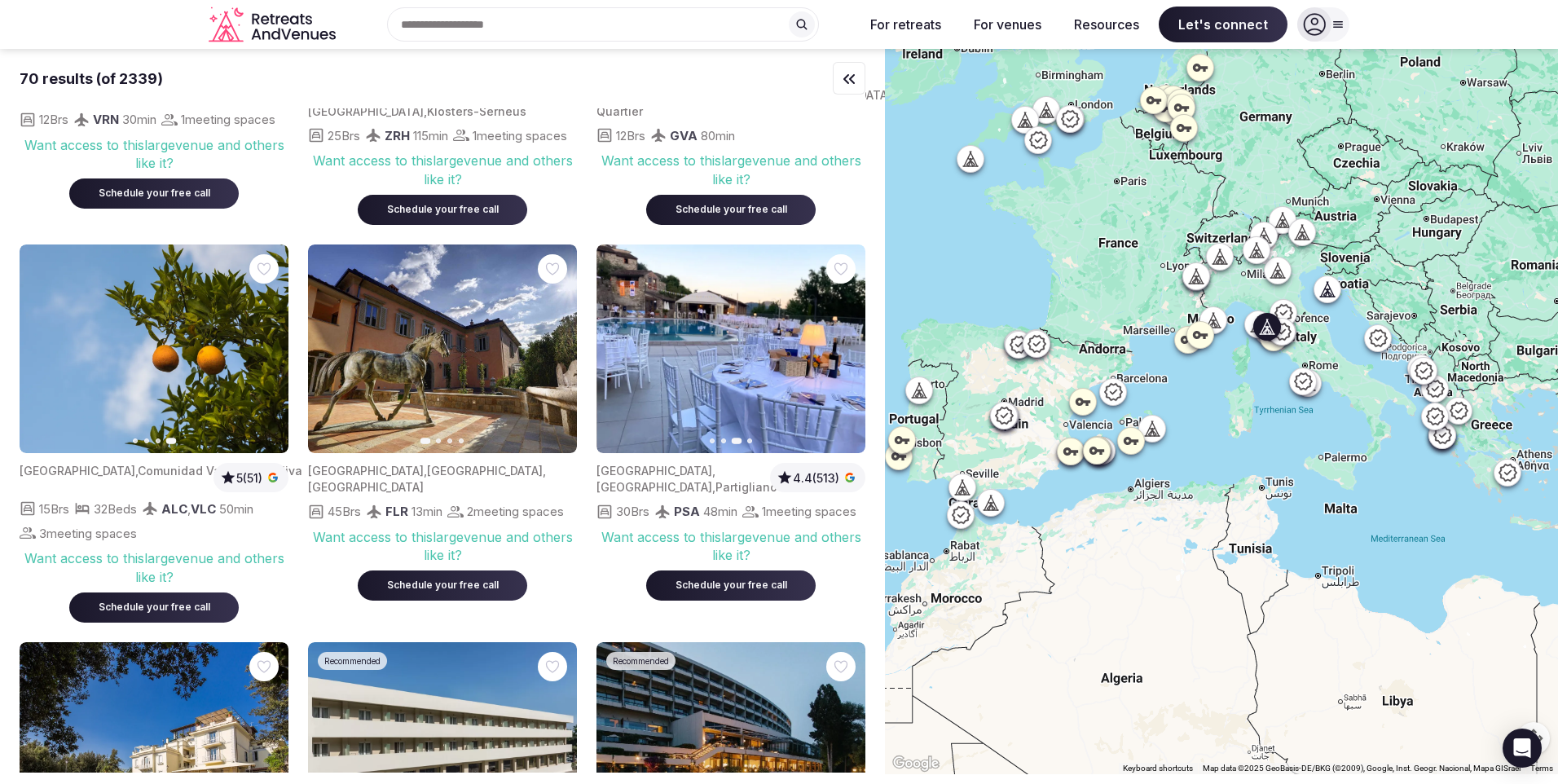
click at [843, 336] on button "Next slide" at bounding box center [843, 349] width 27 height 27
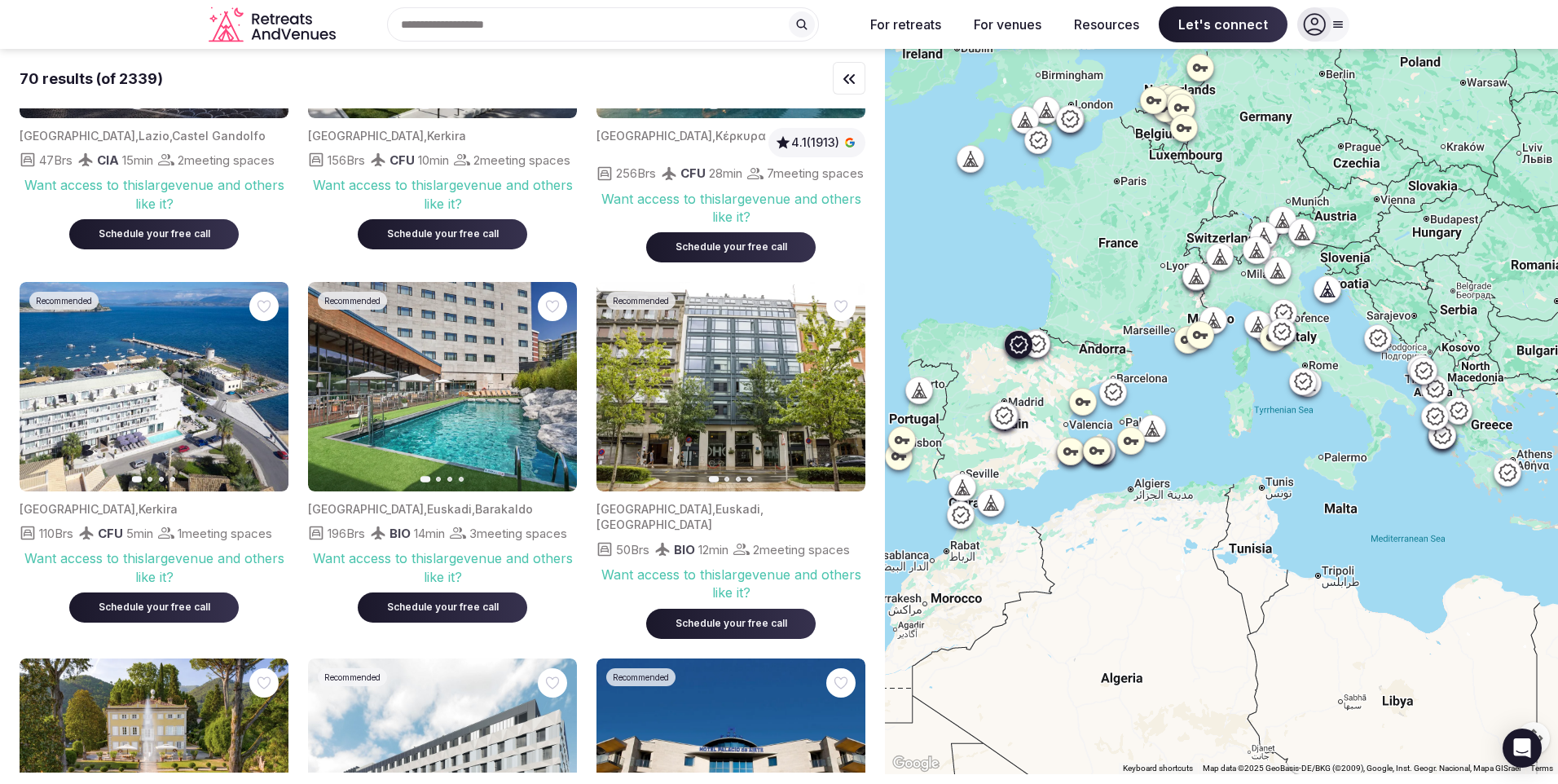
scroll to position [3260, 0]
